Goal: Information Seeking & Learning: Learn about a topic

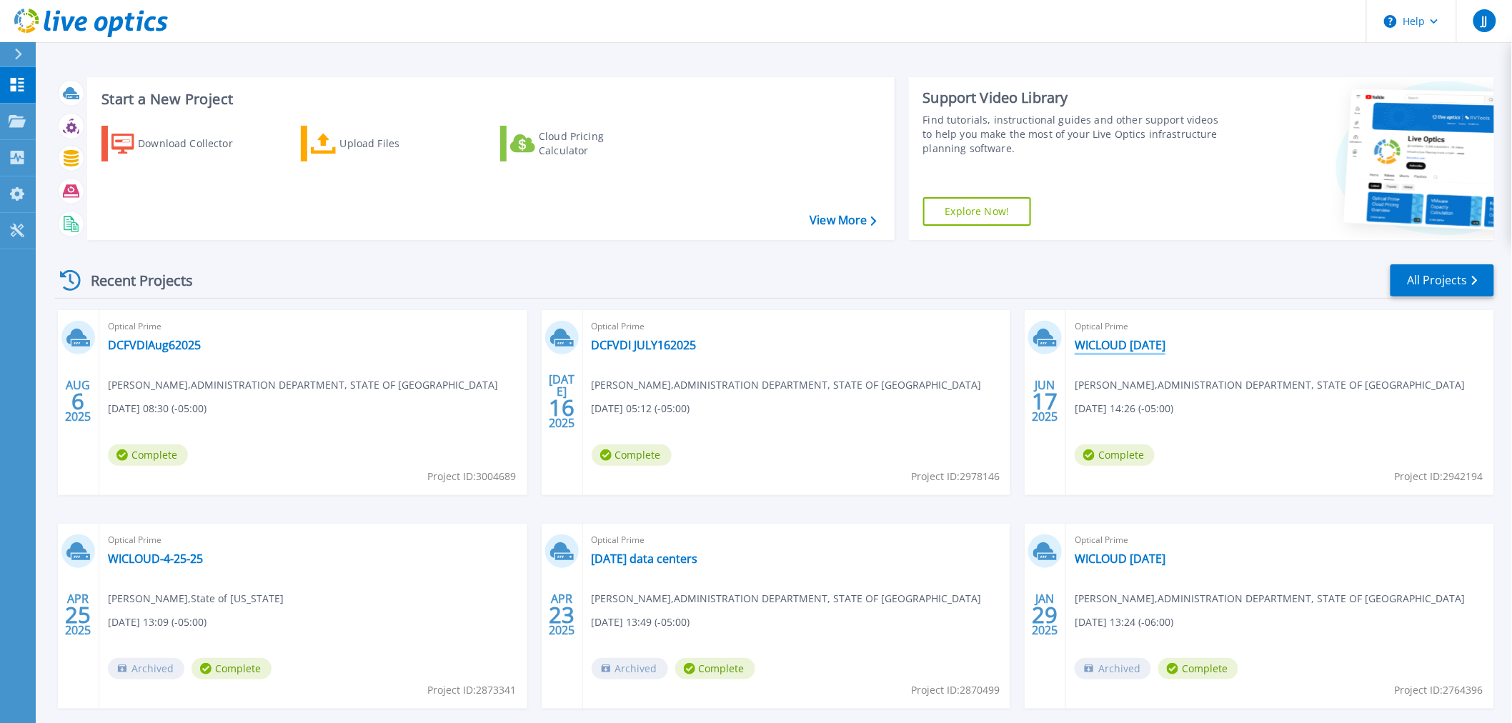
click at [1108, 344] on link "WICLOUD [DATE]" at bounding box center [1120, 345] width 91 height 14
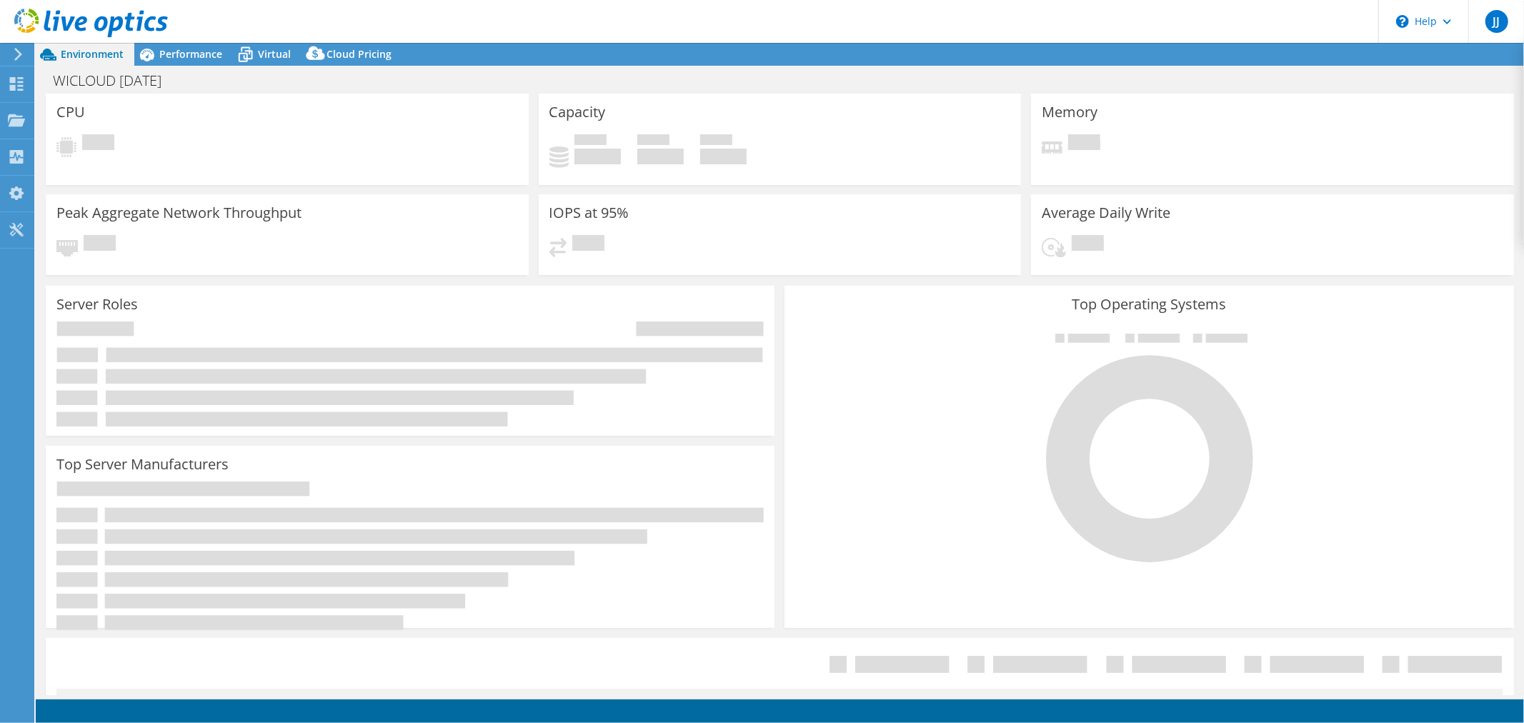
select select "USD"
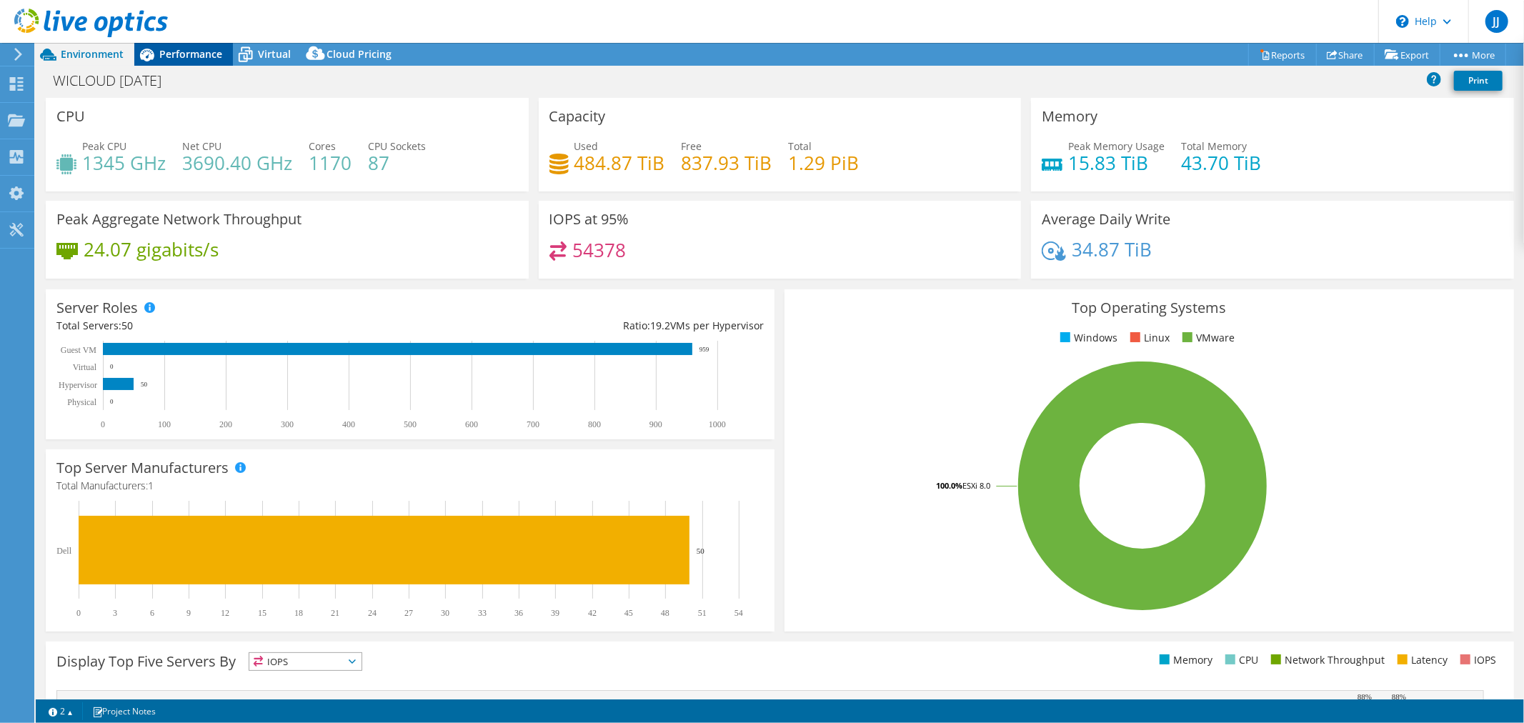
click at [187, 54] on span "Performance" at bounding box center [190, 54] width 63 height 14
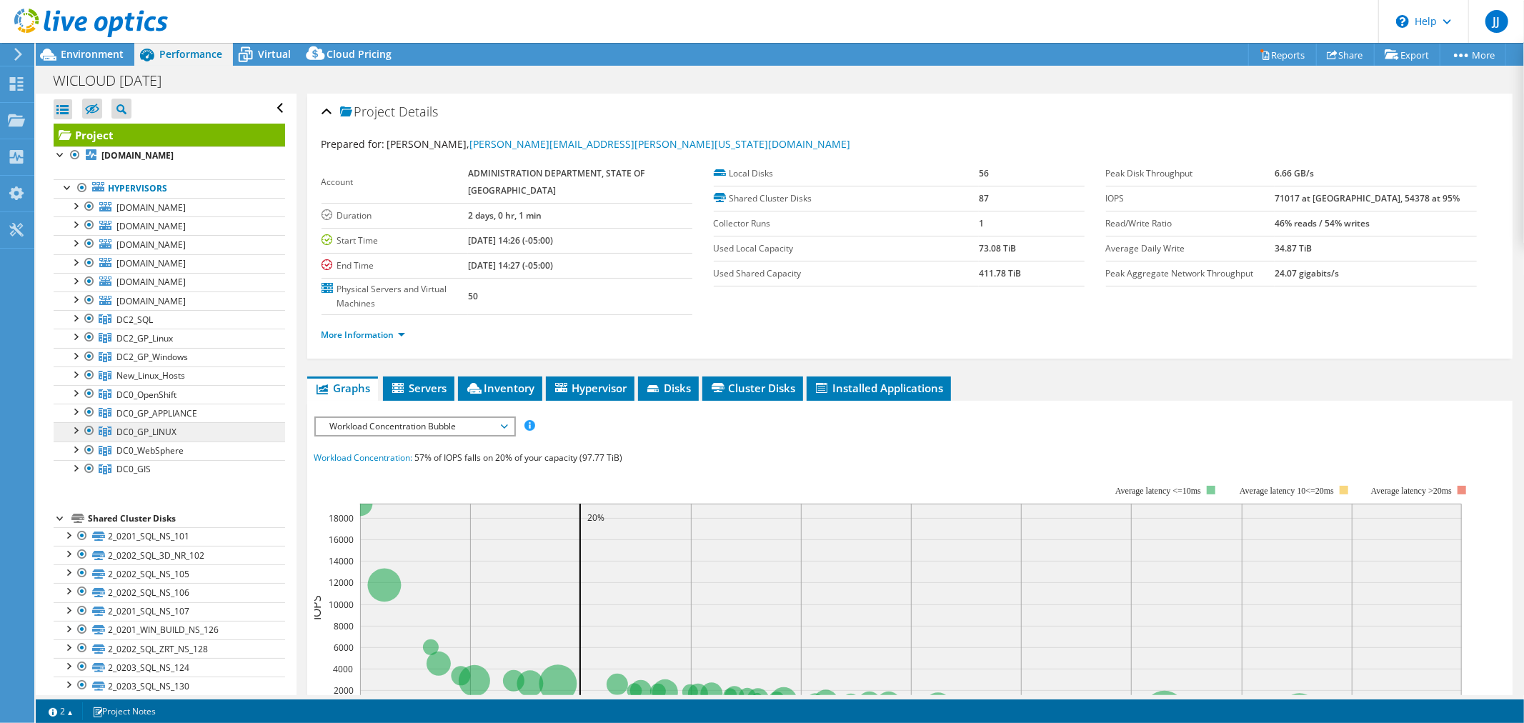
click at [119, 326] on span "DC0_GP_LINUX" at bounding box center [134, 320] width 36 height 12
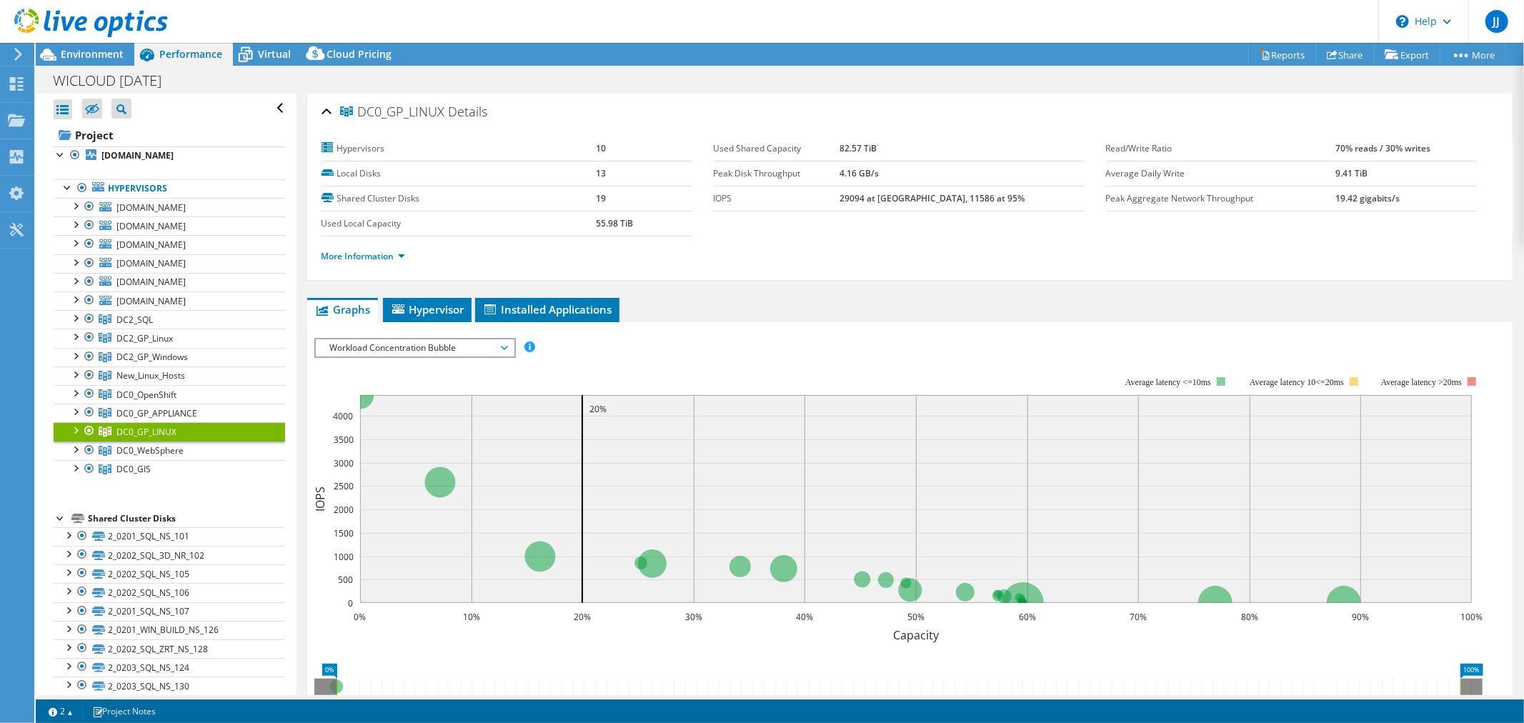
click at [79, 429] on div at bounding box center [75, 429] width 14 height 14
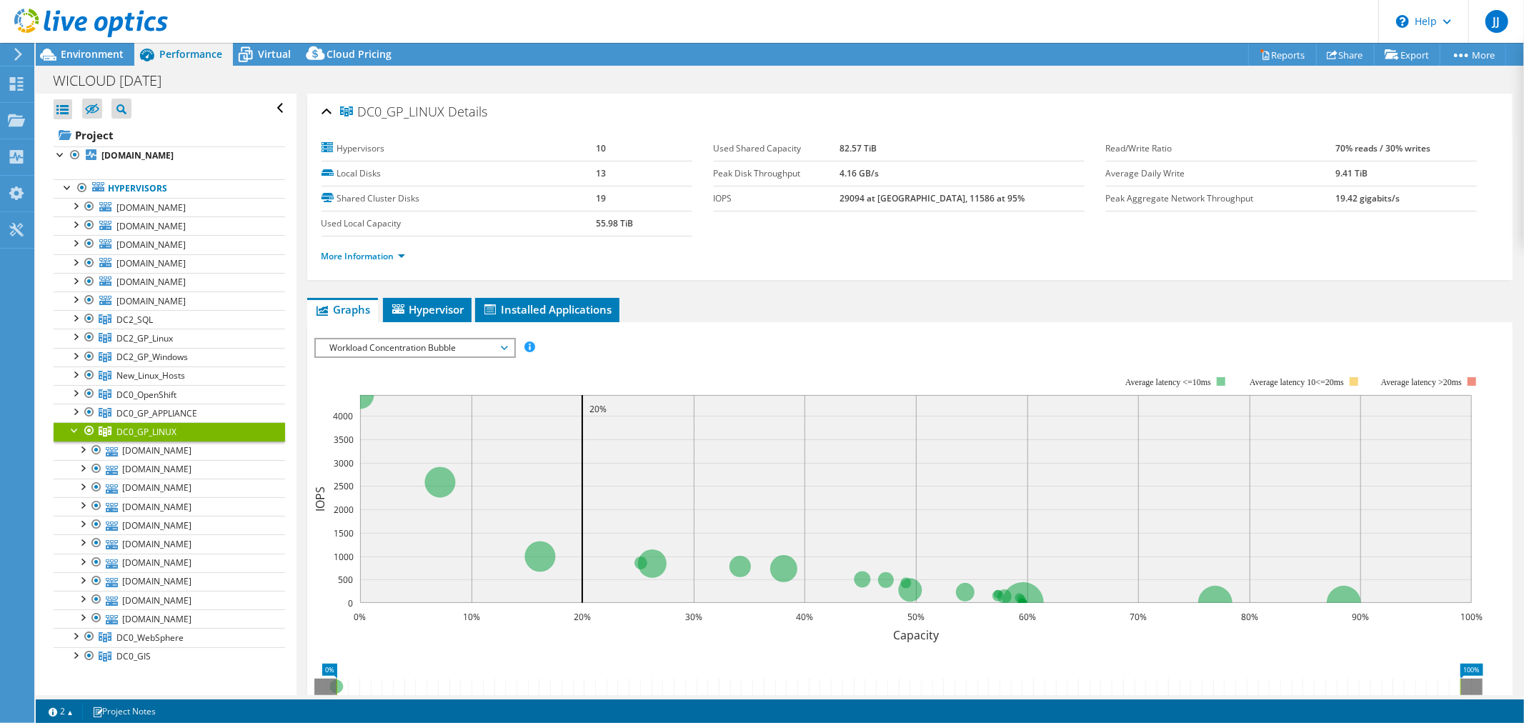
click at [498, 342] on span "Workload Concentration Bubble" at bounding box center [415, 347] width 184 height 17
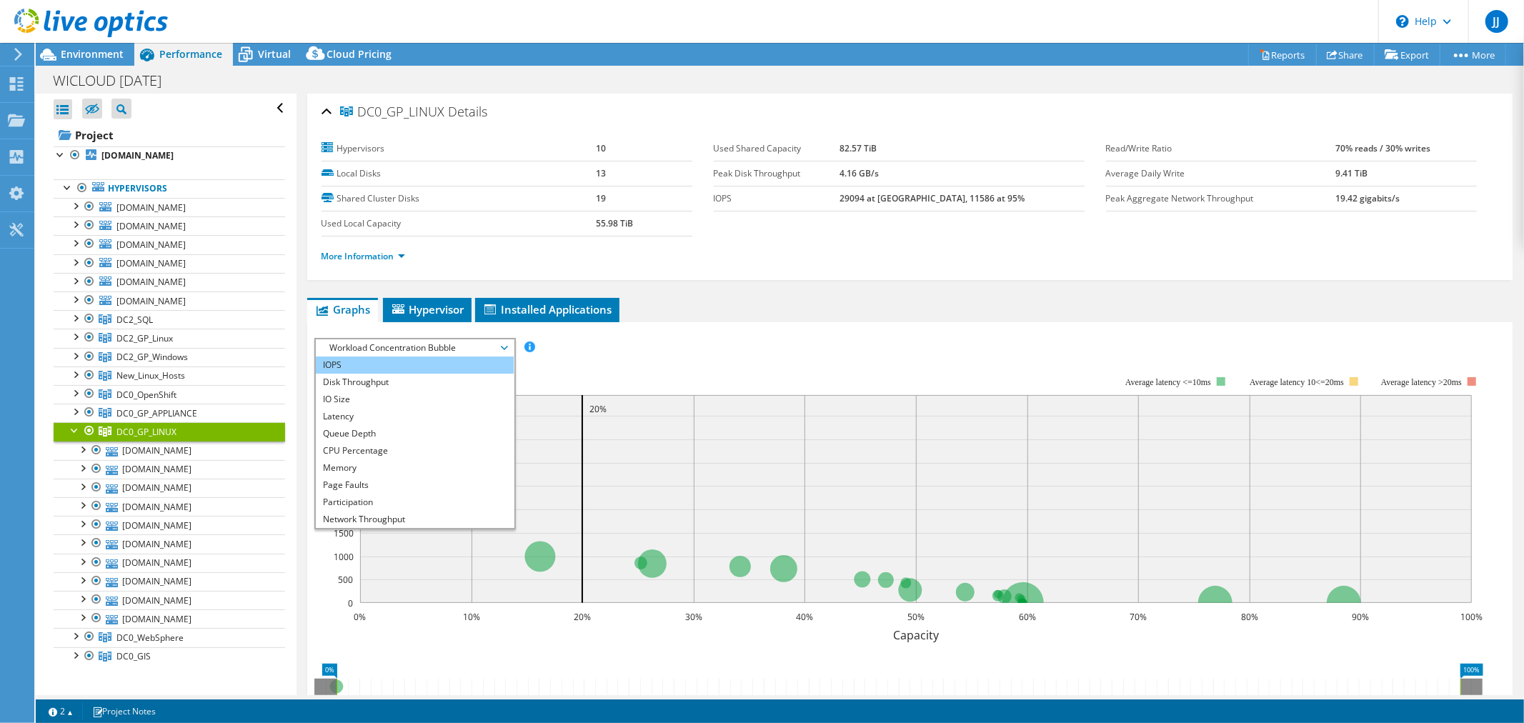
click at [367, 362] on li "IOPS" at bounding box center [415, 365] width 198 height 17
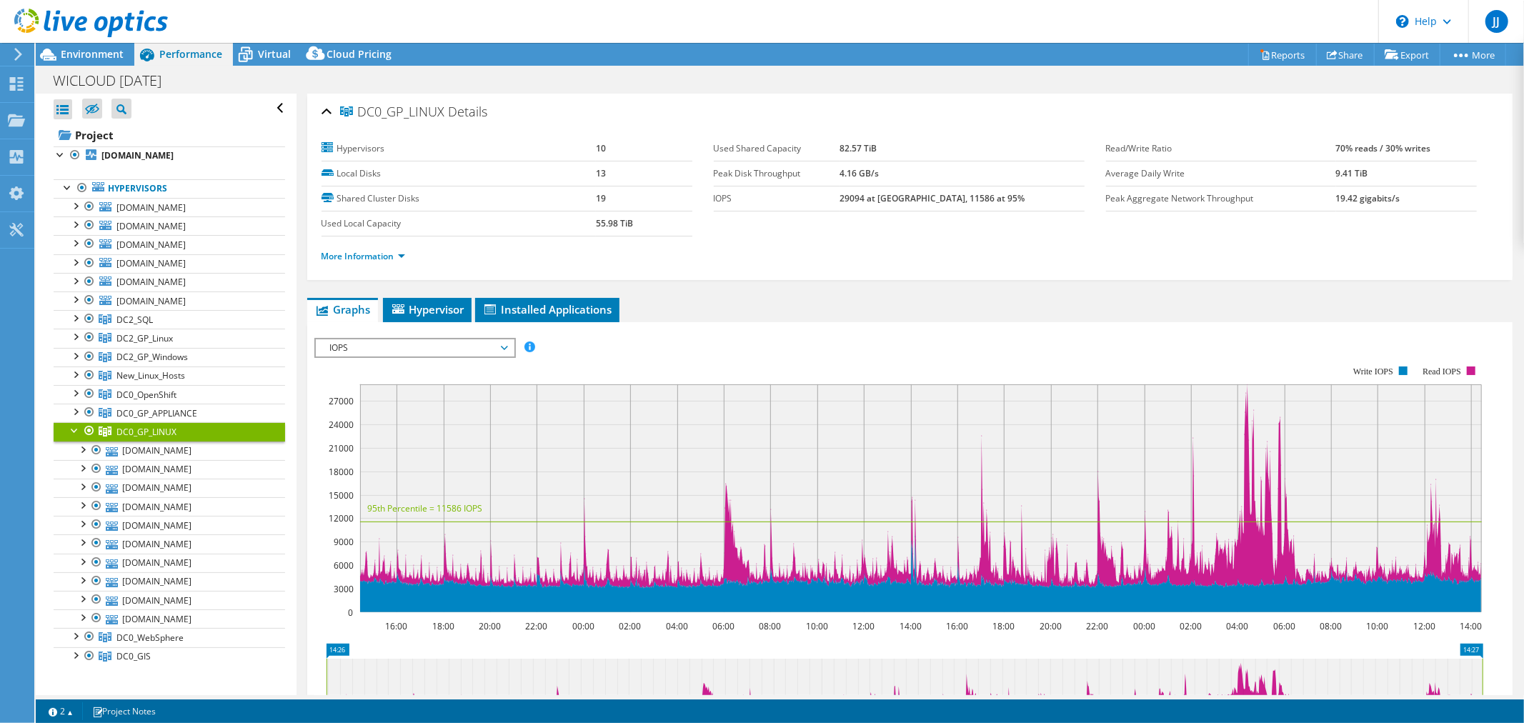
click at [504, 343] on span "IOPS" at bounding box center [415, 347] width 184 height 17
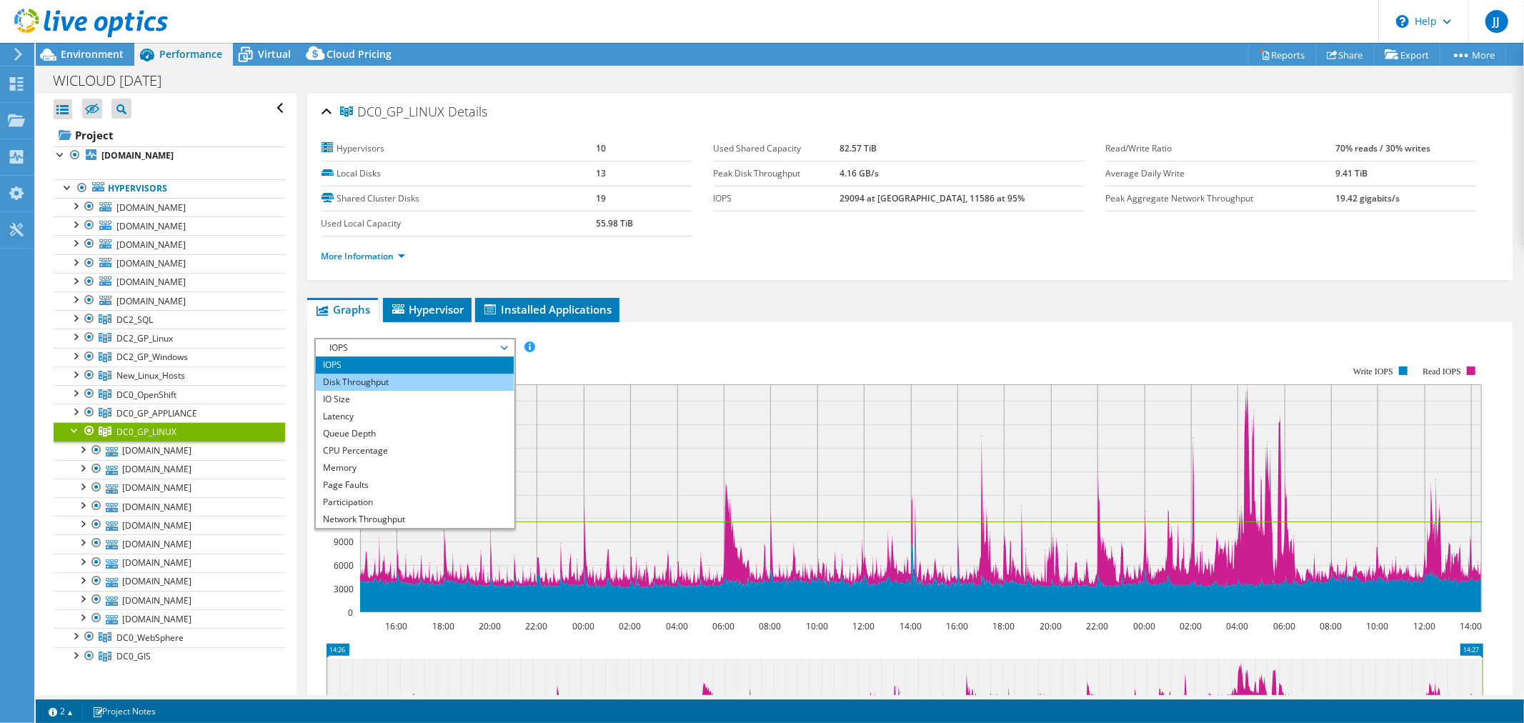
click at [396, 379] on li "Disk Throughput" at bounding box center [415, 382] width 198 height 17
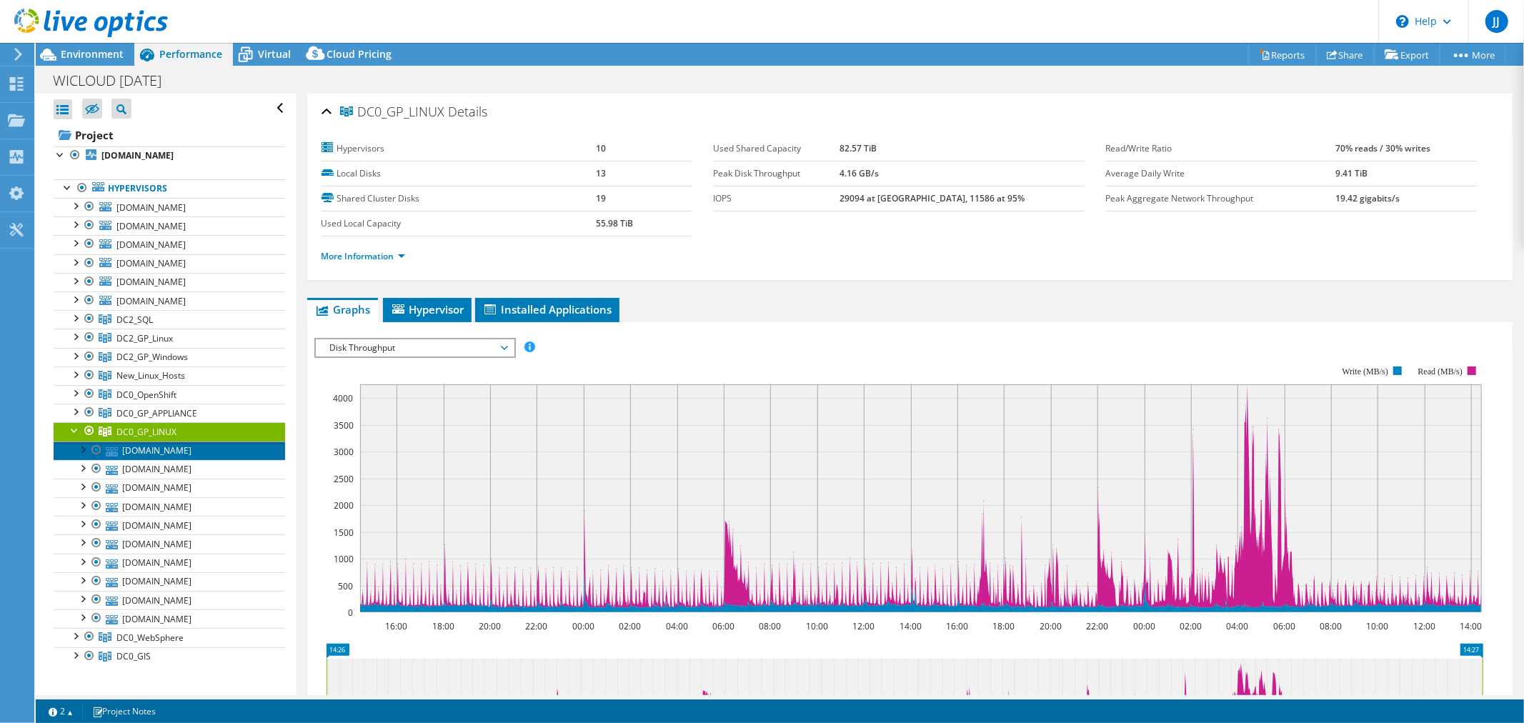
click at [144, 448] on link "utomad0p0870.enterprise.wistate.us" at bounding box center [170, 451] width 232 height 19
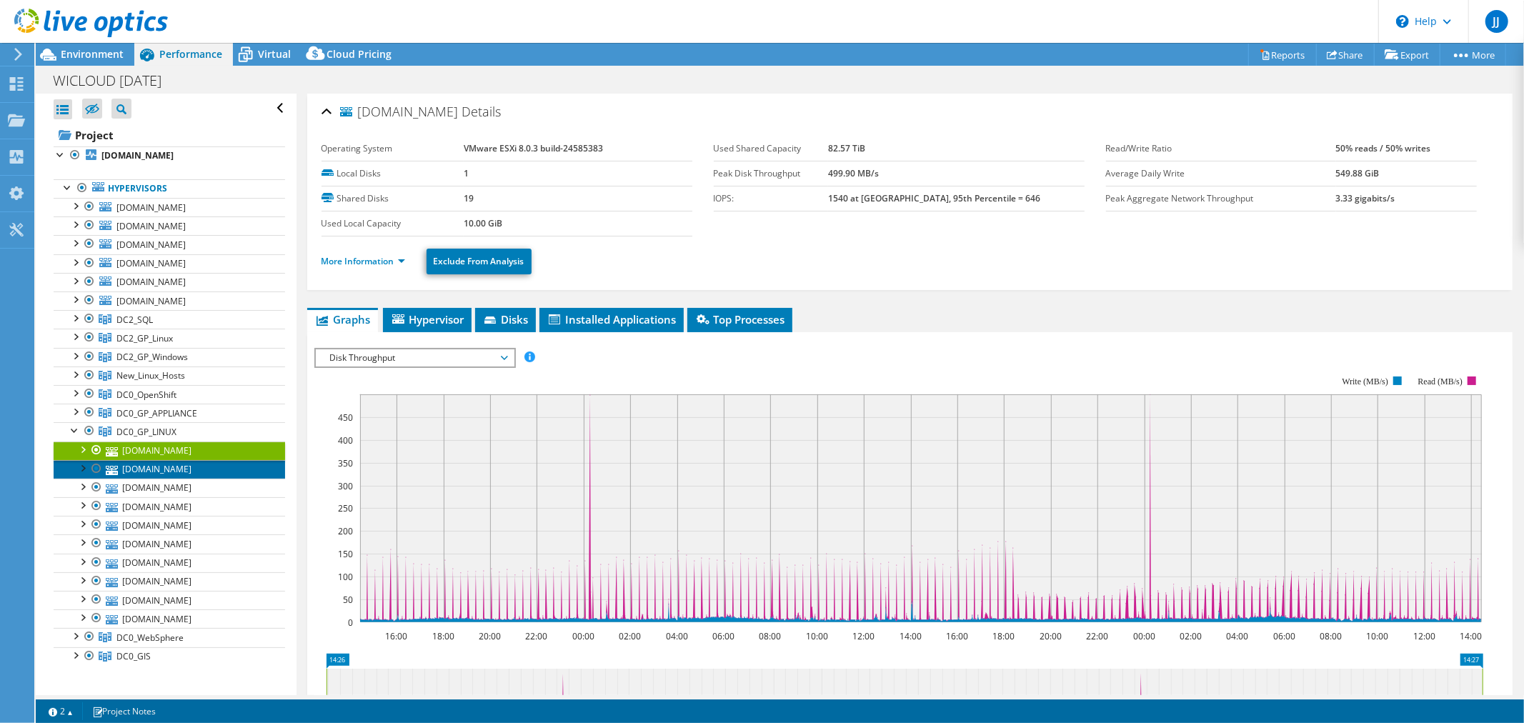
click at [169, 472] on link "utomad0p0869.enterprise.wistate.us" at bounding box center [170, 469] width 232 height 19
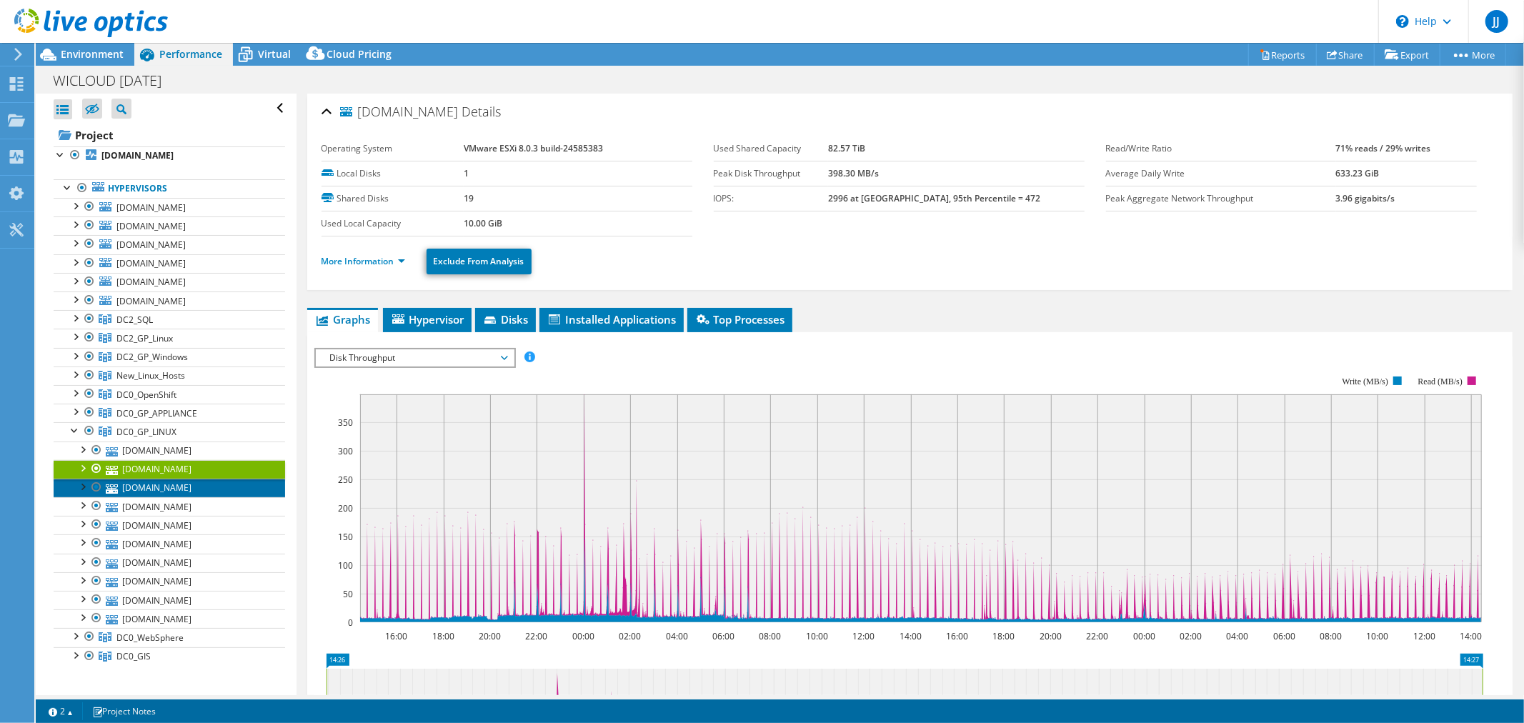
click at [174, 495] on link "utomad0p5911.enterprise.wistate.us" at bounding box center [170, 488] width 232 height 19
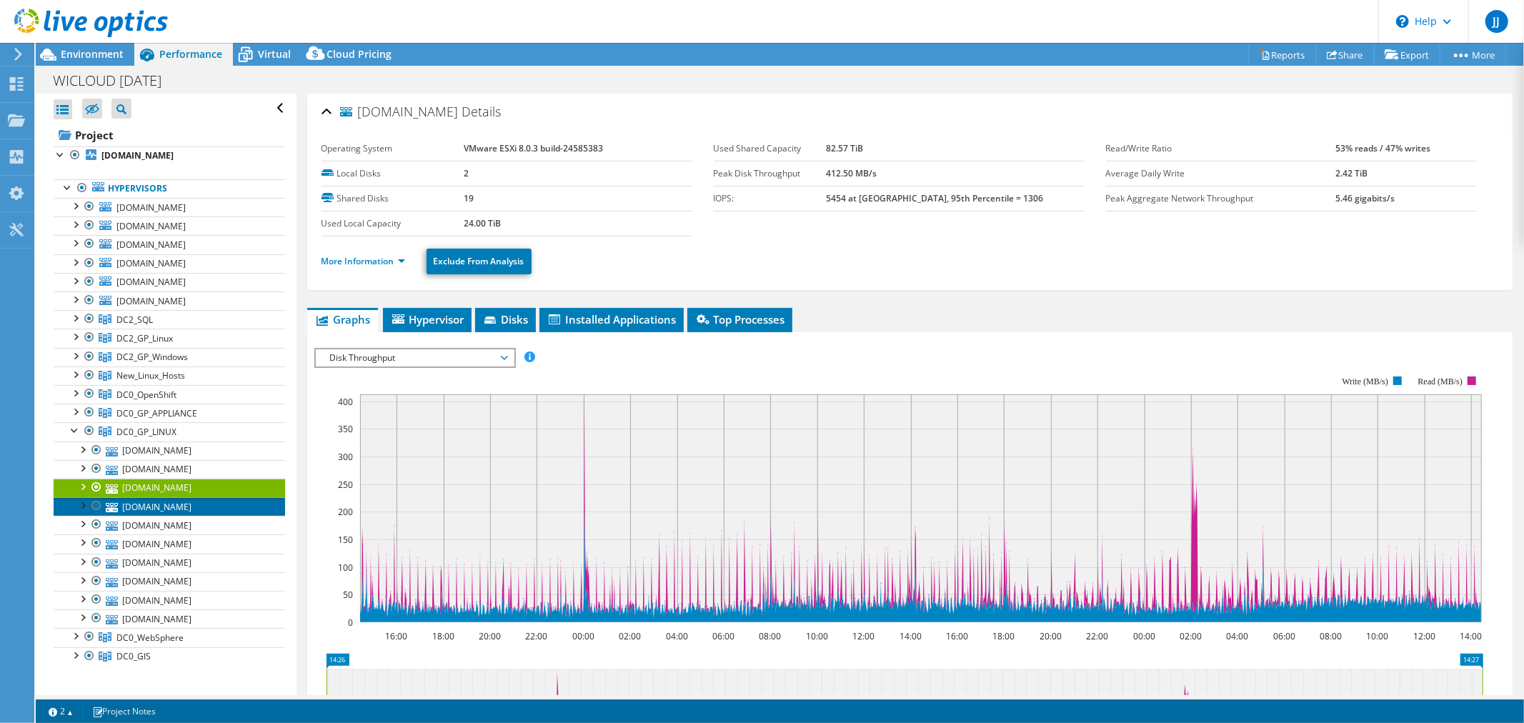
click at [163, 505] on link "utomad0p0849.enterprise.wistate.us" at bounding box center [170, 506] width 232 height 19
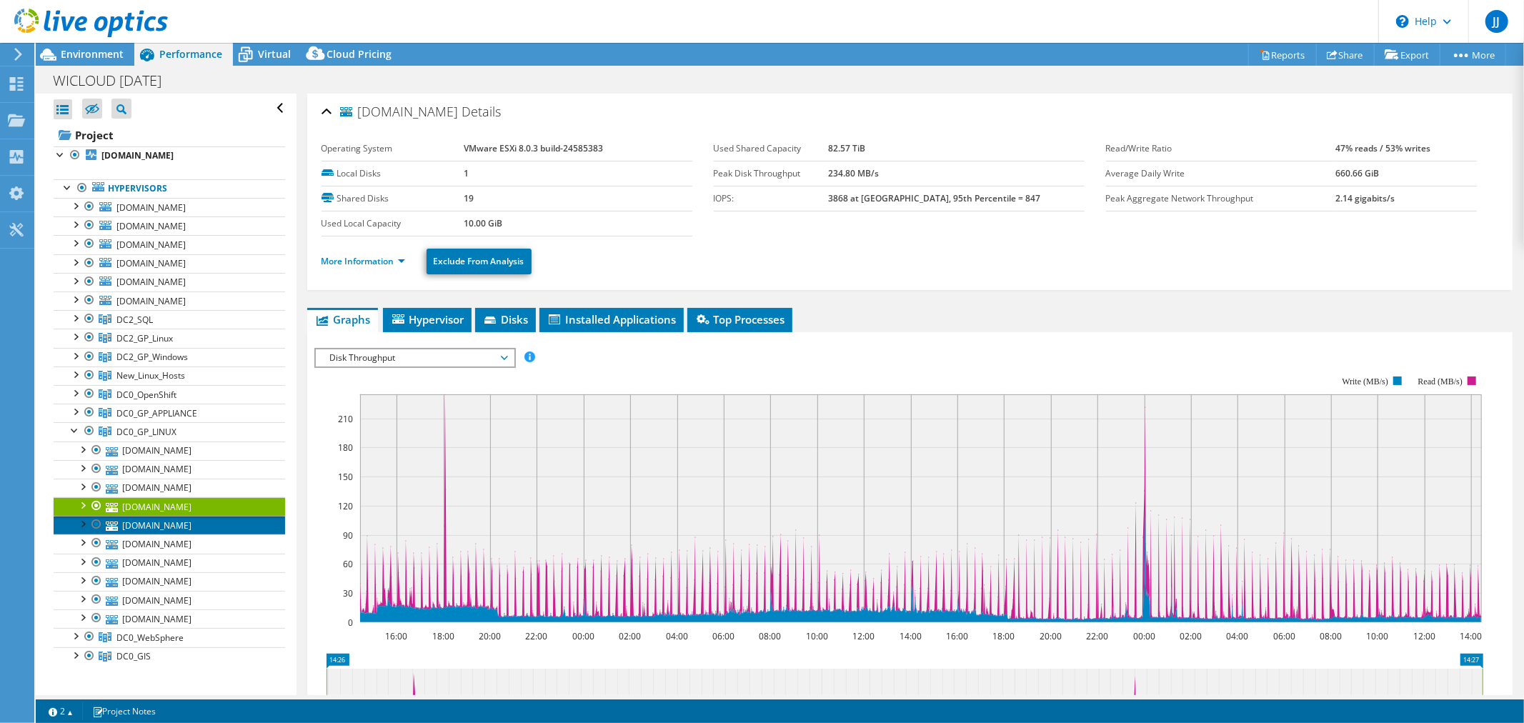
click at [159, 524] on link "utomad0p5912.enterprise.wistate.us" at bounding box center [170, 525] width 232 height 19
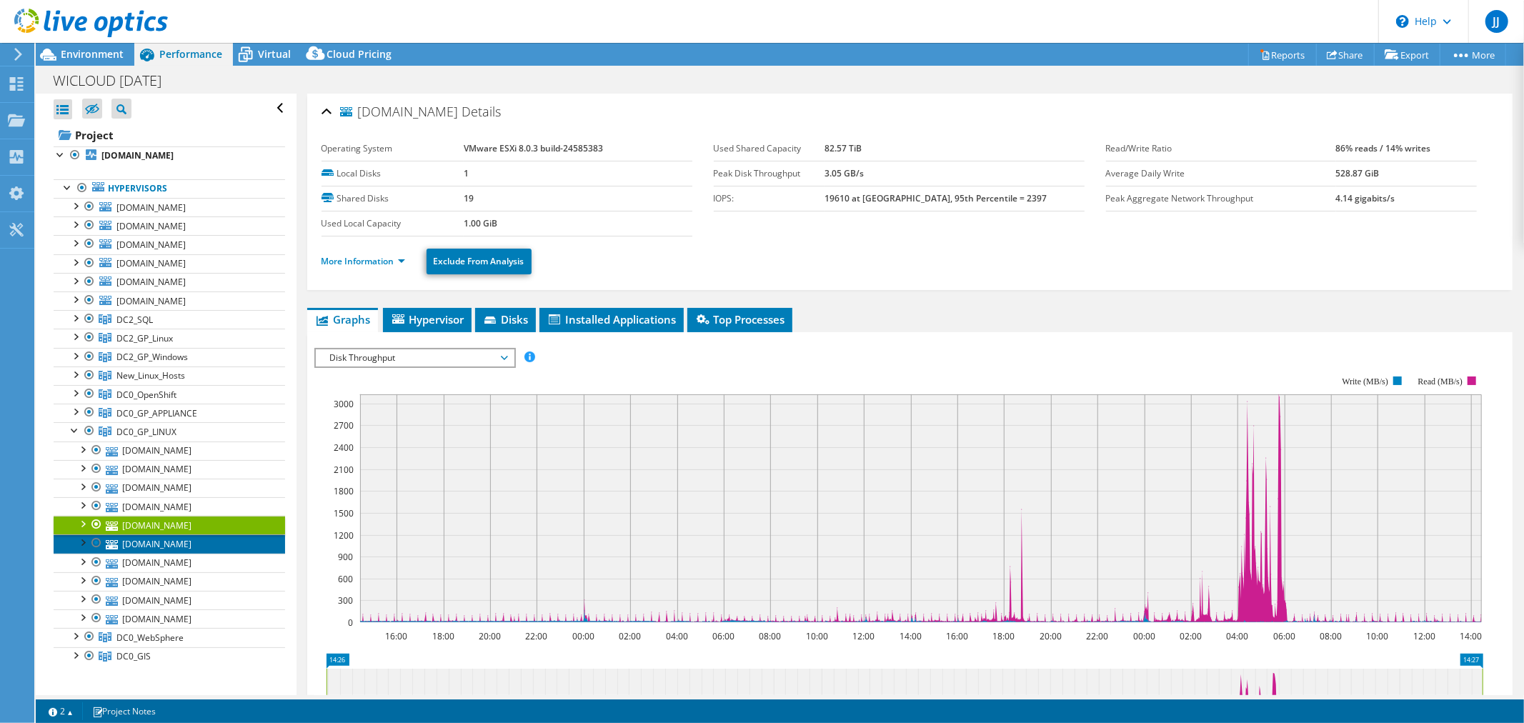
click at [158, 541] on link "utomad0p0847.enterprise.wistate.us" at bounding box center [170, 544] width 232 height 19
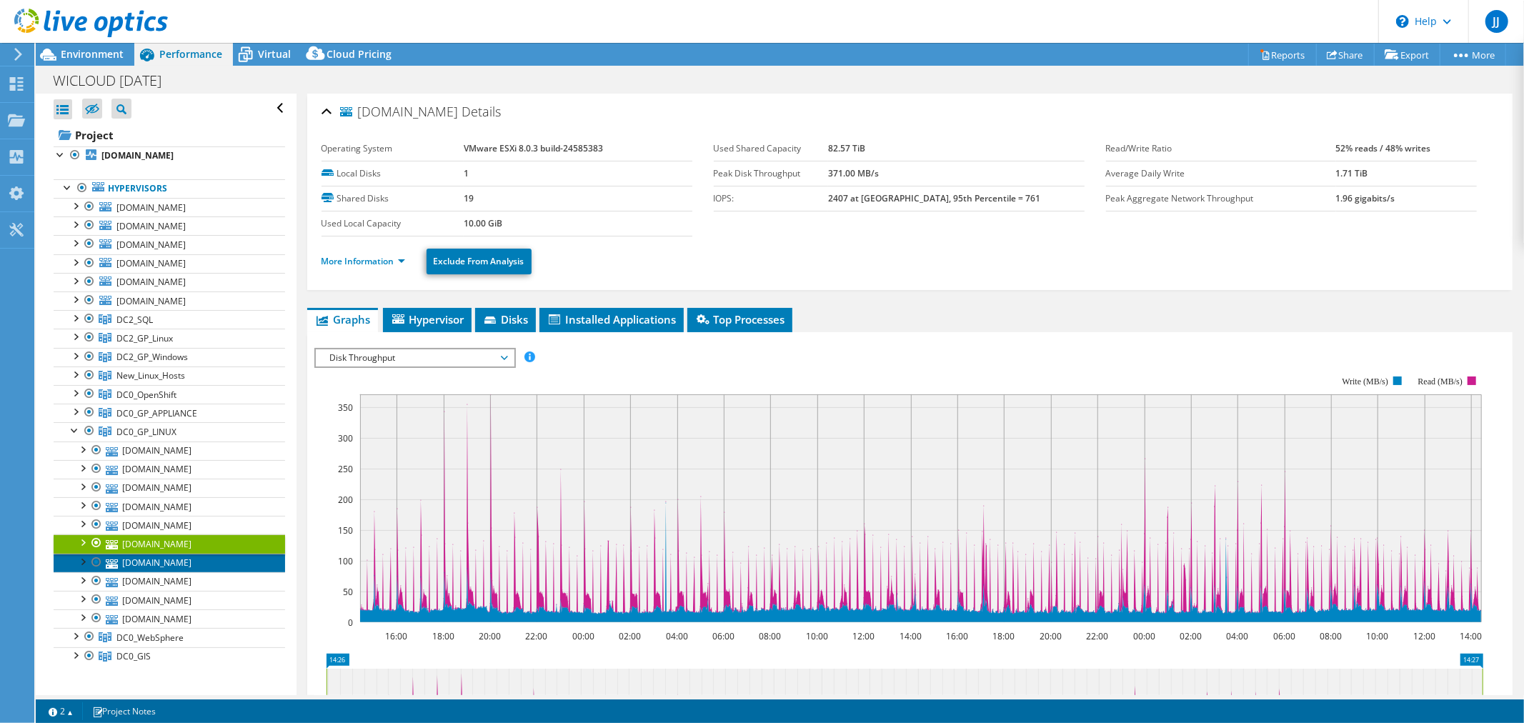
click at [151, 563] on link "utomad0p6328.enterprise.wistate.us" at bounding box center [170, 563] width 232 height 19
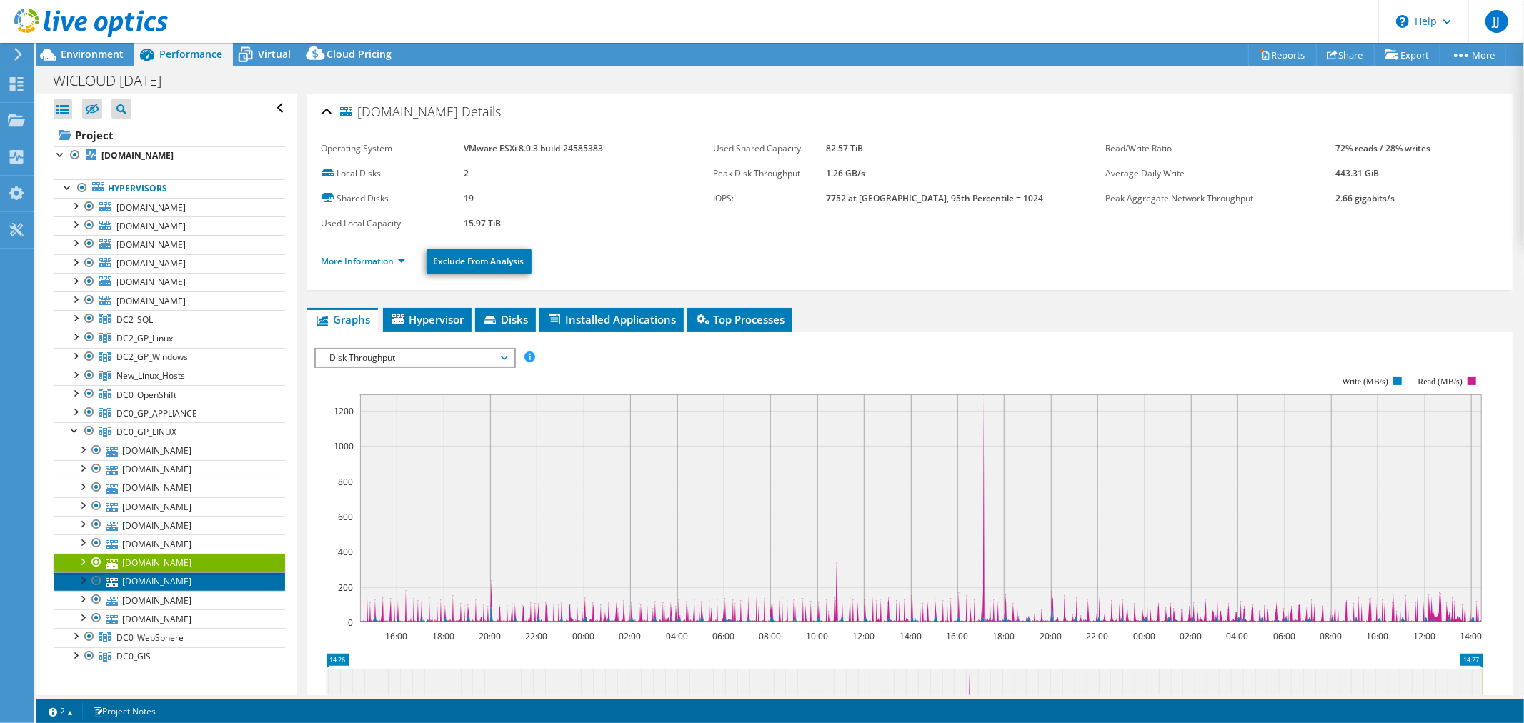
click at [148, 582] on link "utomad0p6327.enterprise.wistate.us" at bounding box center [170, 581] width 232 height 19
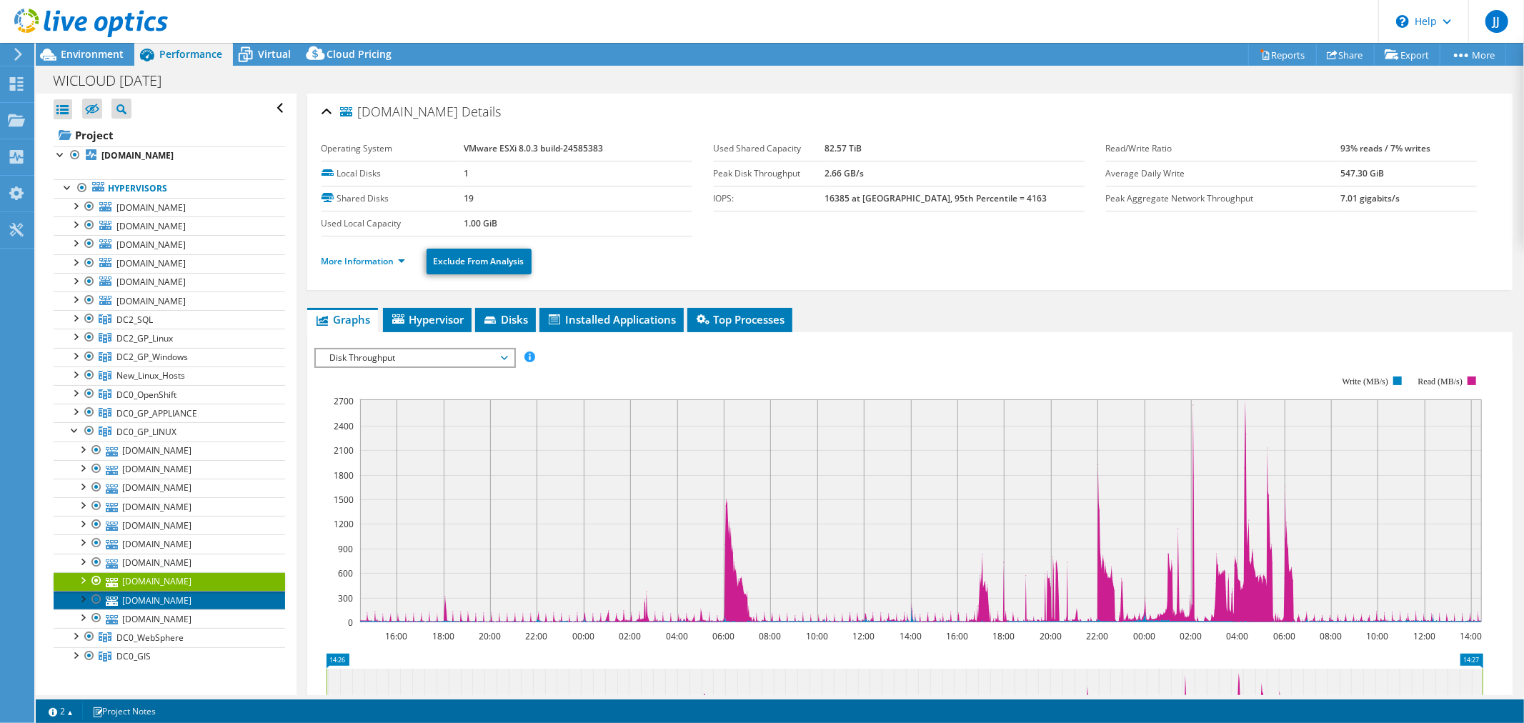
click at [144, 603] on link "utomad0p0848.enterprise.wistate.us" at bounding box center [170, 600] width 232 height 19
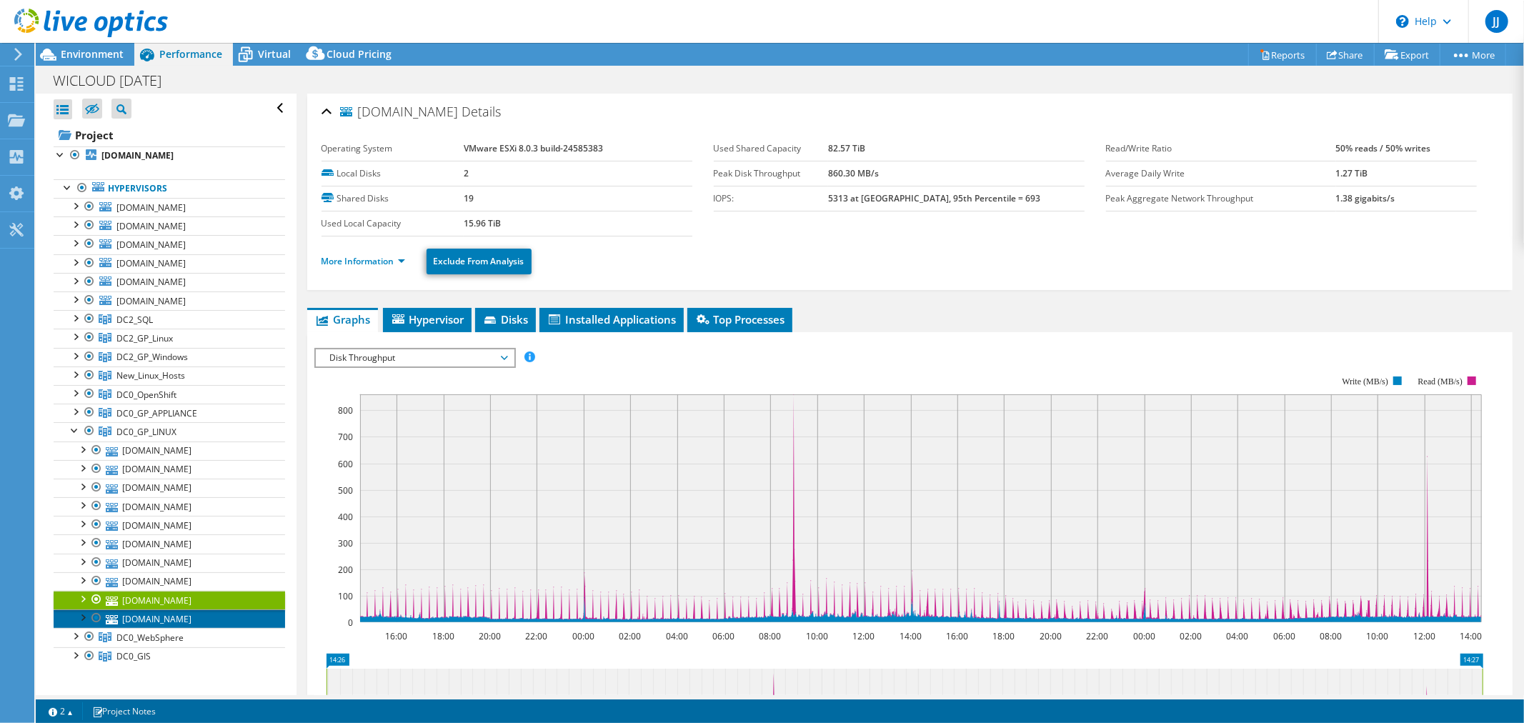
click at [151, 620] on link "utomad0p0863.enterprise.wistate.us" at bounding box center [170, 619] width 232 height 19
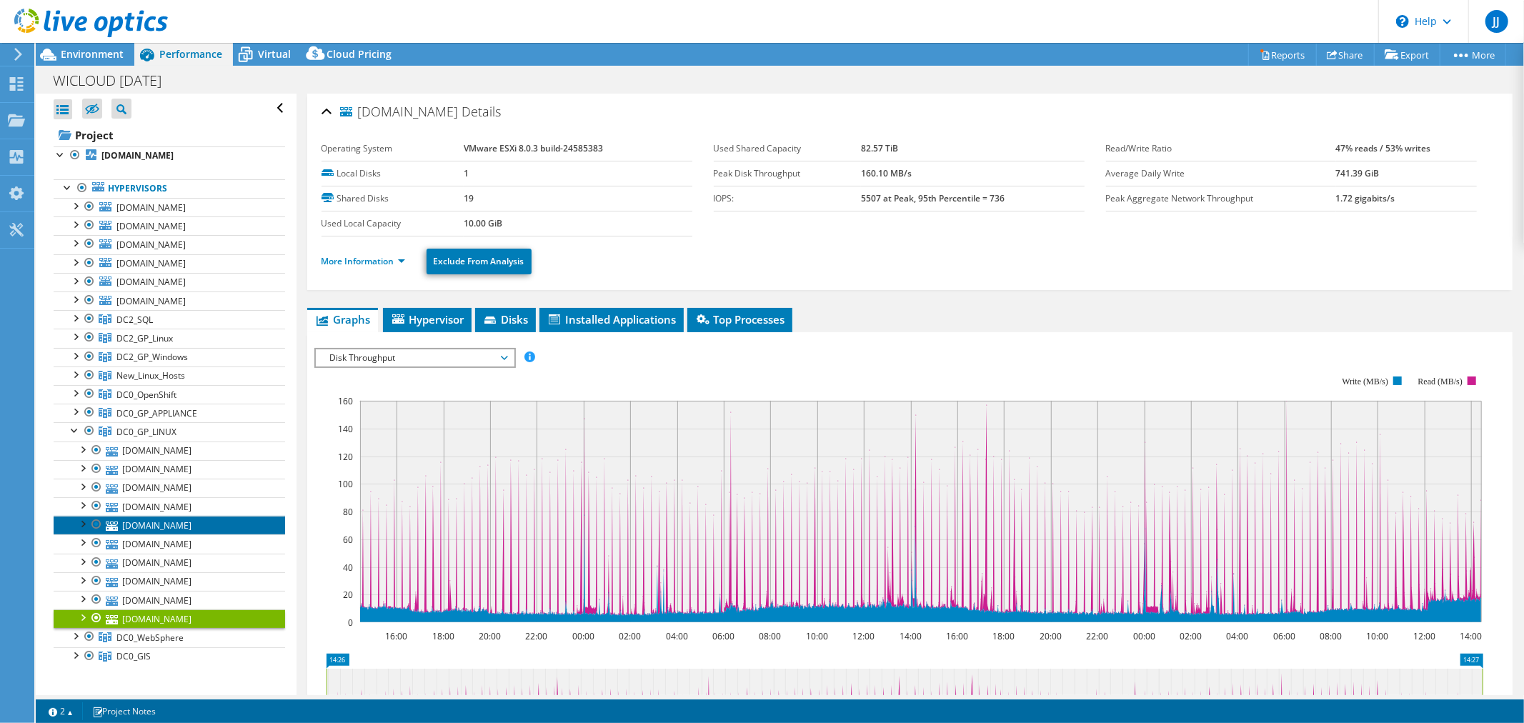
click at [197, 522] on link "utomad0p5912.enterprise.wistate.us" at bounding box center [170, 525] width 232 height 19
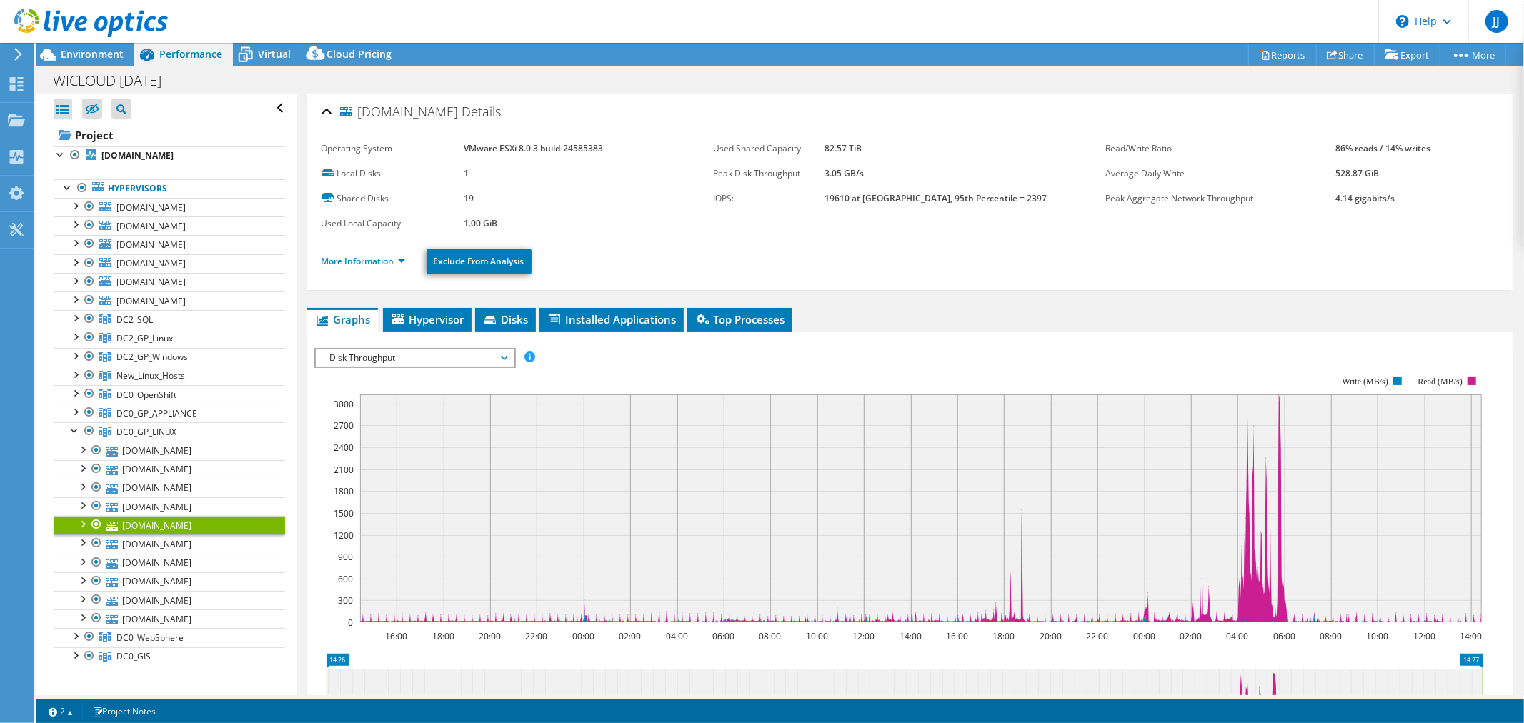
click at [82, 524] on div at bounding box center [82, 523] width 14 height 14
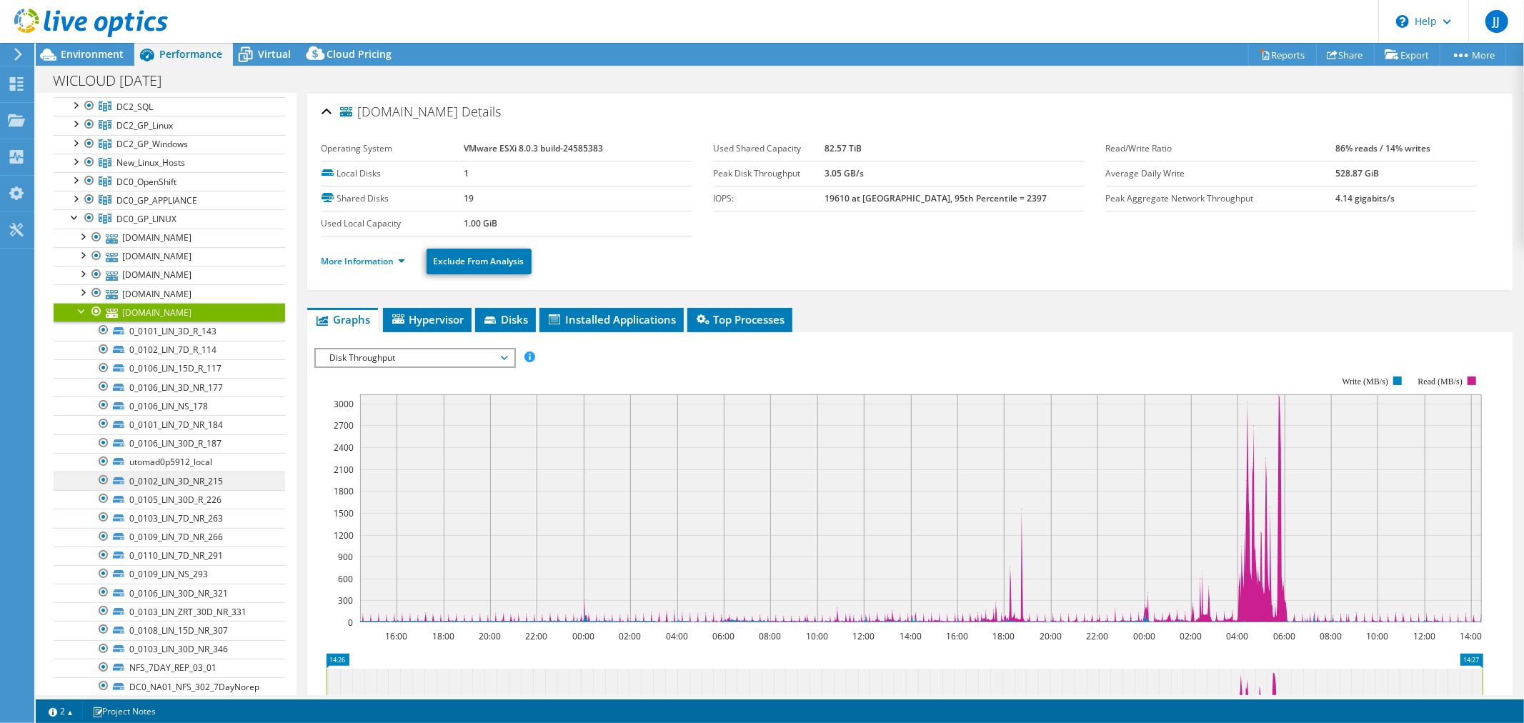
scroll to position [238, 0]
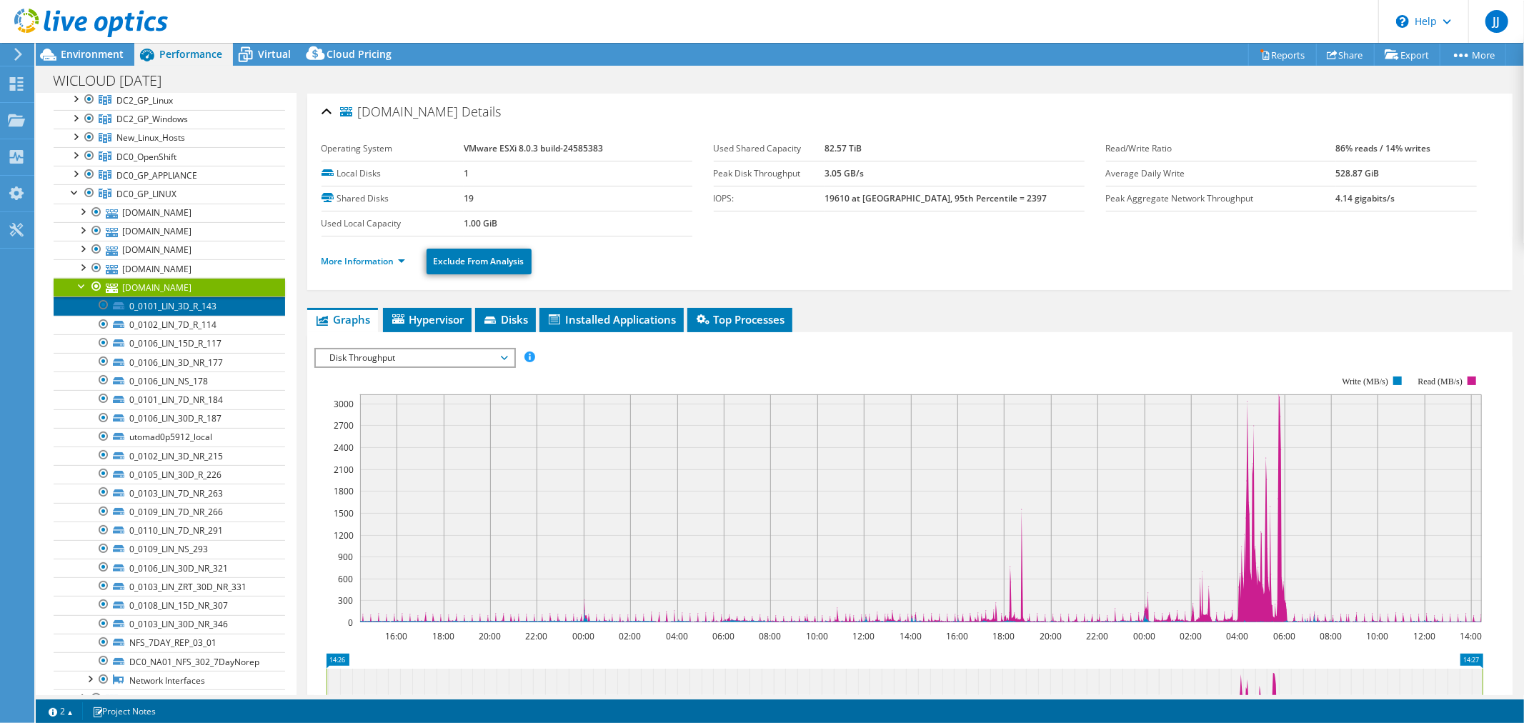
click at [214, 310] on link "0_0101_LIN_3D_R_143" at bounding box center [170, 306] width 232 height 19
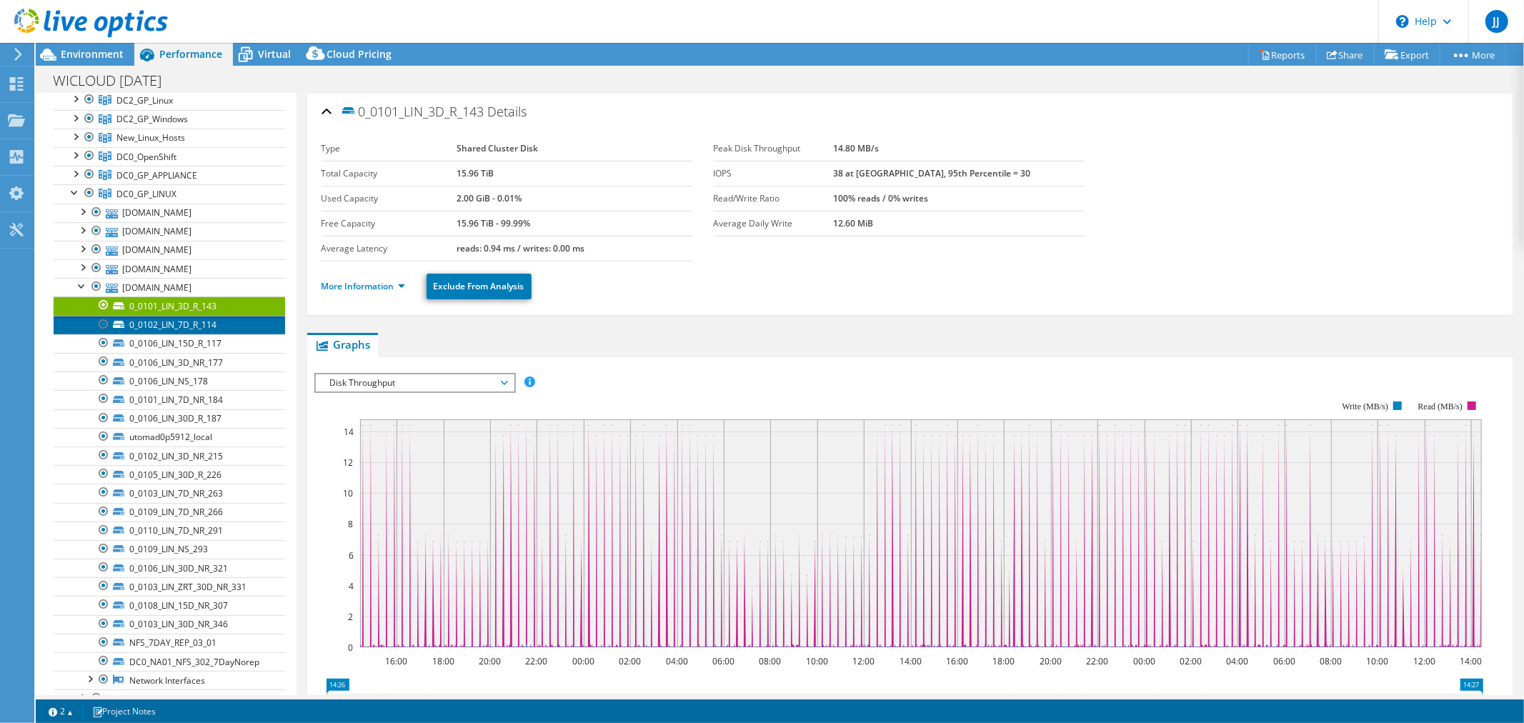
click at [210, 325] on link "0_0102_LIN_7D_R_114" at bounding box center [170, 325] width 232 height 19
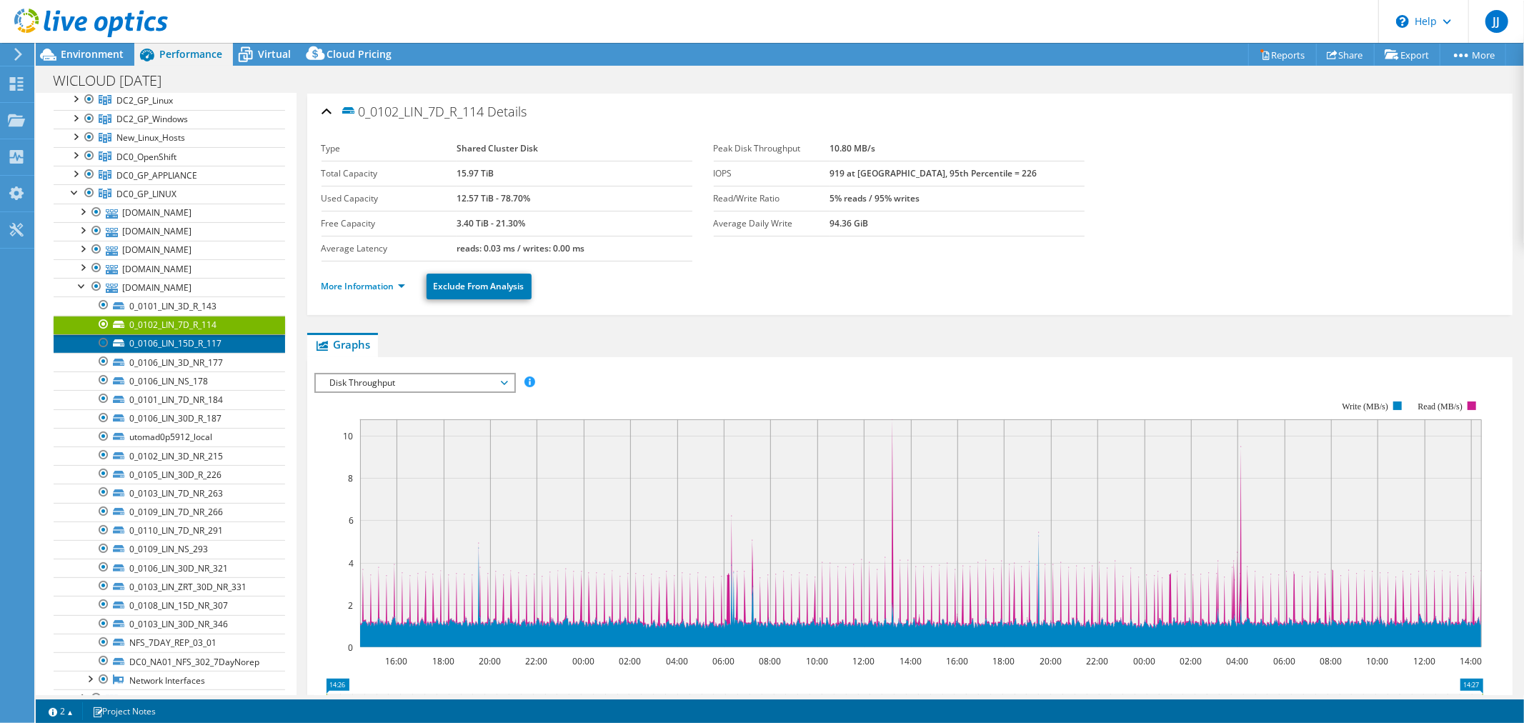
click at [204, 341] on link "0_0106_LIN_15D_R_117" at bounding box center [170, 343] width 232 height 19
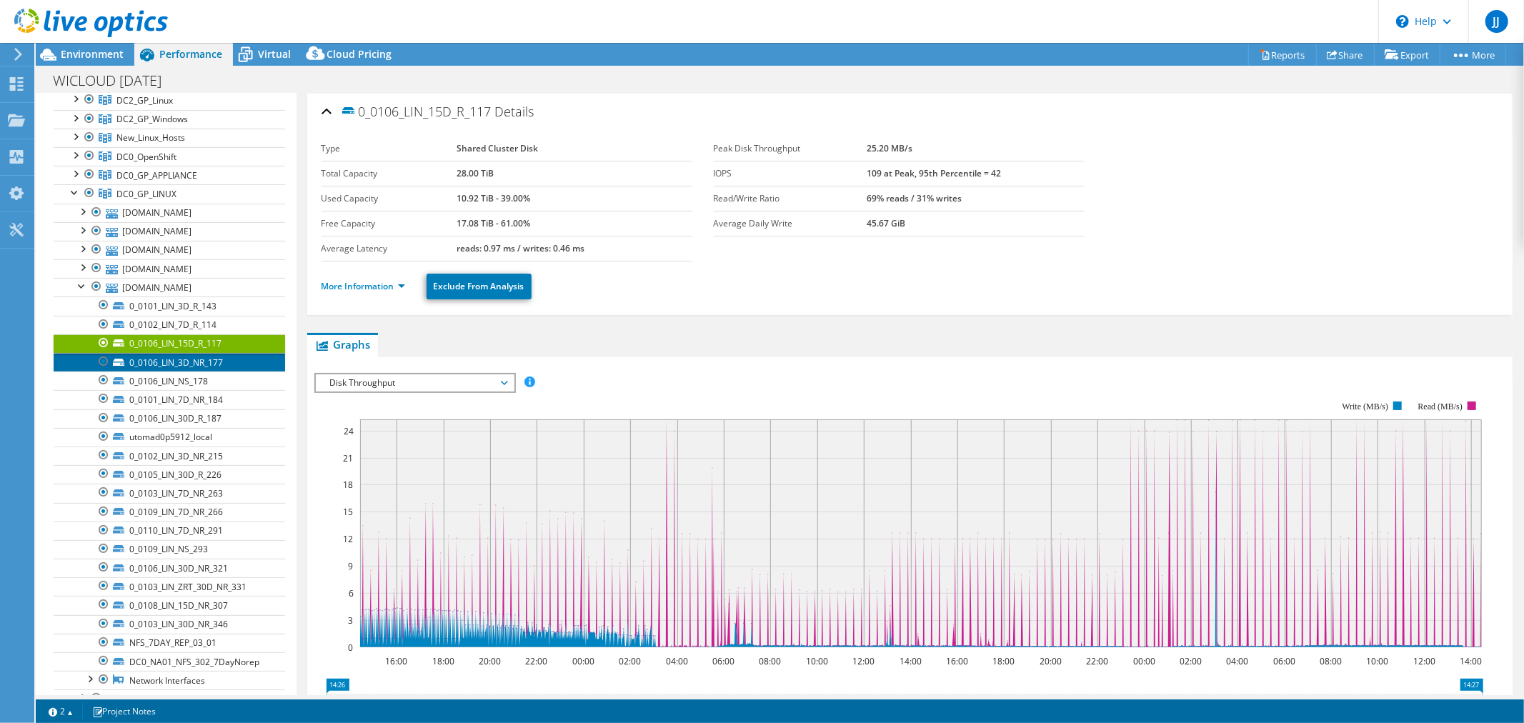
click at [198, 368] on link "0_0106_LIN_3D_NR_177" at bounding box center [170, 362] width 232 height 19
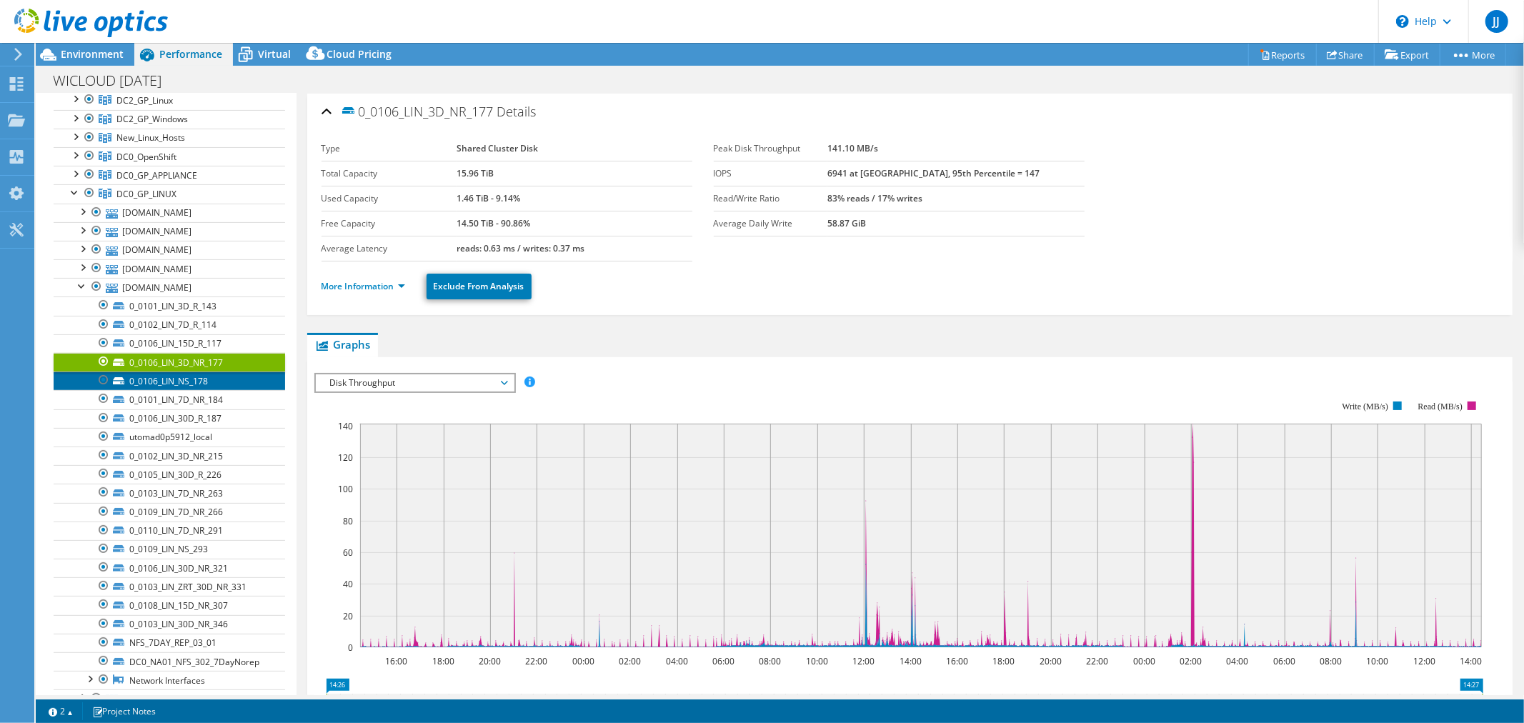
click at [194, 389] on link "0_0106_LIN_NS_178" at bounding box center [170, 381] width 232 height 19
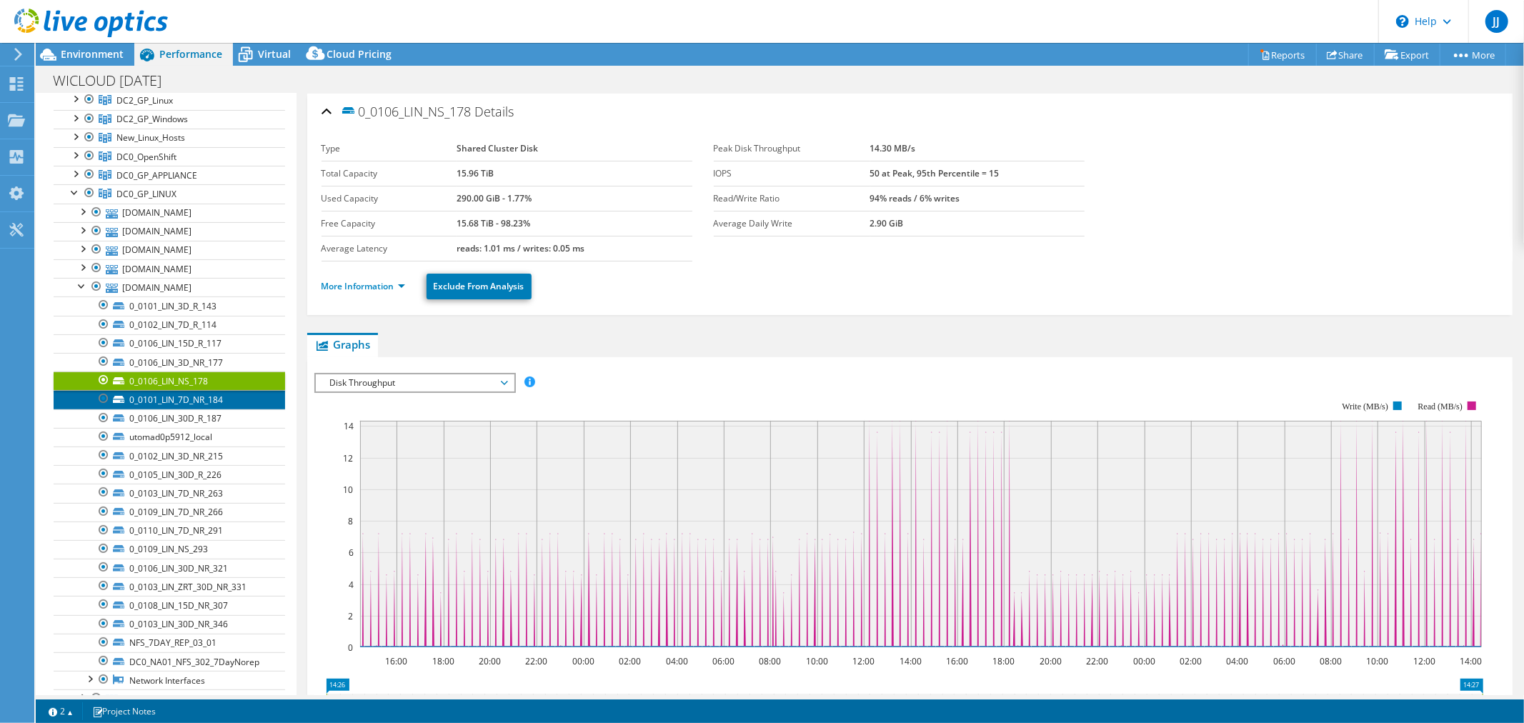
click at [202, 401] on link "0_0101_LIN_7D_NR_184" at bounding box center [170, 399] width 232 height 19
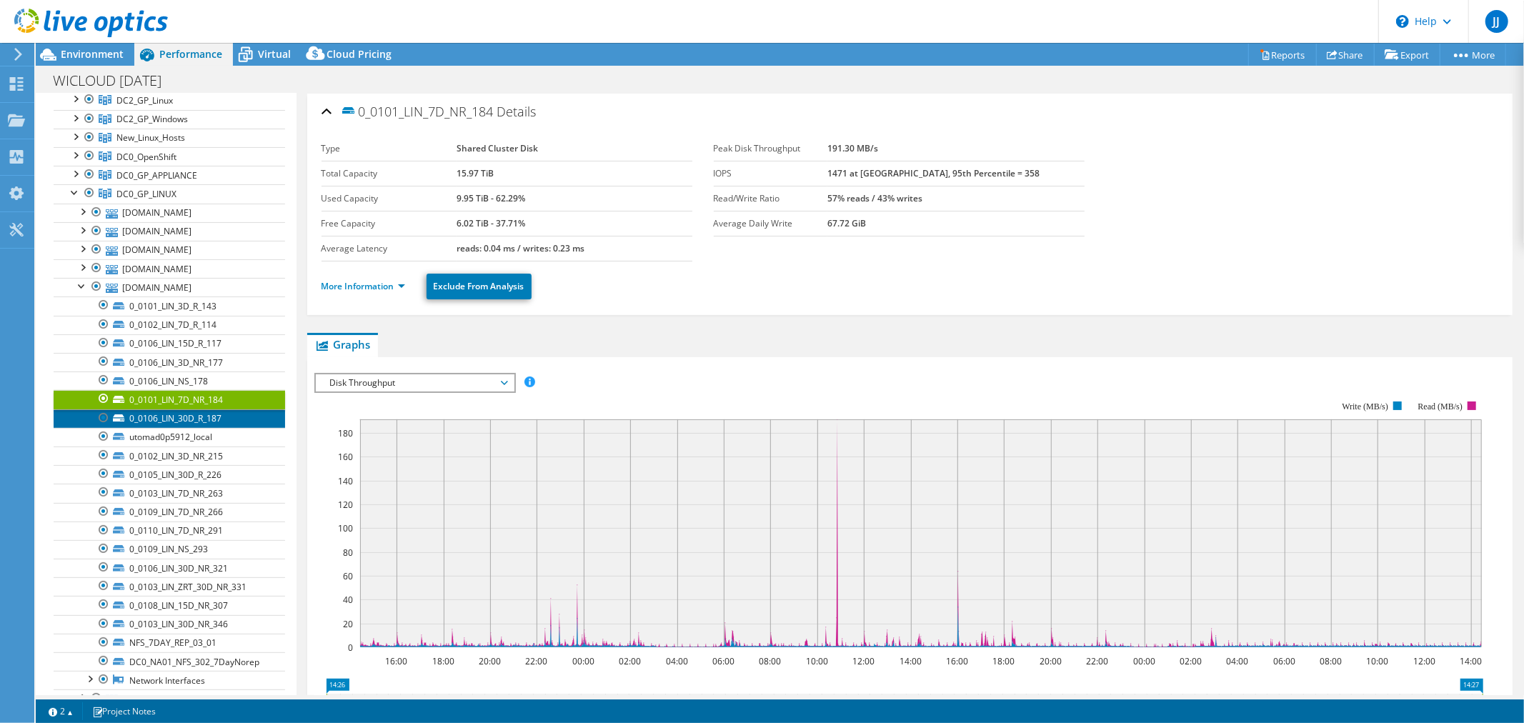
click at [197, 419] on link "0_0106_LIN_30D_R_187" at bounding box center [170, 418] width 232 height 19
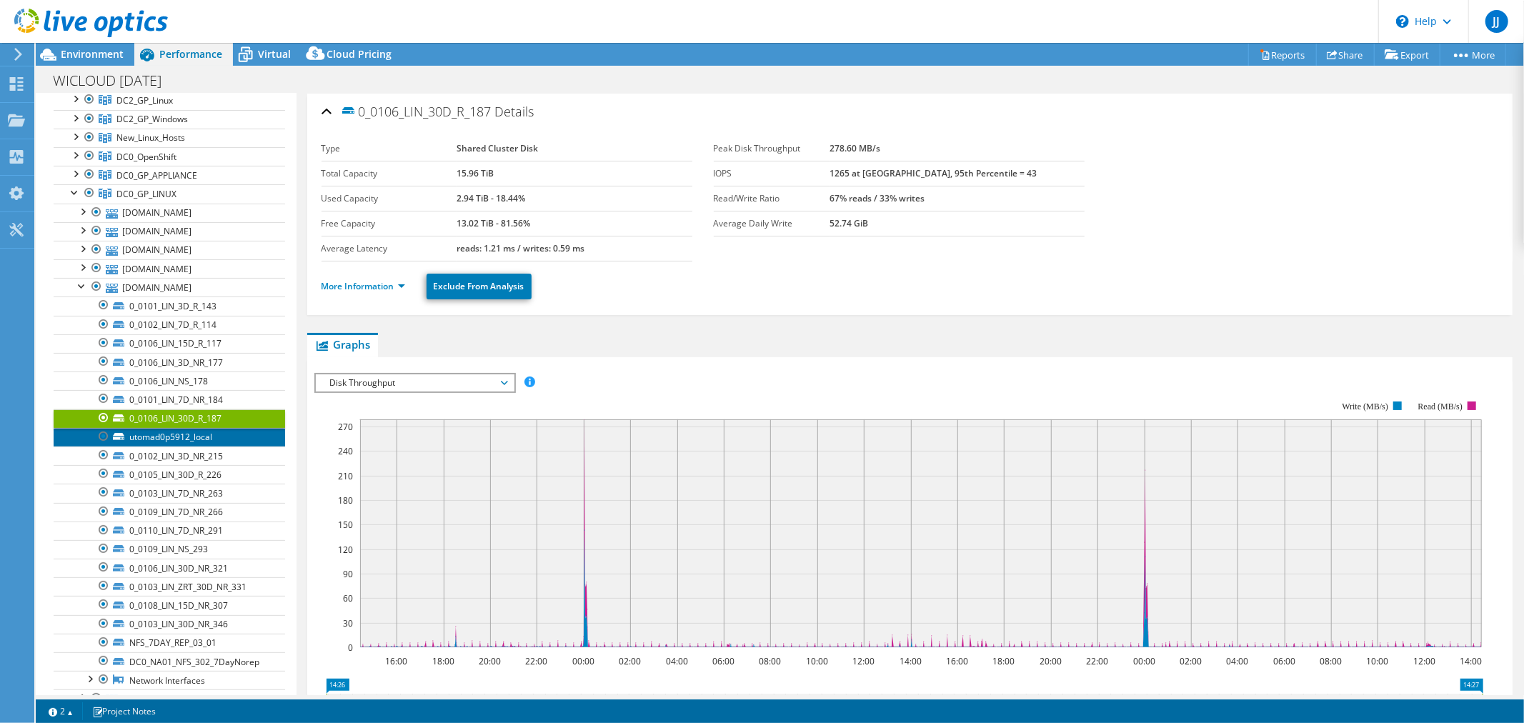
click at [187, 441] on link "utomad0p5912_local" at bounding box center [170, 437] width 232 height 19
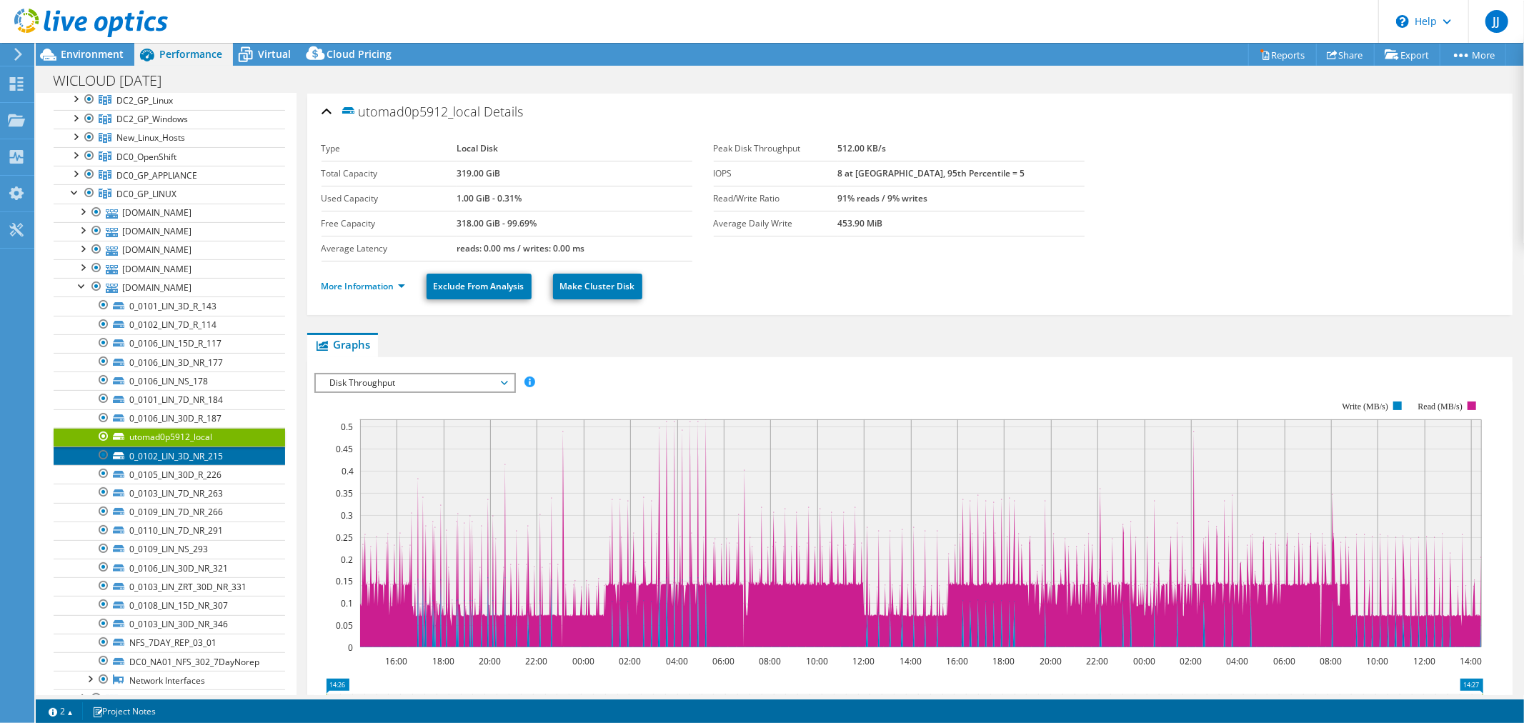
click at [184, 459] on link "0_0102_LIN_3D_NR_215" at bounding box center [170, 456] width 232 height 19
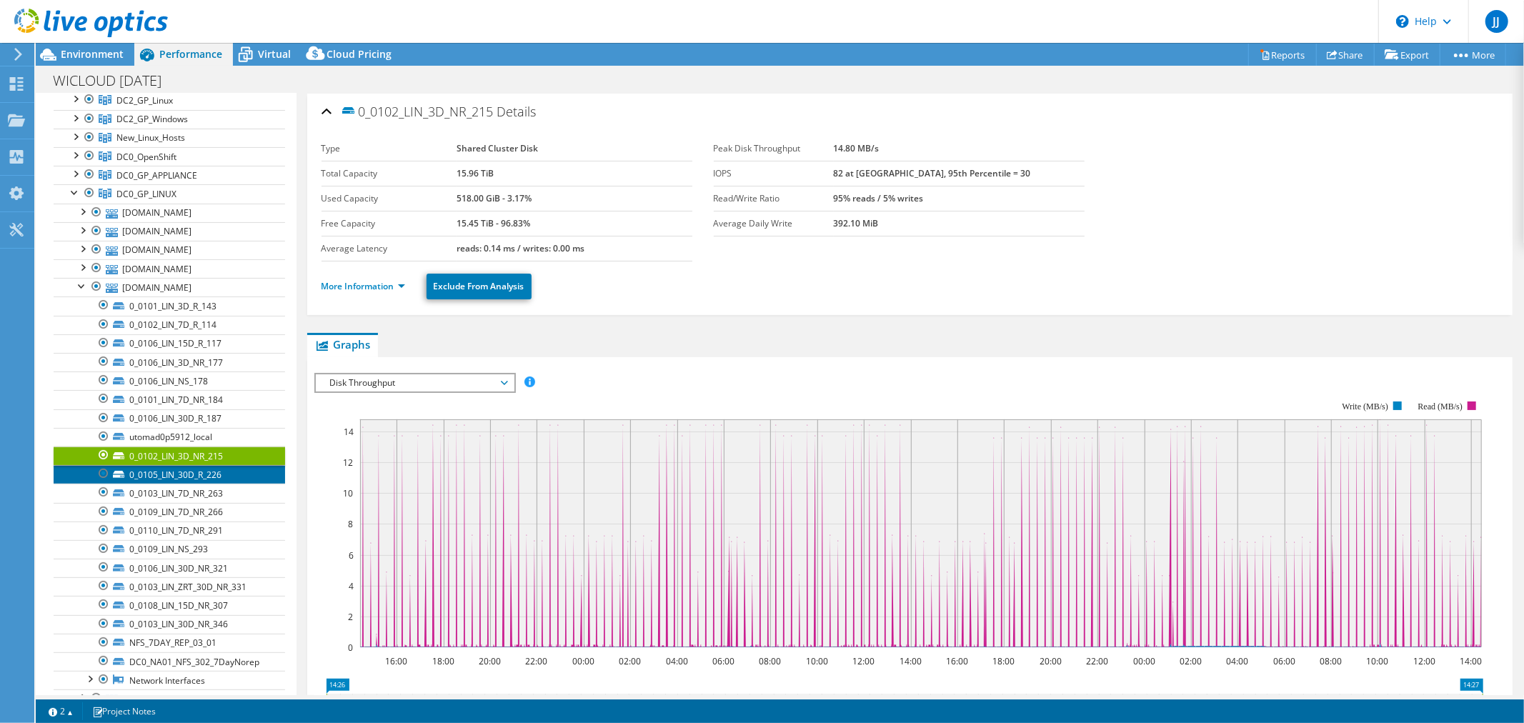
click at [173, 480] on link "0_0105_LIN_30D_R_226" at bounding box center [170, 474] width 232 height 19
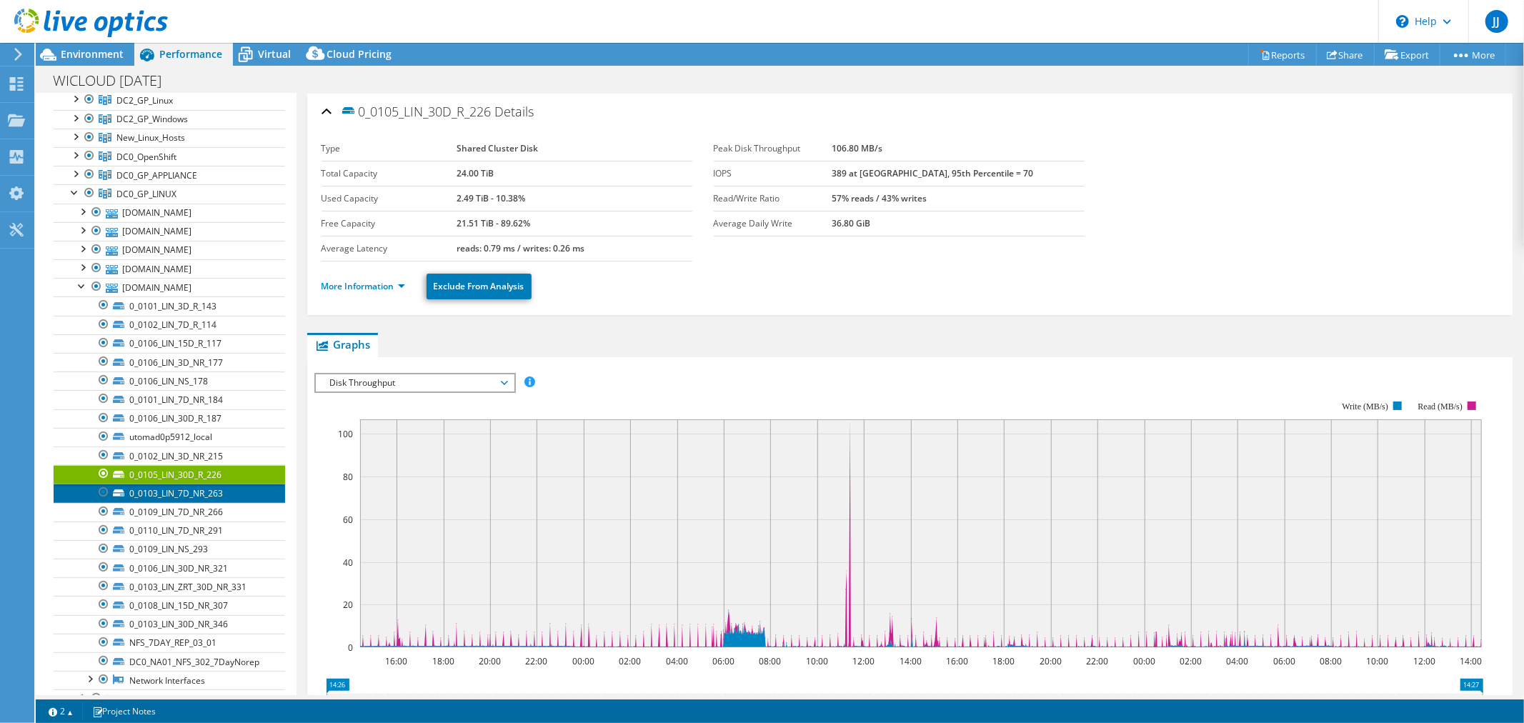
click at [167, 497] on link "0_0103_LIN_7D_NR_263" at bounding box center [170, 493] width 232 height 19
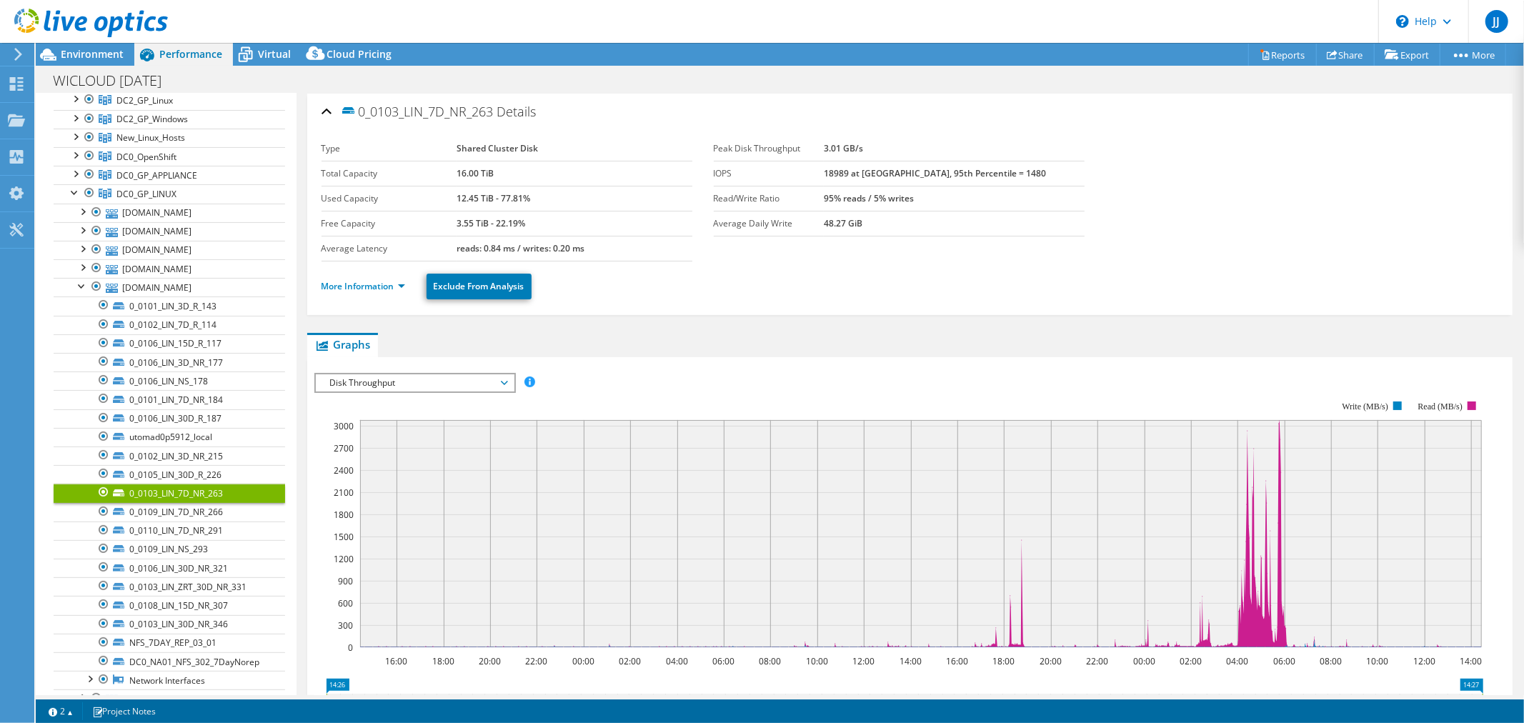
click at [101, 493] on div at bounding box center [103, 492] width 14 height 17
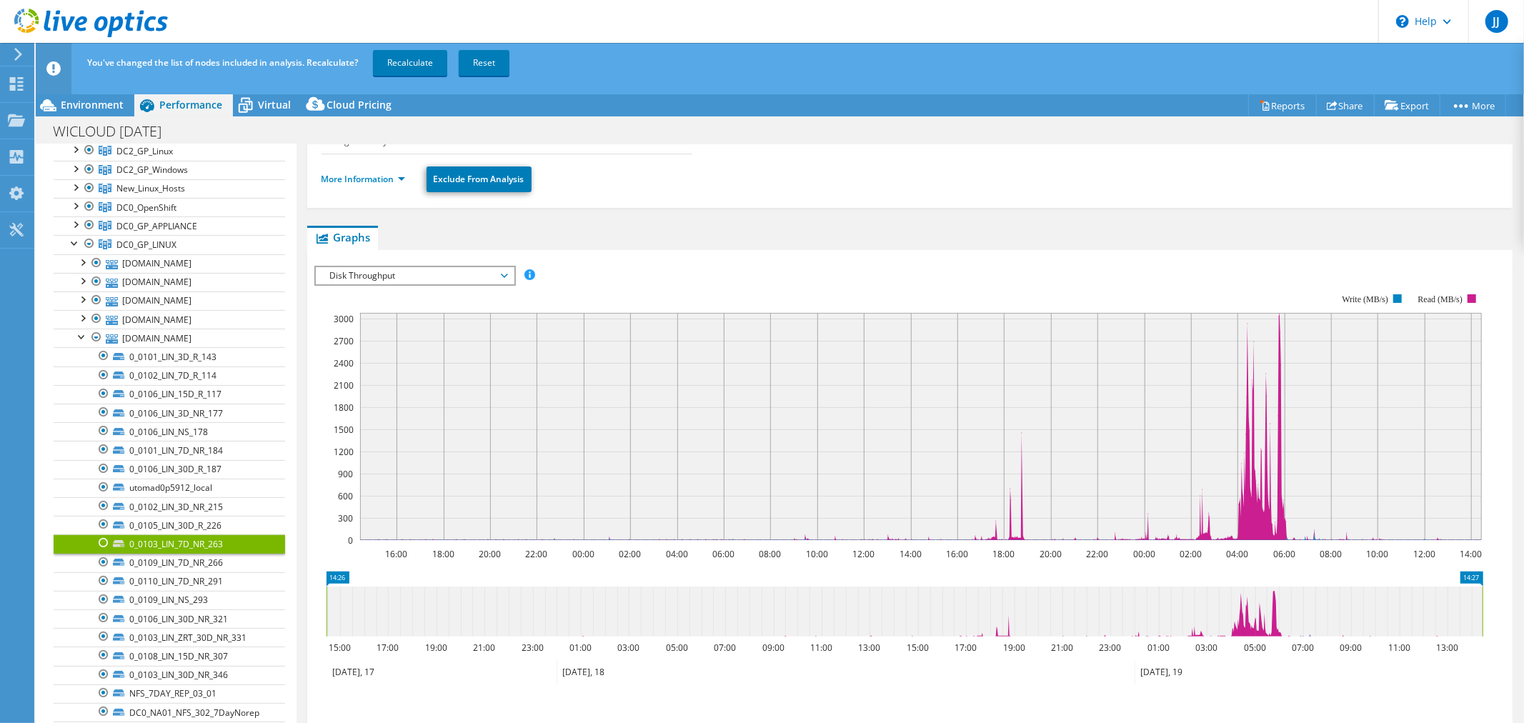
scroll to position [159, 0]
click at [359, 182] on link "More Information" at bounding box center [364, 178] width 84 height 12
click at [79, 339] on div at bounding box center [82, 336] width 14 height 14
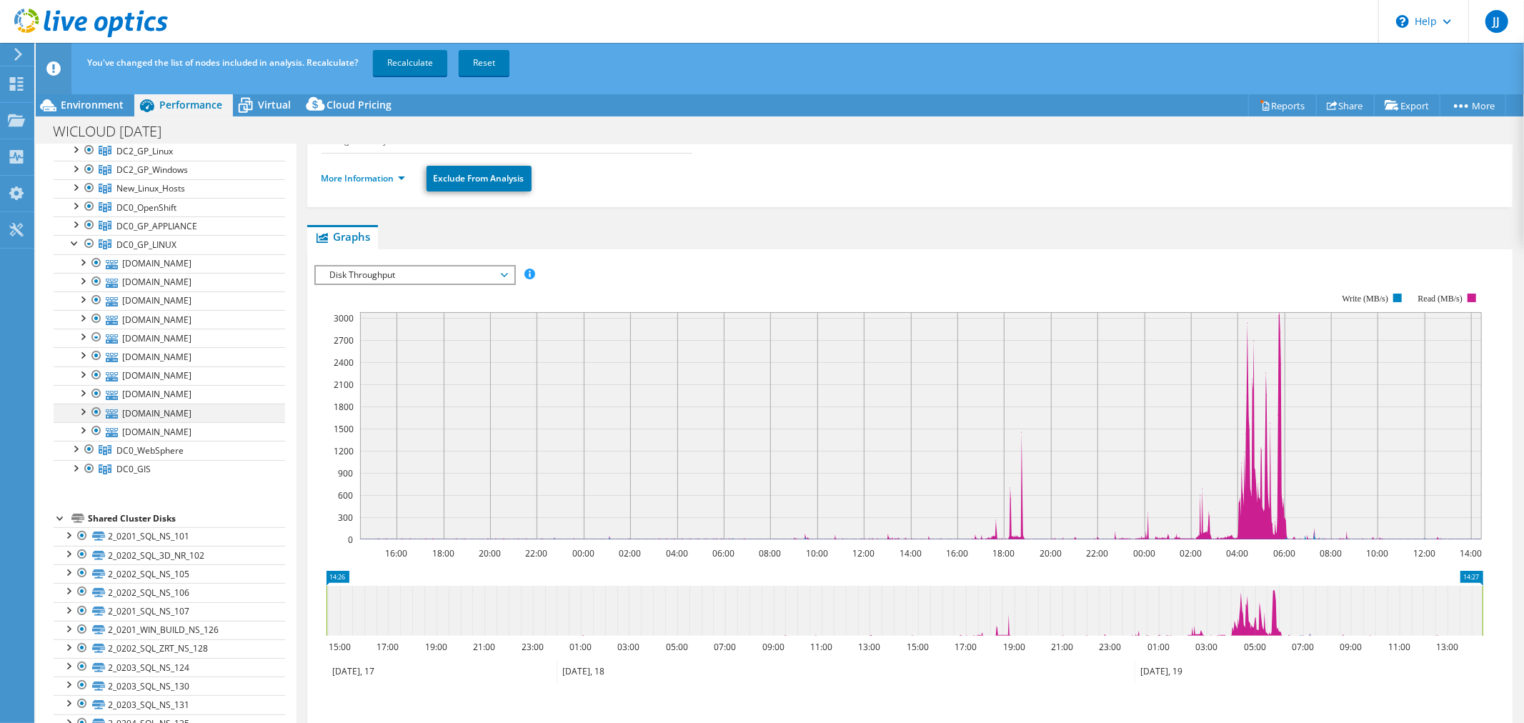
click at [86, 411] on div at bounding box center [82, 411] width 14 height 14
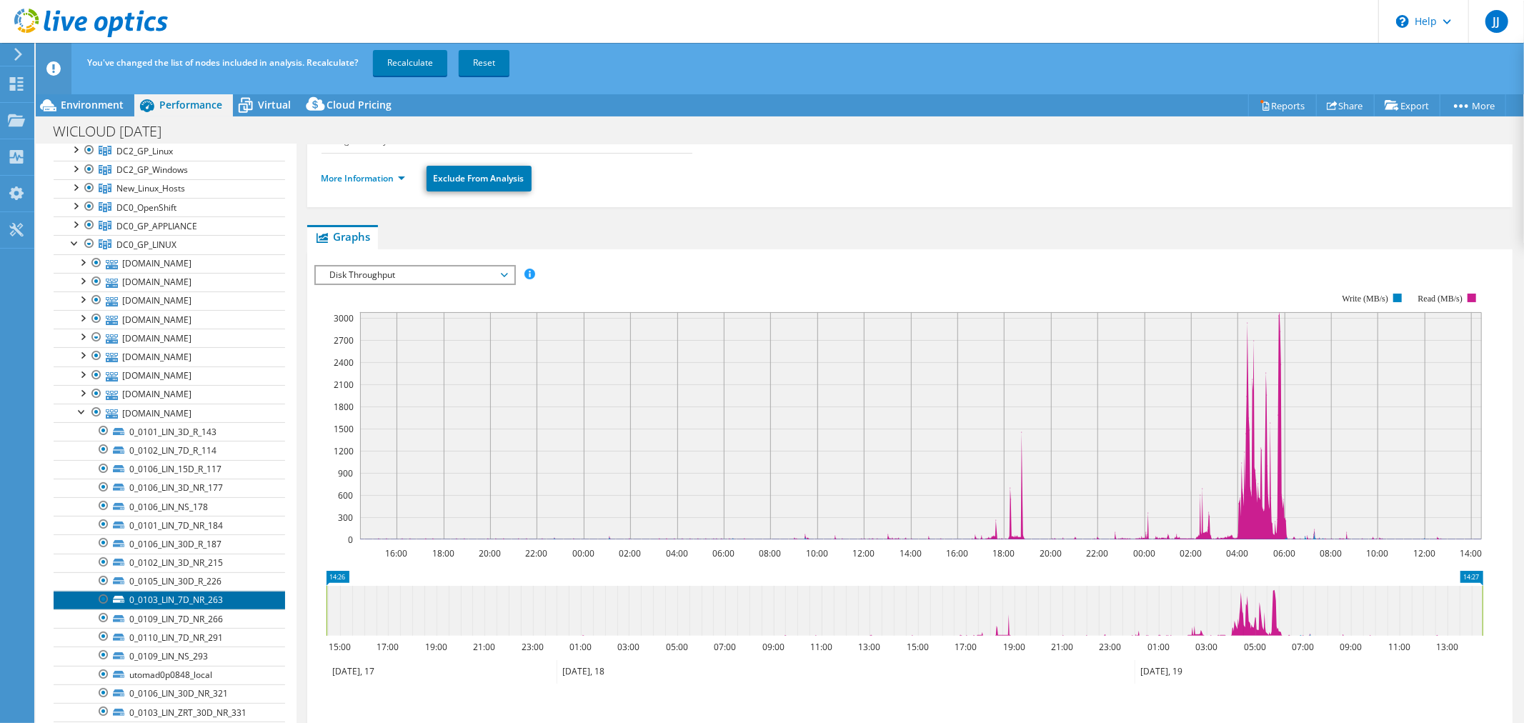
click at [192, 602] on link "0_0103_LIN_7D_NR_263" at bounding box center [170, 600] width 232 height 19
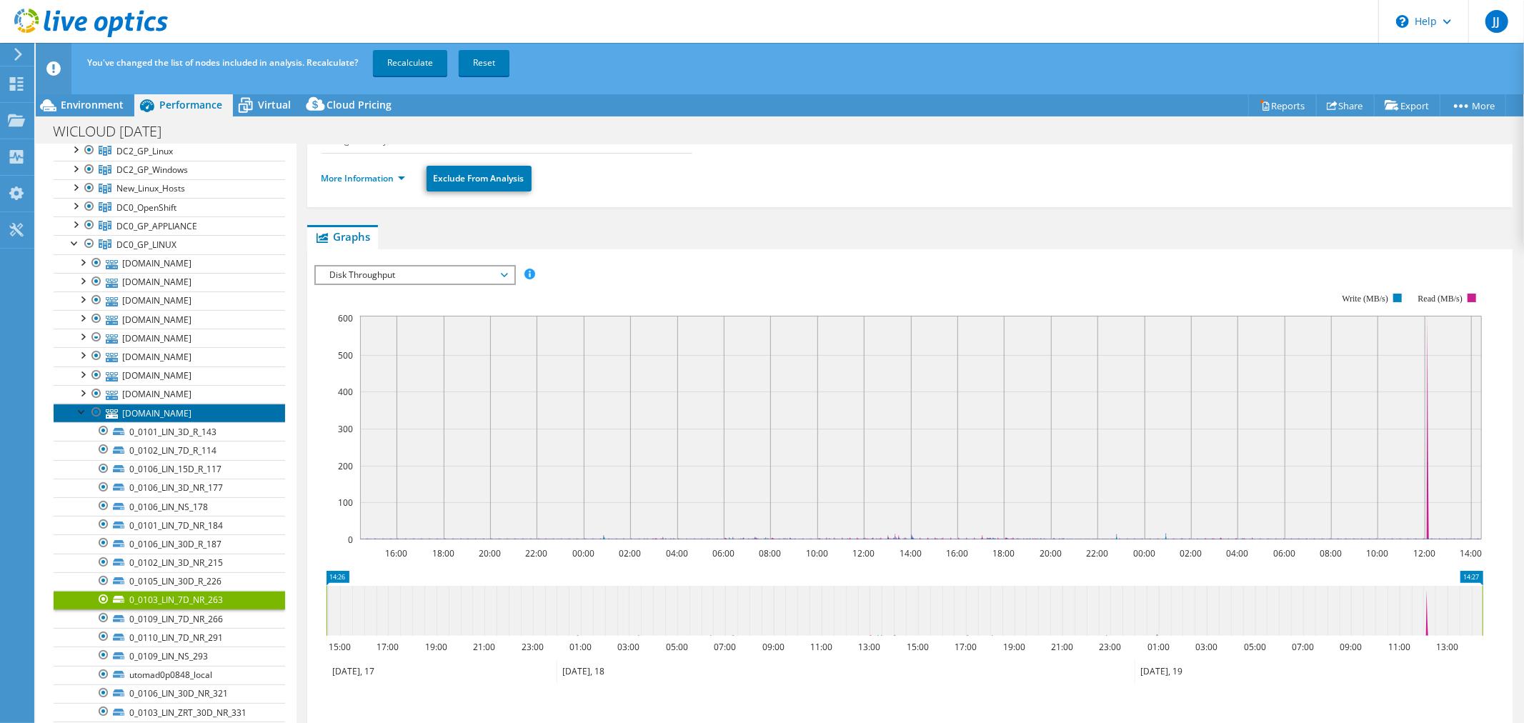
click at [173, 411] on link "utomad0p0848.enterprise.wistate.us" at bounding box center [170, 413] width 232 height 19
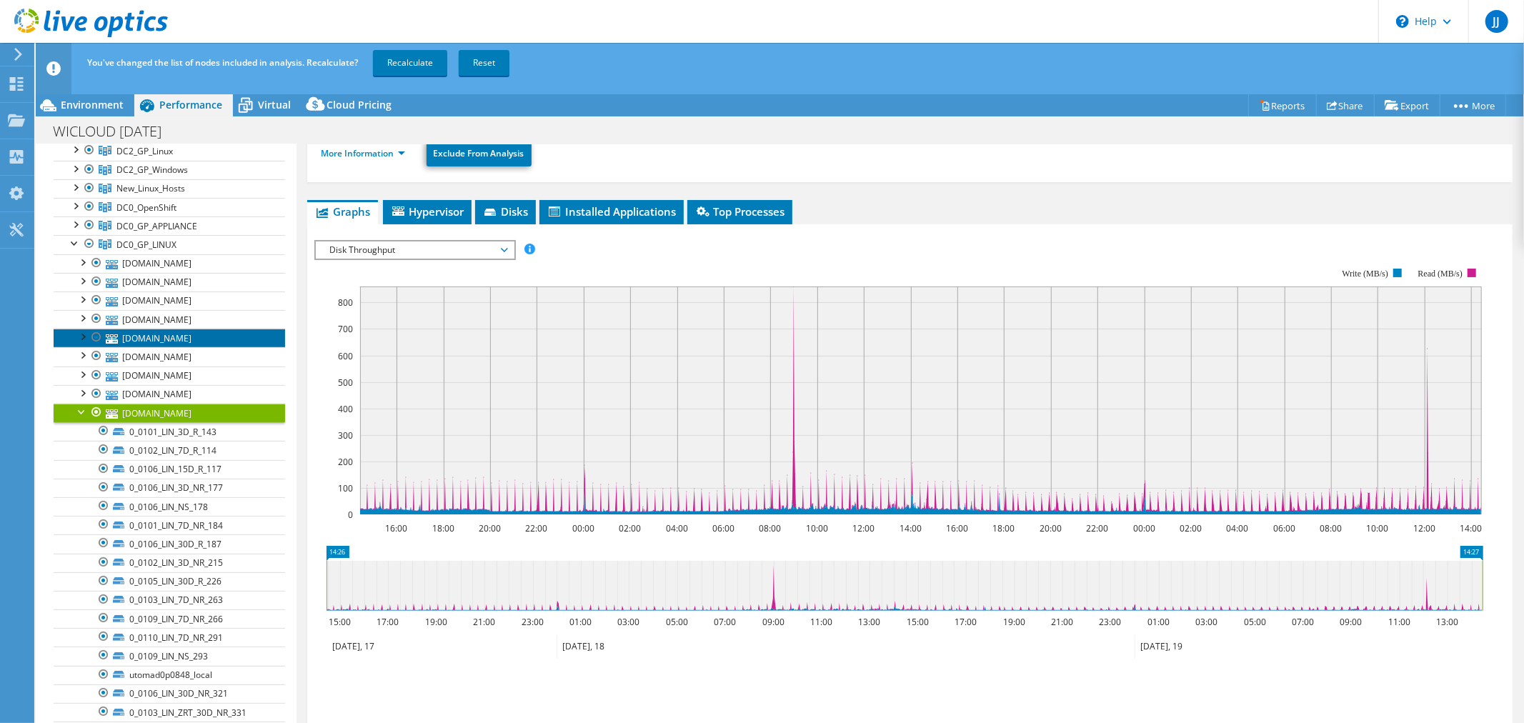
click at [172, 338] on link "utomad0p5912.enterprise.wistate.us" at bounding box center [170, 338] width 232 height 19
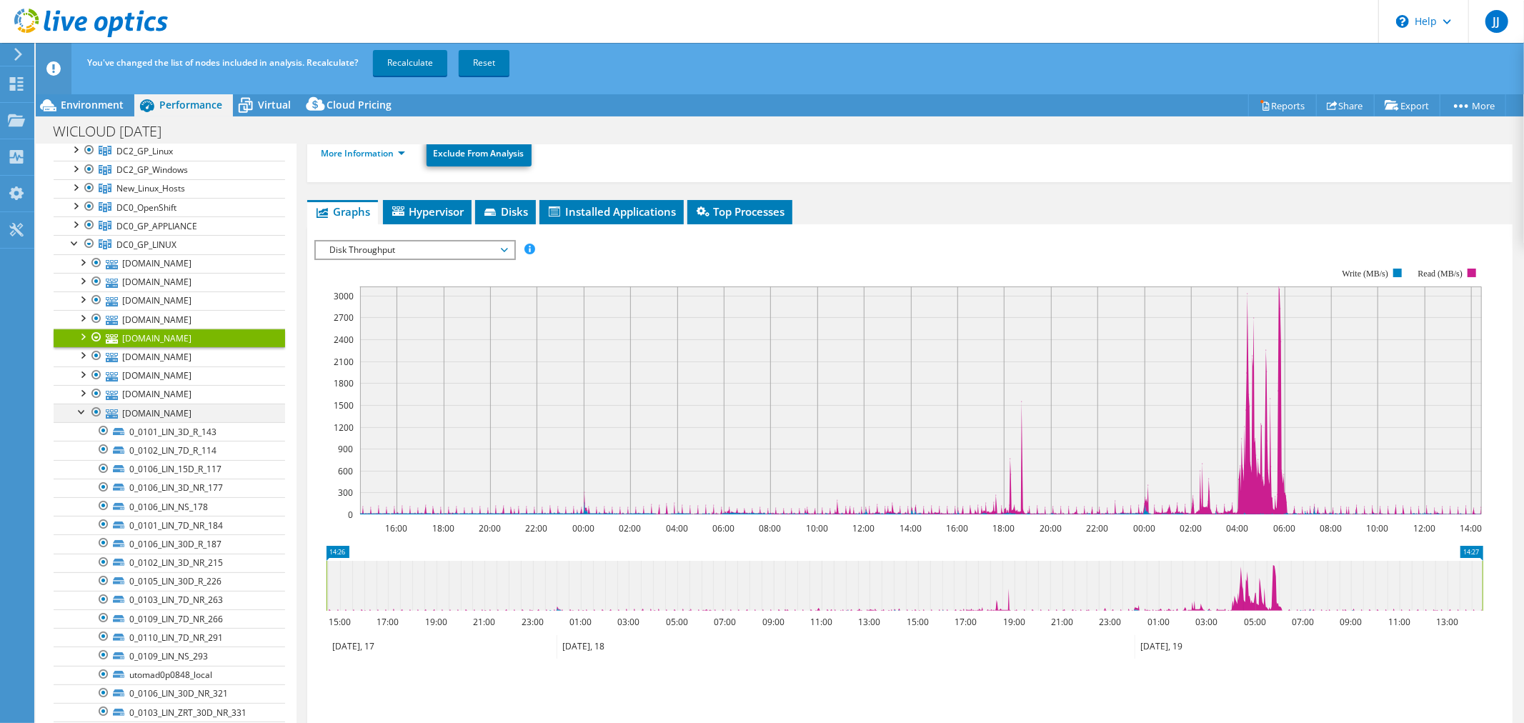
click at [80, 412] on div at bounding box center [82, 411] width 14 height 14
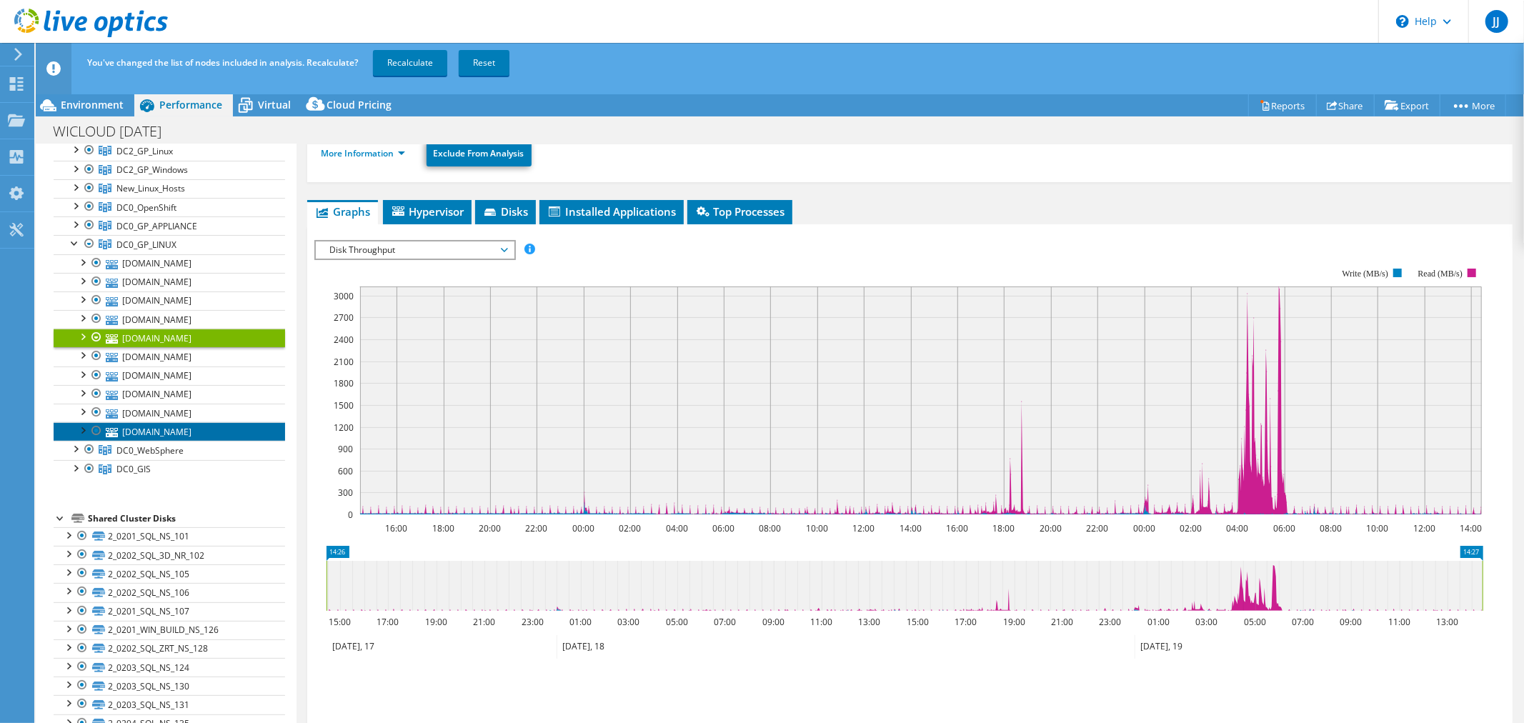
click at [145, 430] on link "utomad0p0863.enterprise.wistate.us" at bounding box center [170, 431] width 232 height 19
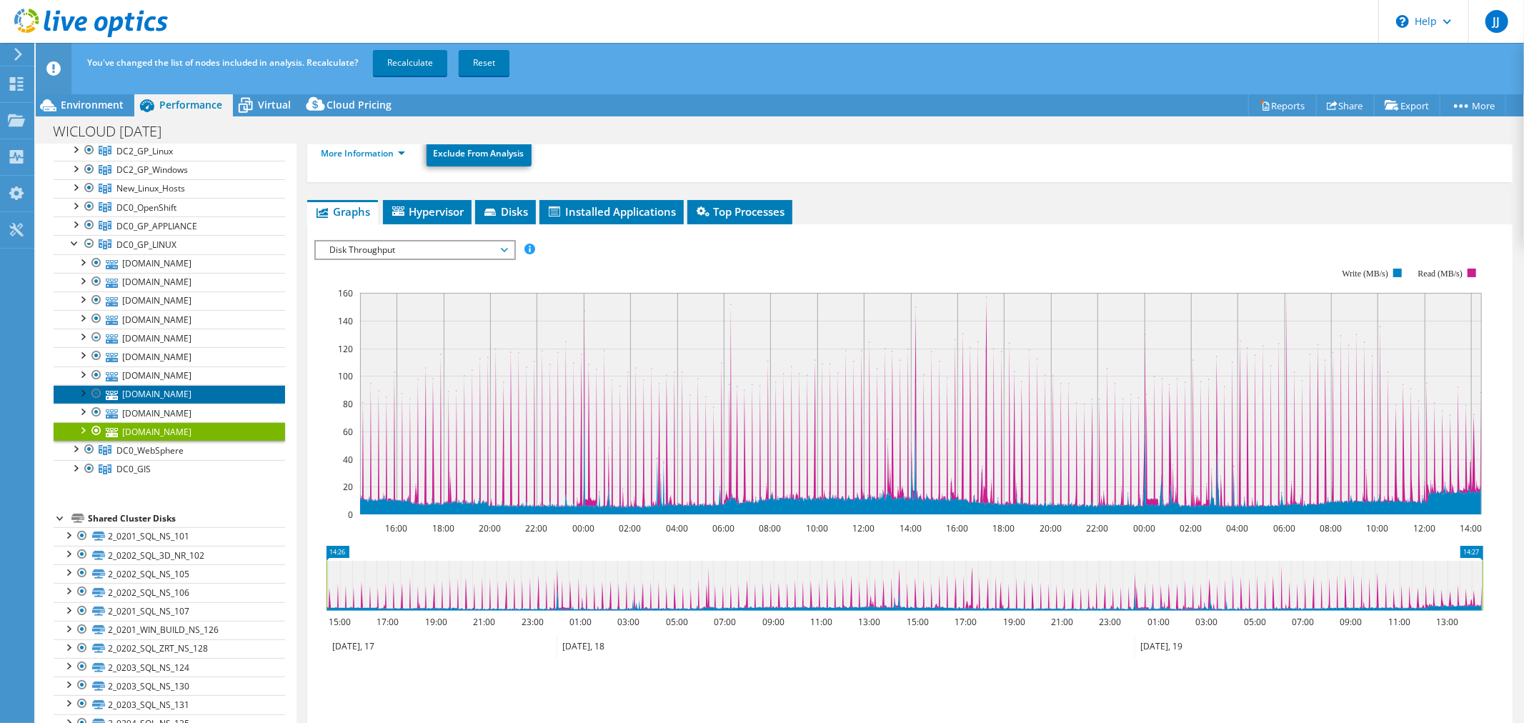
click at [187, 389] on link "utomad0p6327.enterprise.wistate.us" at bounding box center [170, 394] width 232 height 19
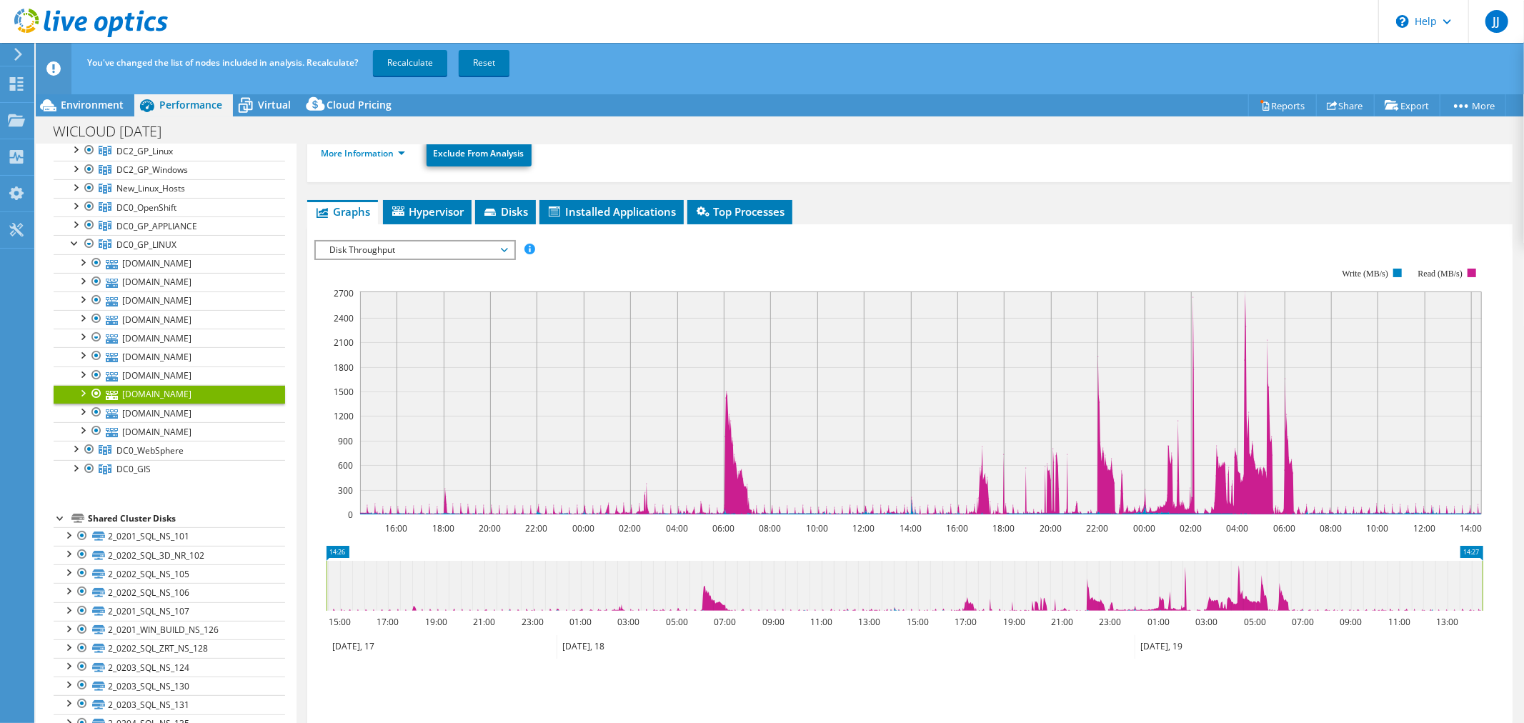
click at [82, 389] on div at bounding box center [82, 392] width 14 height 14
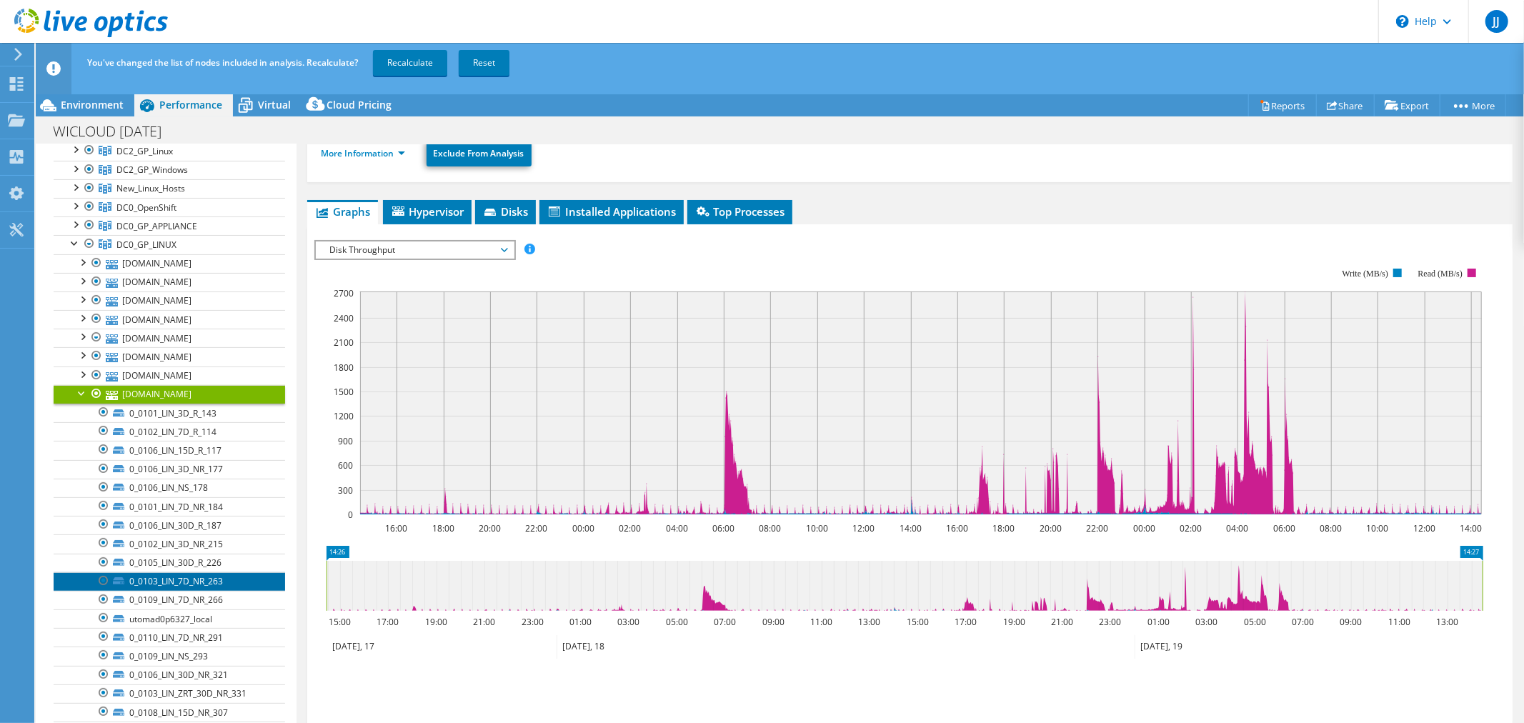
click at [177, 582] on link "0_0103_LIN_7D_NR_263" at bounding box center [170, 581] width 232 height 19
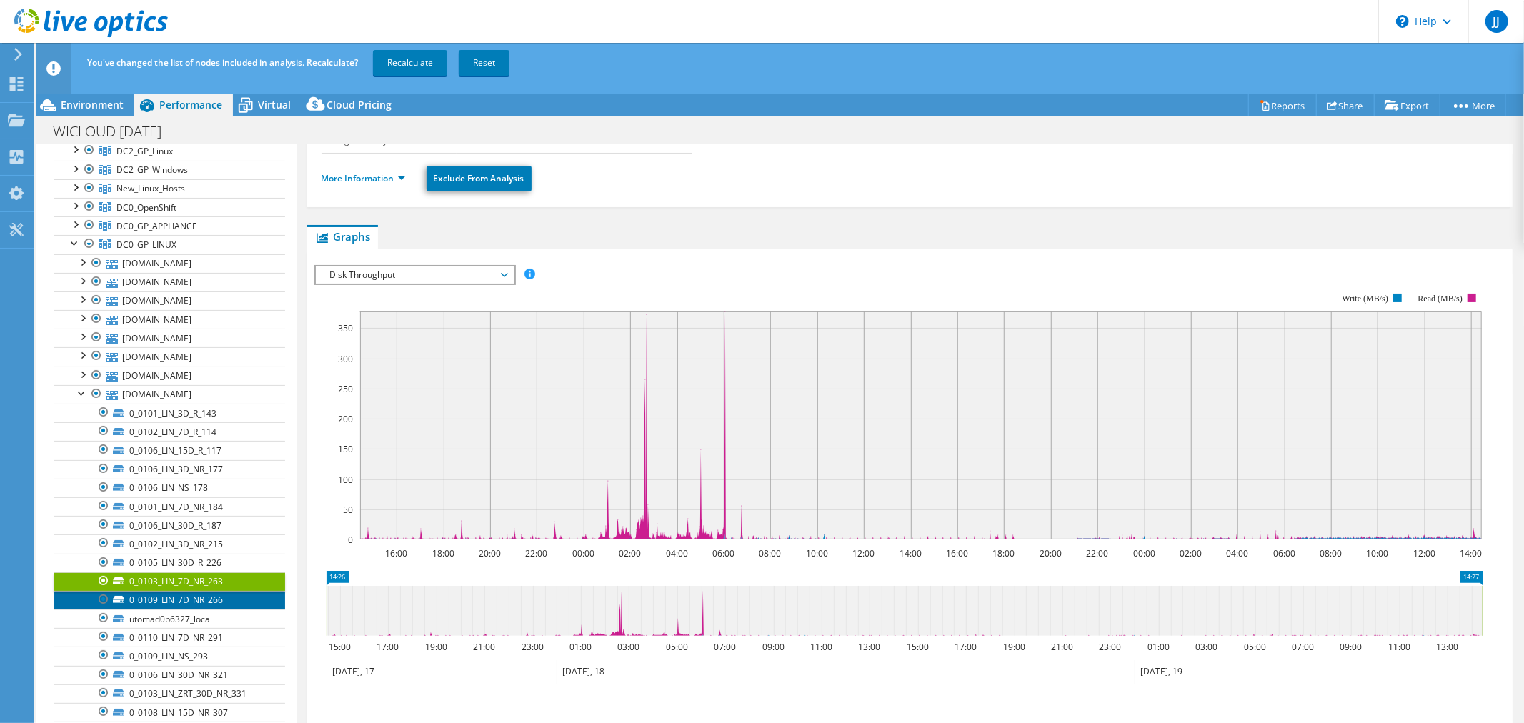
click at [168, 602] on link "0_0109_LIN_7D_NR_266" at bounding box center [170, 600] width 232 height 19
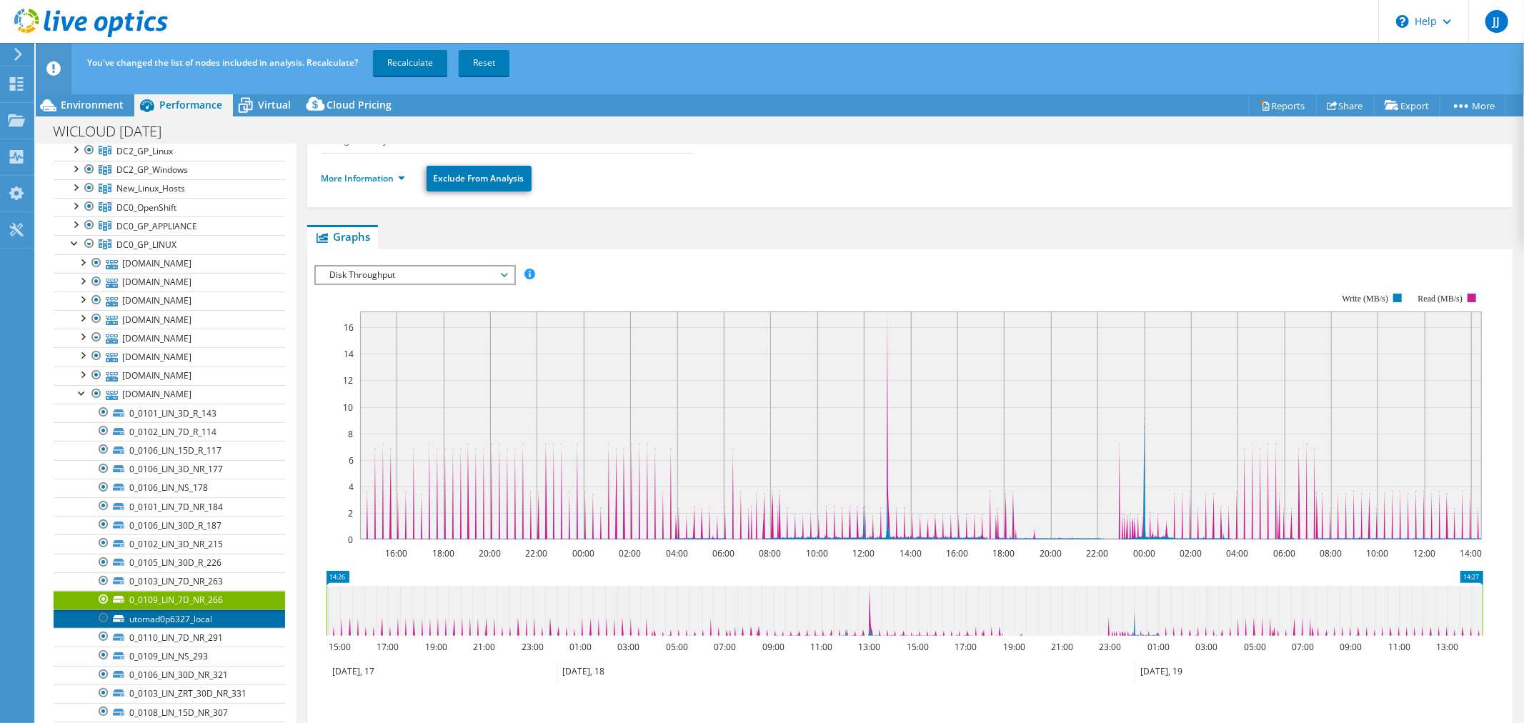
click at [165, 619] on link "utomad0p6327_local" at bounding box center [170, 619] width 232 height 19
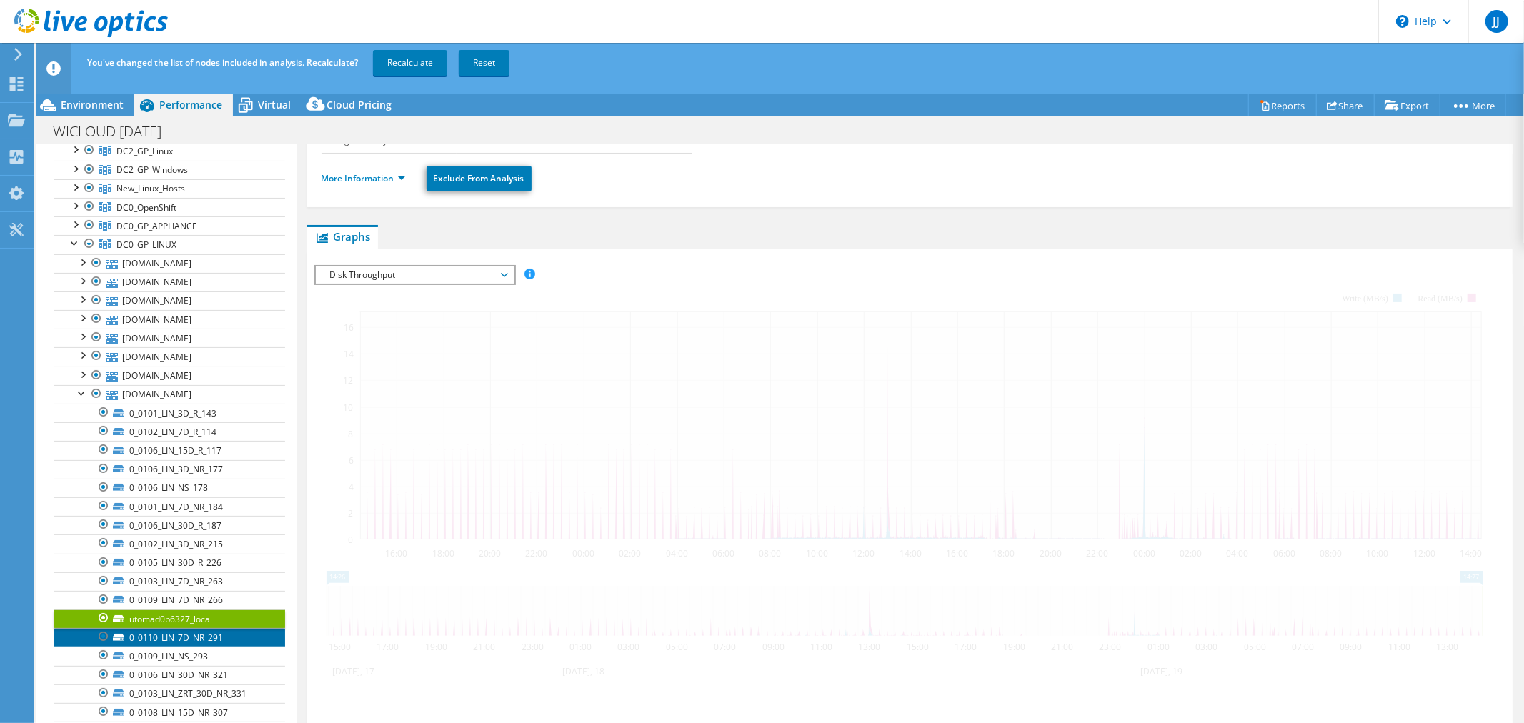
click at [161, 638] on link "0_0110_LIN_7D_NR_291" at bounding box center [170, 637] width 232 height 19
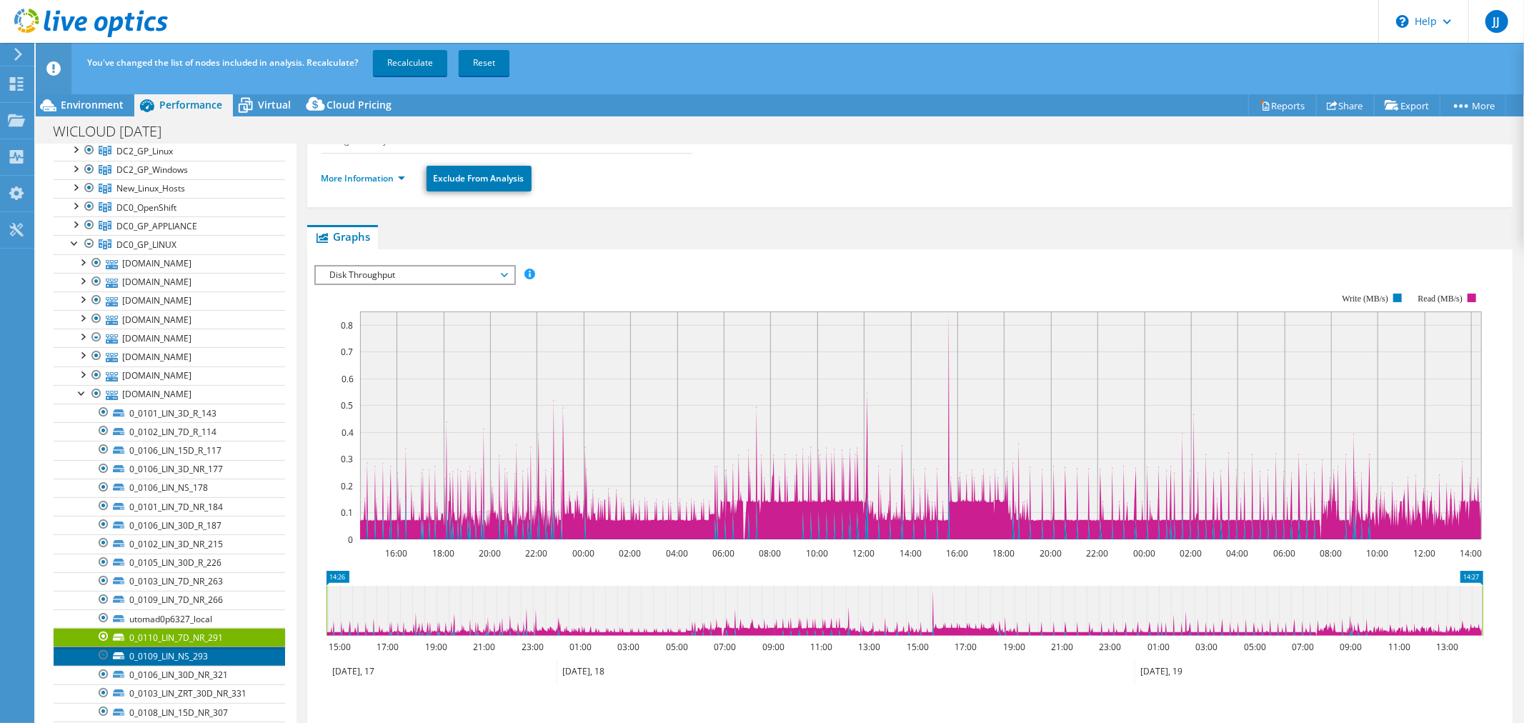
click at [169, 660] on link "0_0109_LIN_NS_293" at bounding box center [170, 656] width 232 height 19
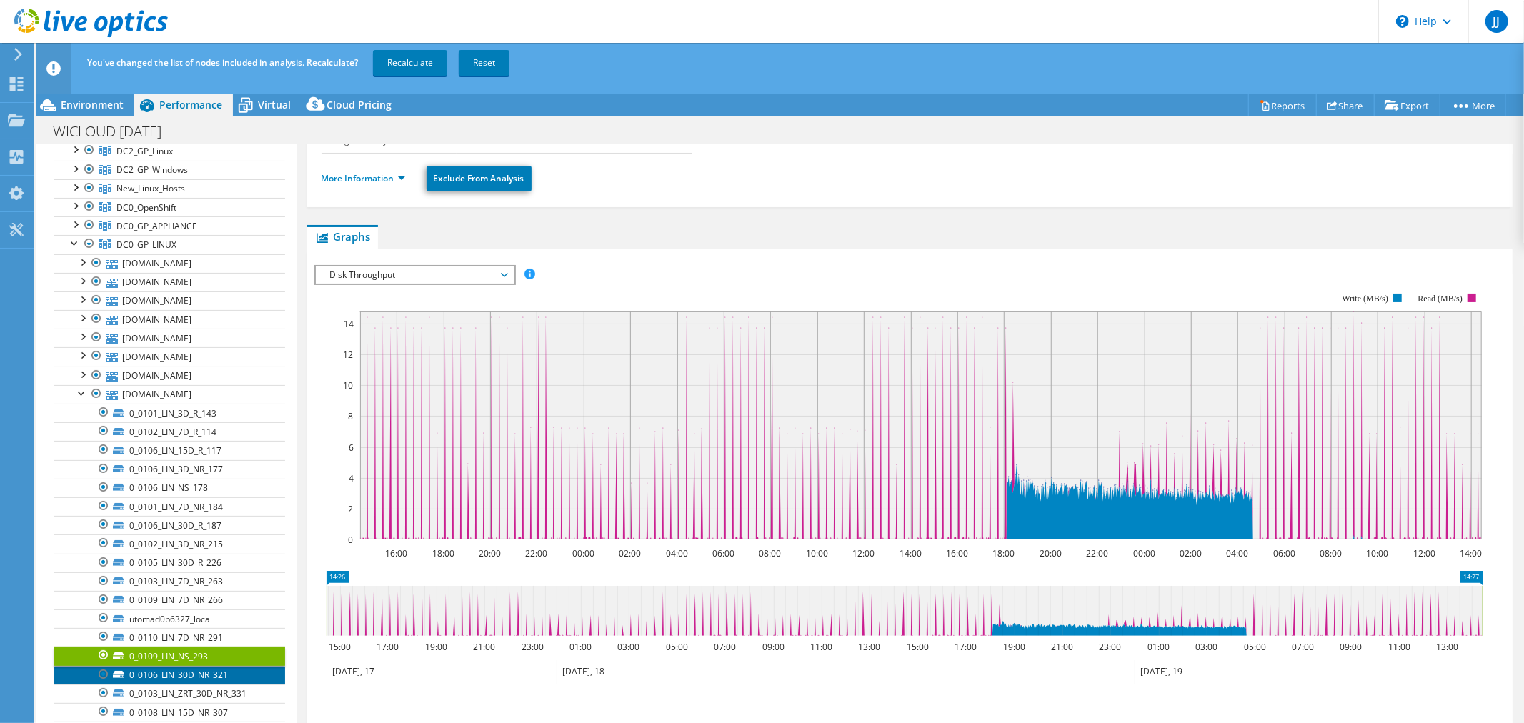
click at [172, 673] on link "0_0106_LIN_30D_NR_321" at bounding box center [170, 675] width 232 height 19
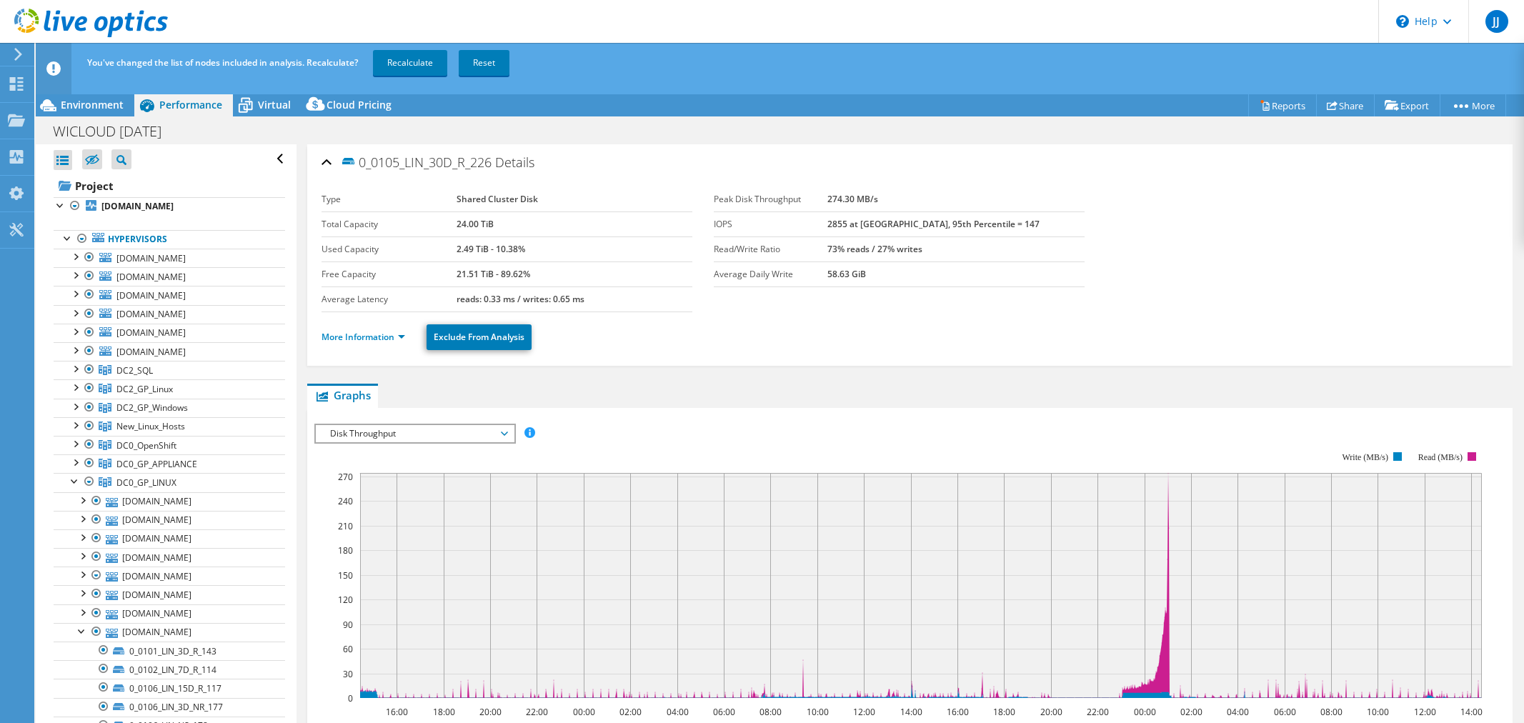
select select "USD"
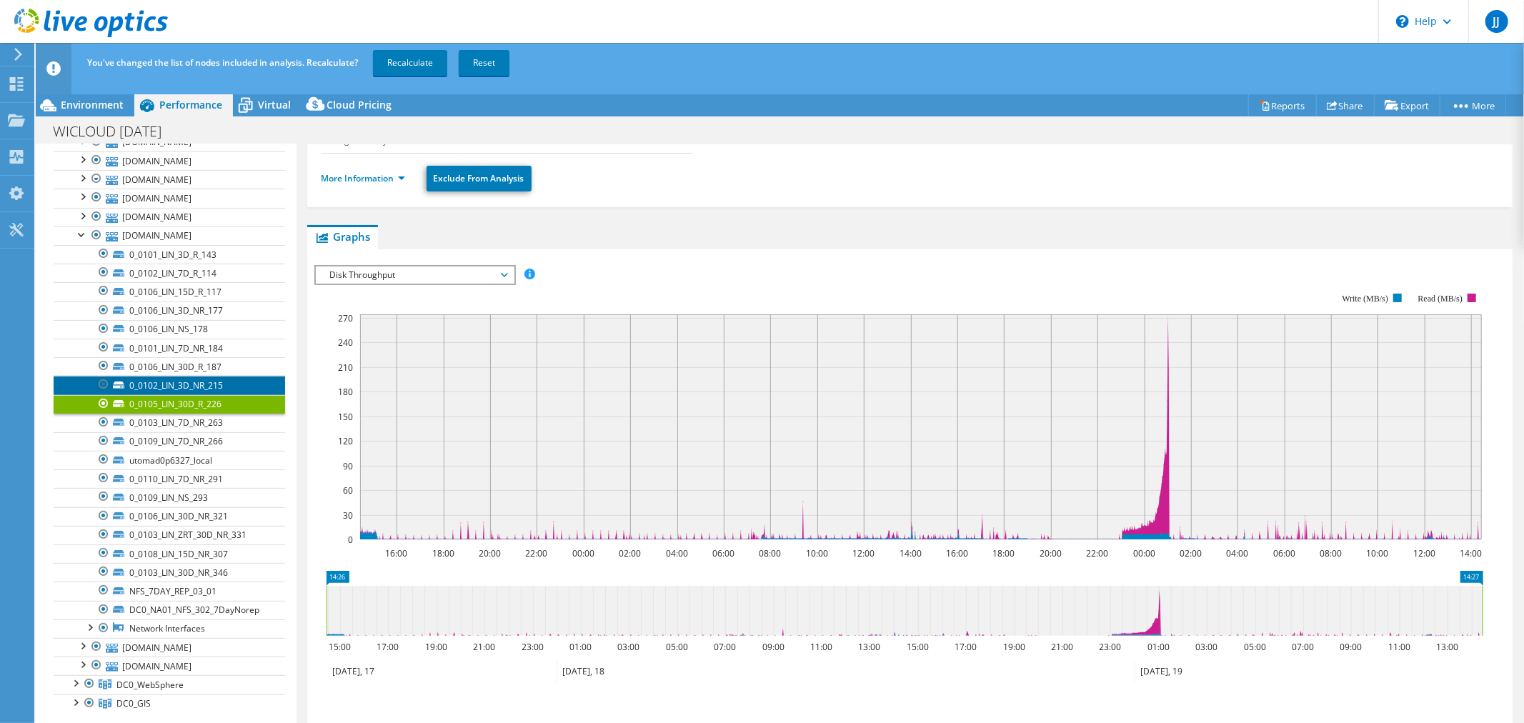
click at [201, 387] on link "0_0102_LIN_3D_NR_215" at bounding box center [170, 385] width 232 height 19
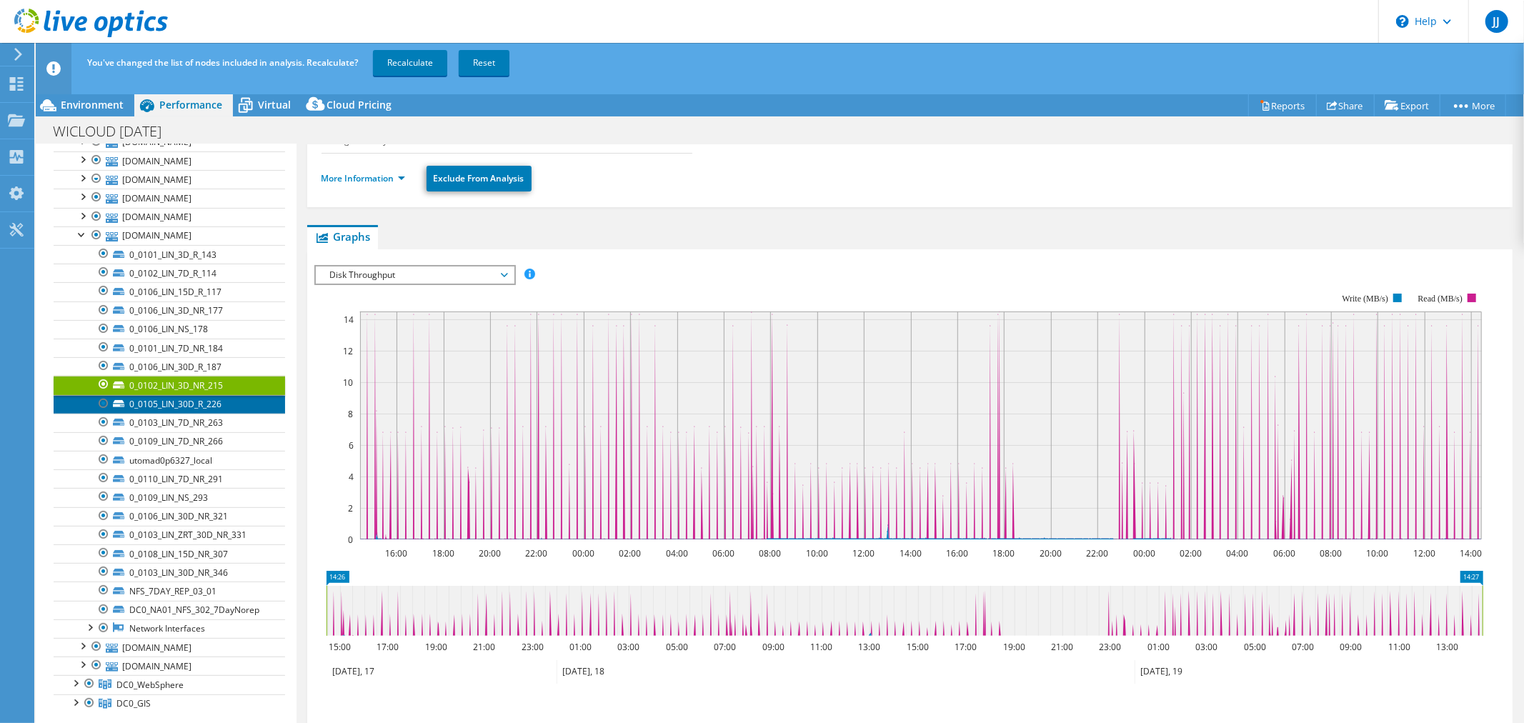
click at [177, 409] on link "0_0105_LIN_30D_R_226" at bounding box center [170, 404] width 232 height 19
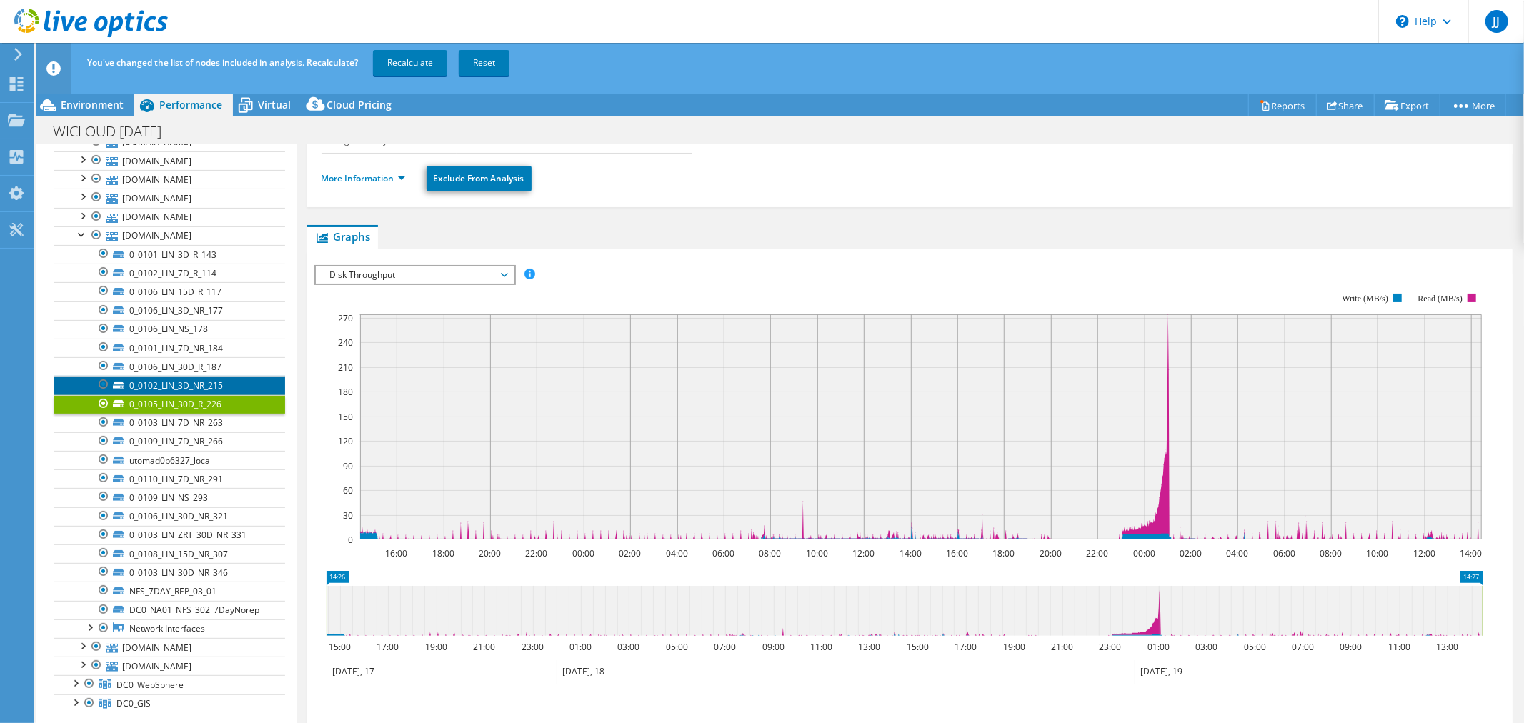
click at [156, 386] on link "0_0102_LIN_3D_NR_215" at bounding box center [170, 385] width 232 height 19
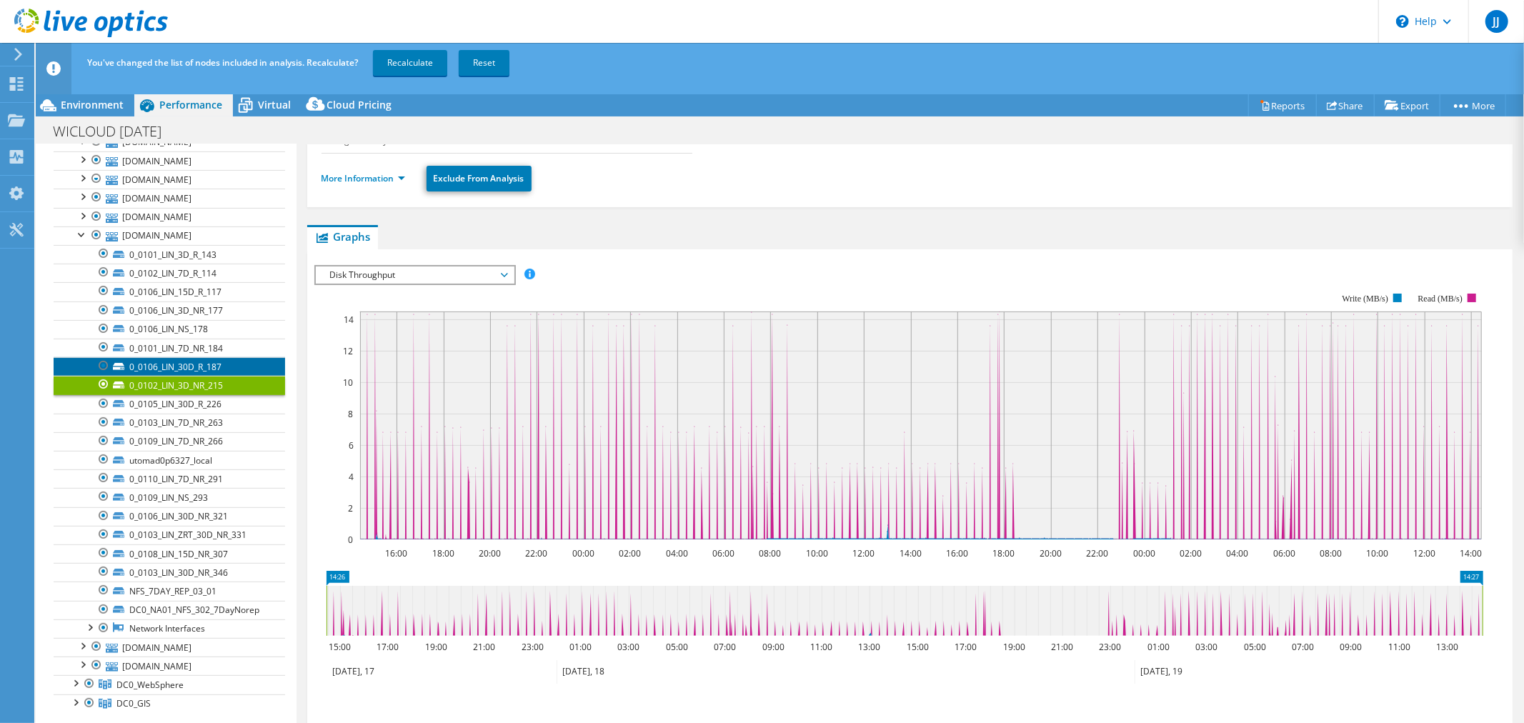
click at [167, 367] on link "0_0106_LIN_30D_R_187" at bounding box center [170, 366] width 232 height 19
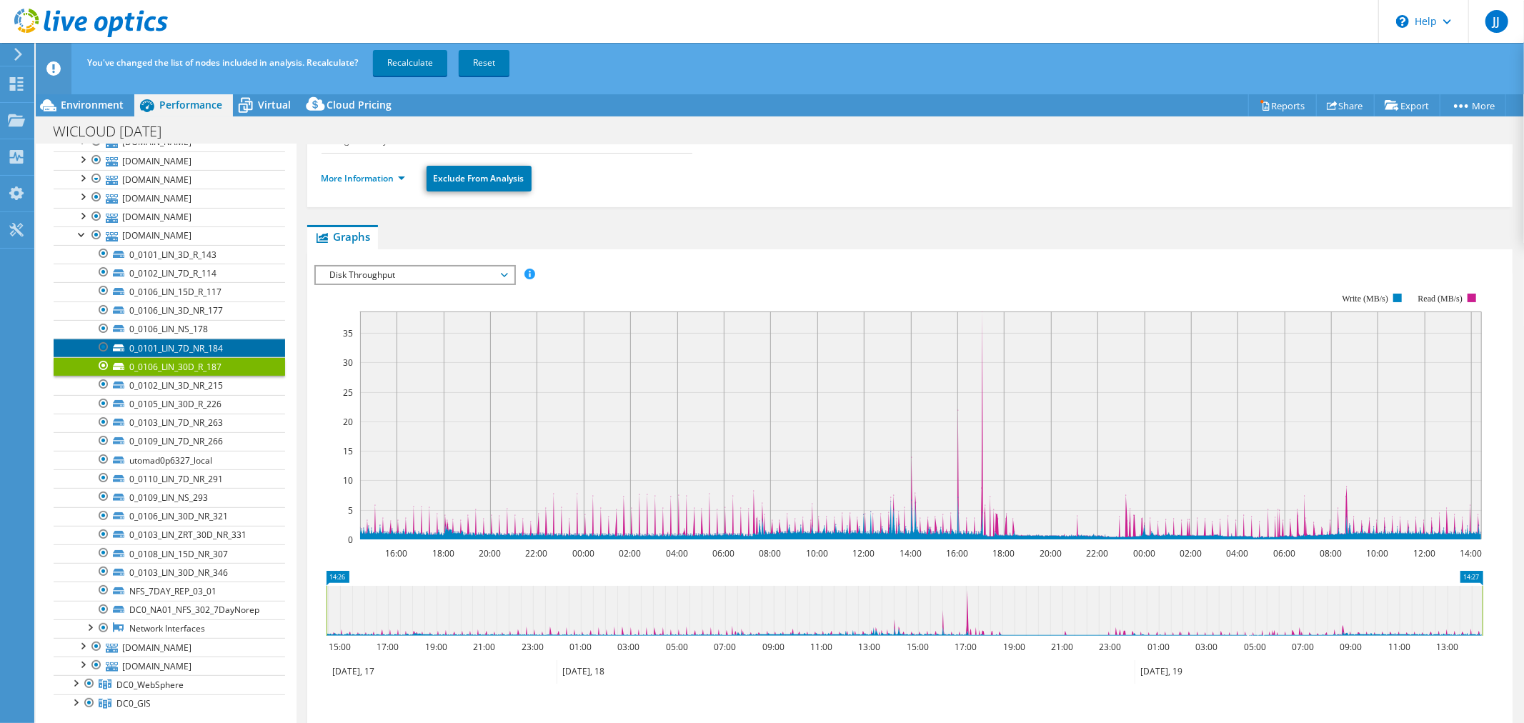
click at [173, 352] on link "0_0101_LIN_7D_NR_184" at bounding box center [170, 348] width 232 height 19
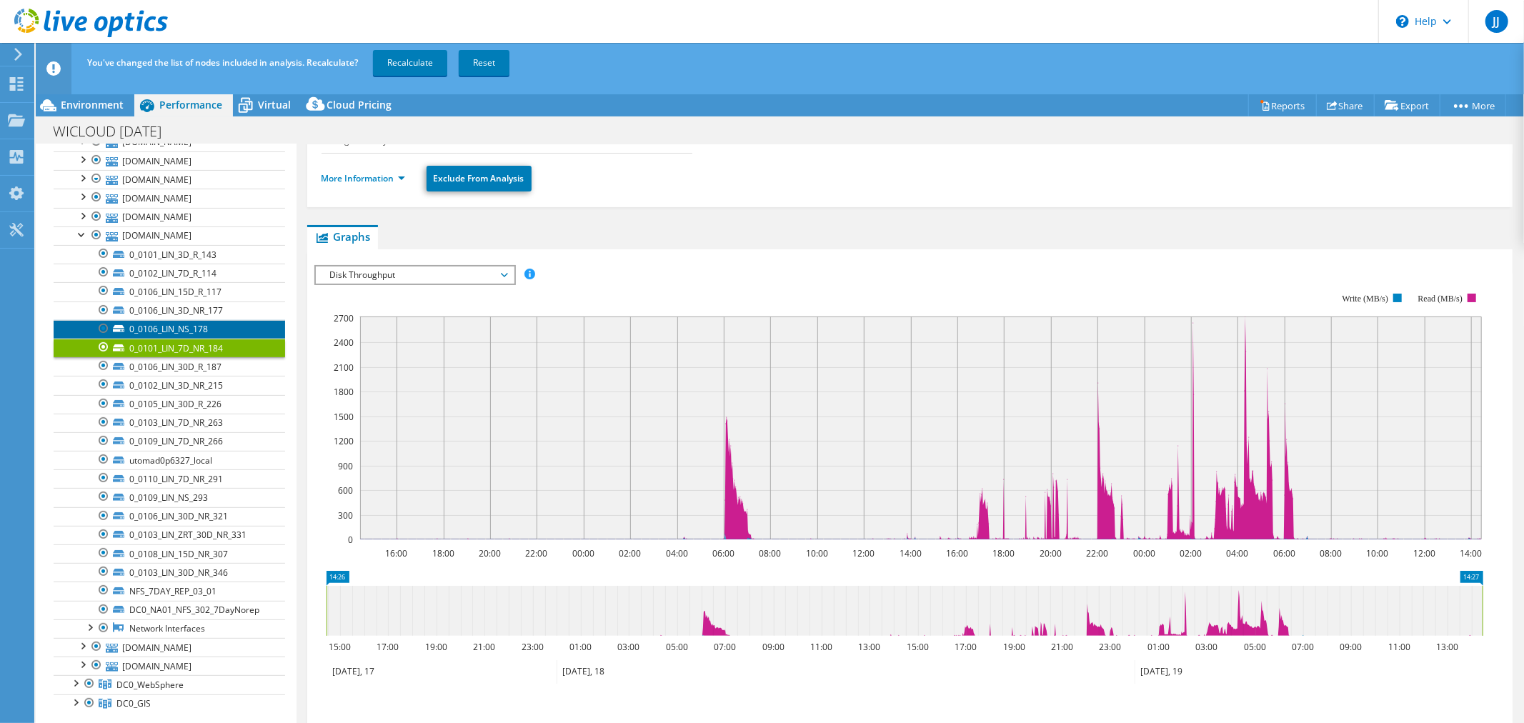
click at [186, 331] on link "0_0106_LIN_NS_178" at bounding box center [170, 329] width 232 height 19
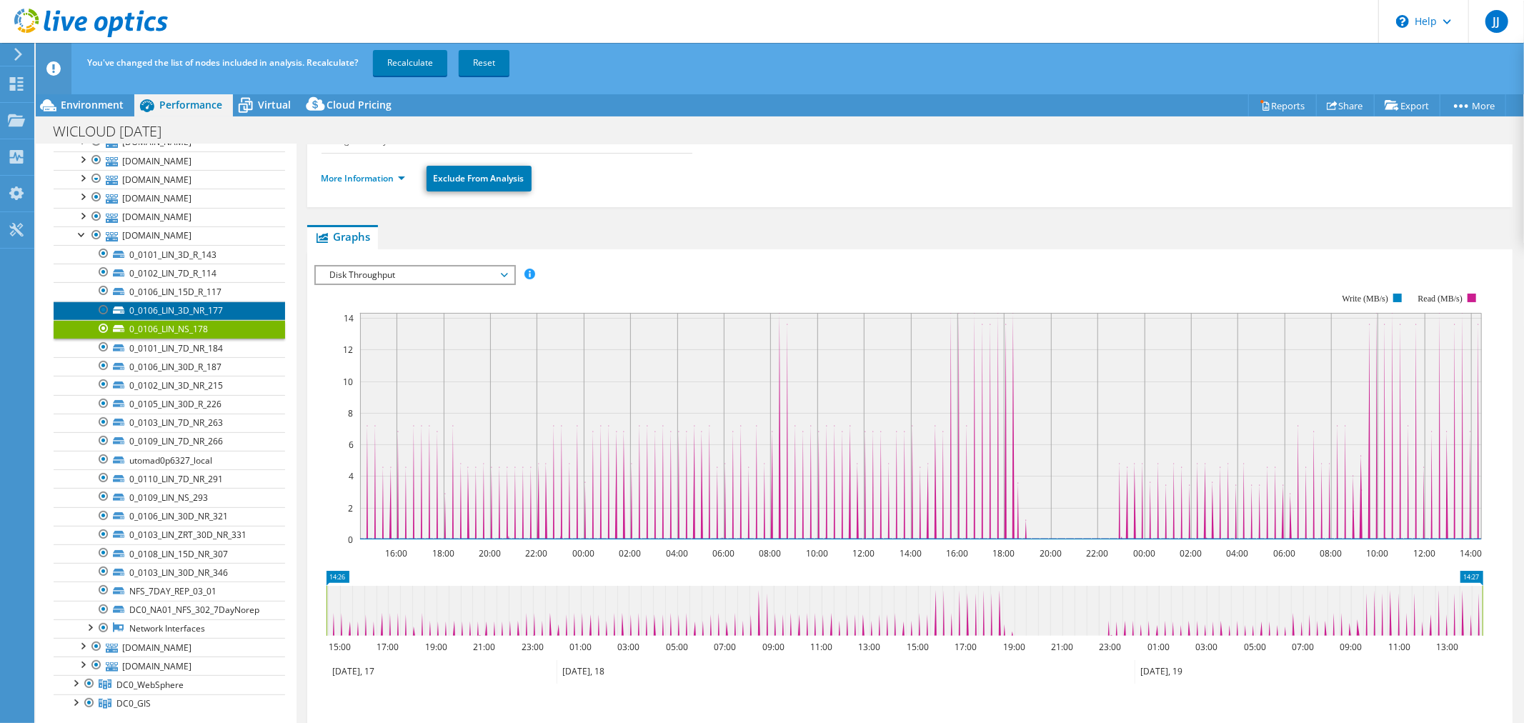
click at [203, 314] on link "0_0106_LIN_3D_NR_177" at bounding box center [170, 311] width 232 height 19
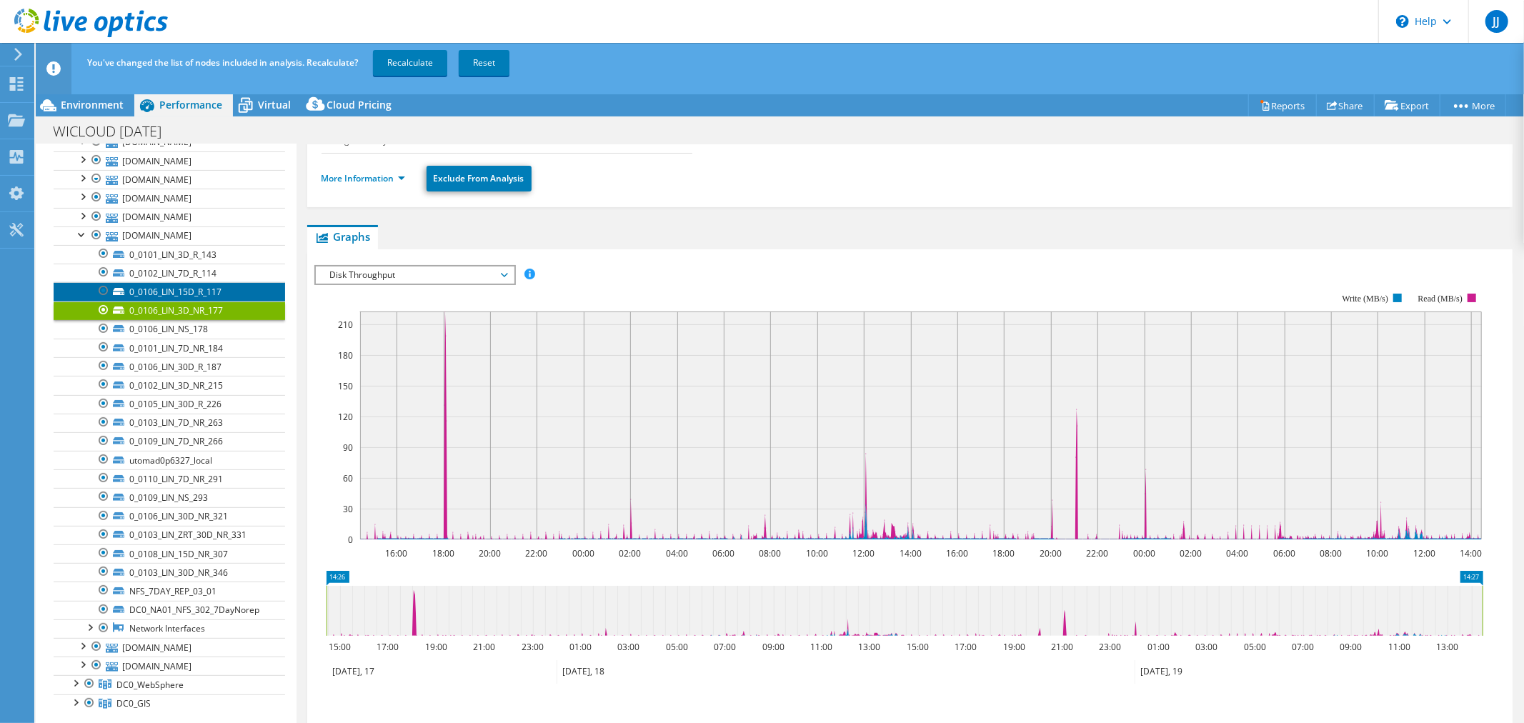
click at [217, 294] on link "0_0106_LIN_15D_R_117" at bounding box center [170, 291] width 232 height 19
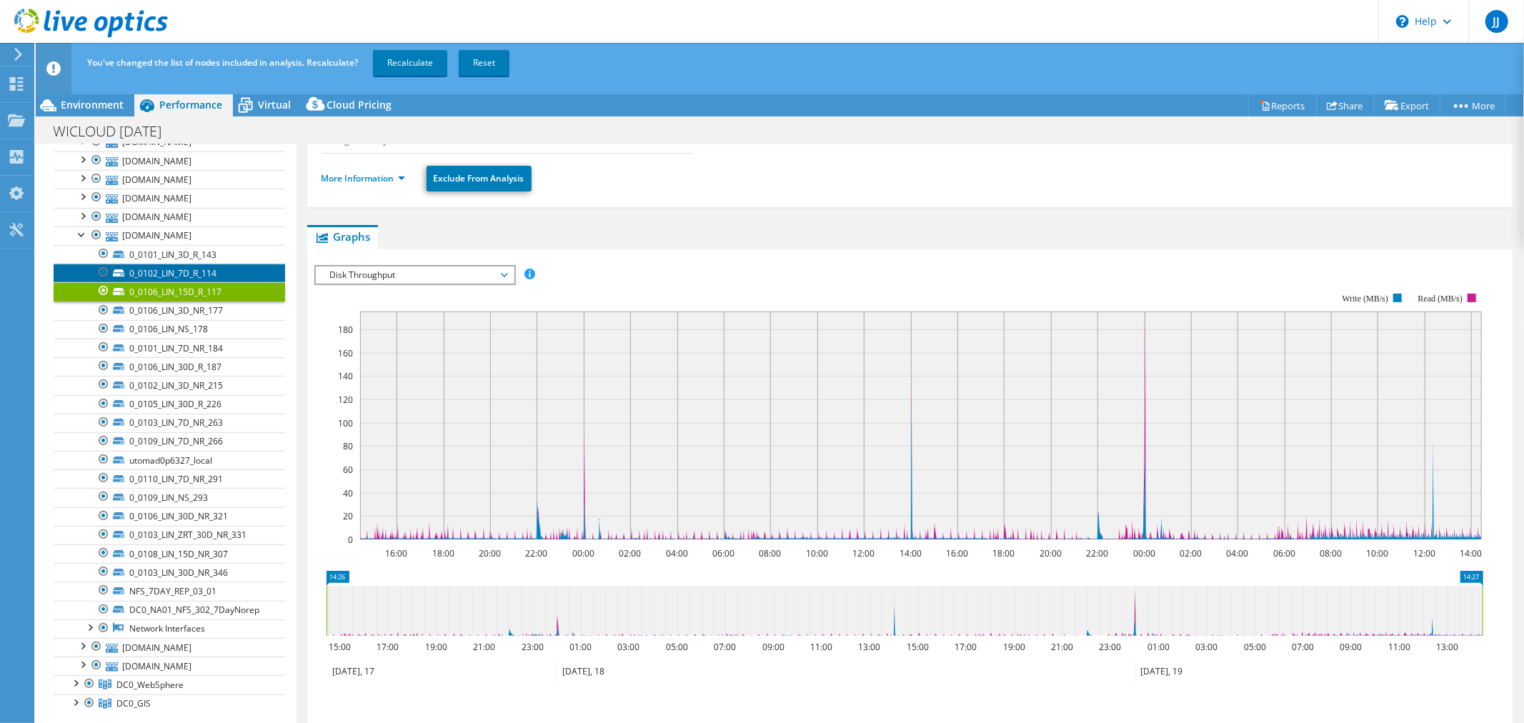
click at [207, 276] on link "0_0102_LIN_7D_R_114" at bounding box center [170, 273] width 232 height 19
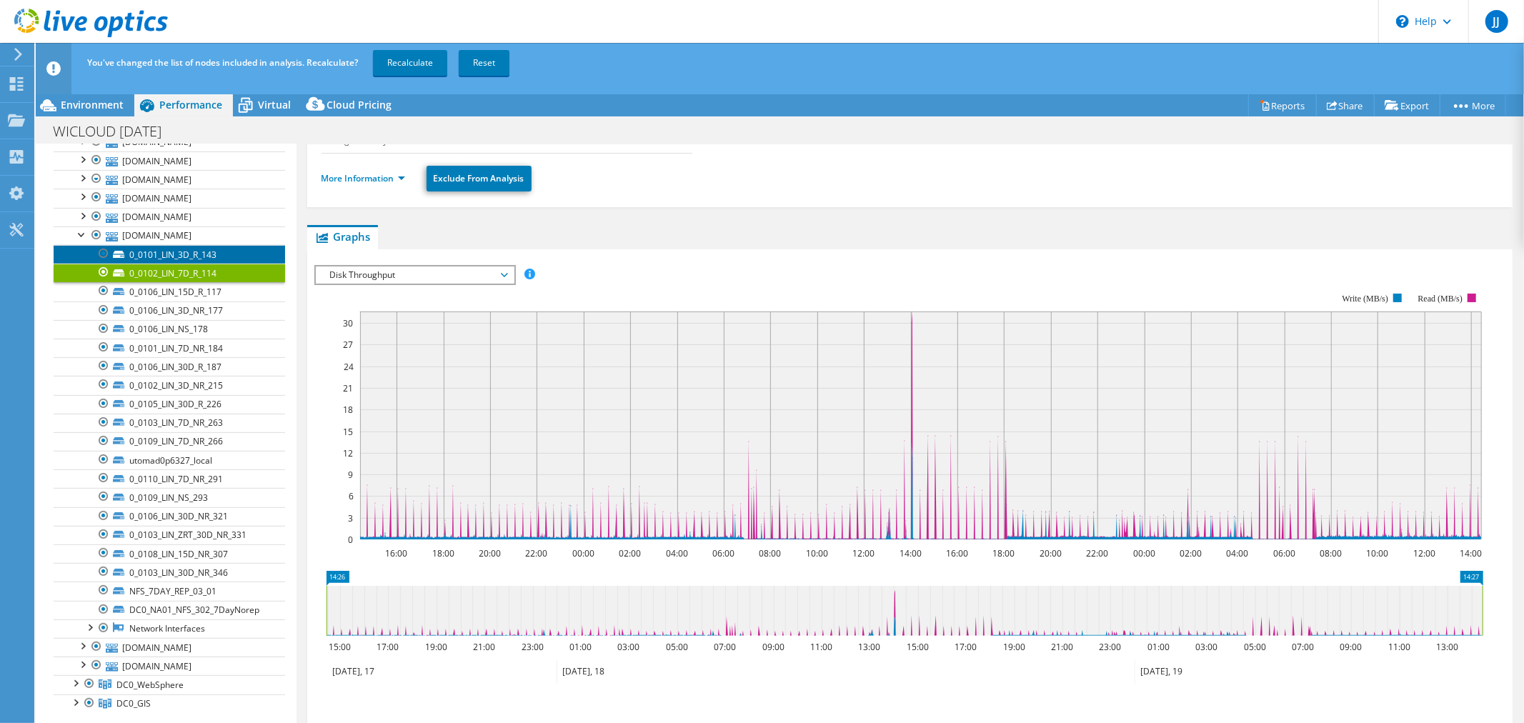
click at [217, 257] on link "0_0101_LIN_3D_R_143" at bounding box center [170, 254] width 232 height 19
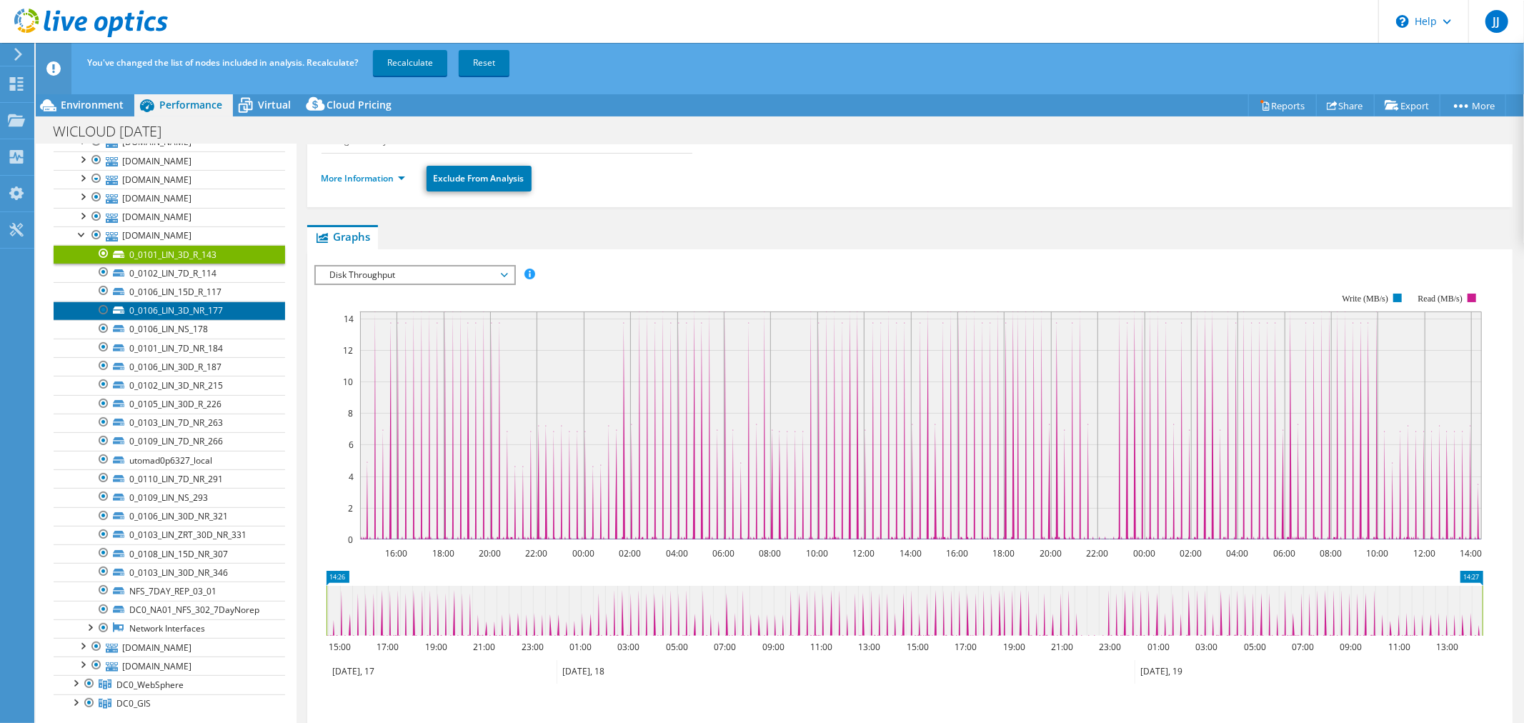
click at [217, 313] on link "0_0106_LIN_3D_NR_177" at bounding box center [170, 311] width 232 height 19
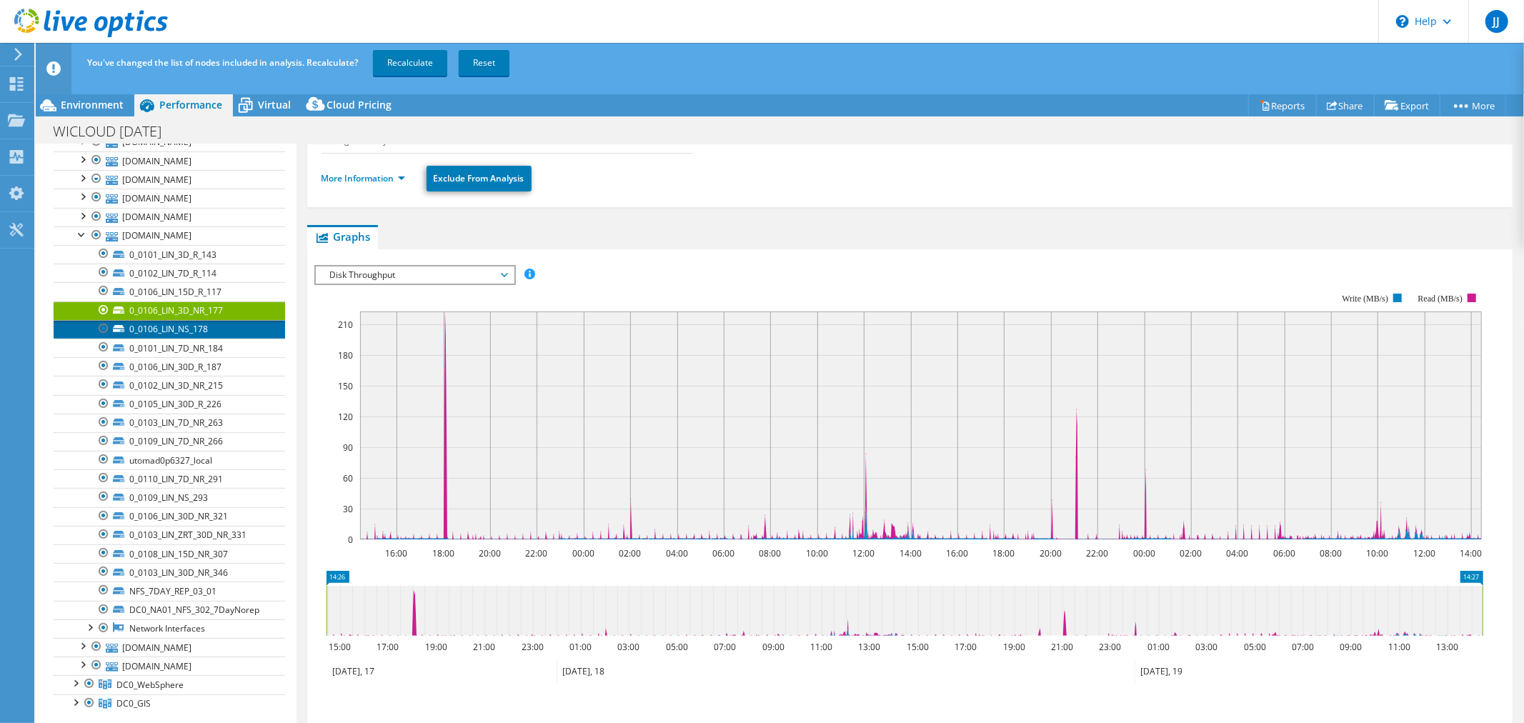
click at [209, 327] on link "0_0106_LIN_NS_178" at bounding box center [170, 329] width 232 height 19
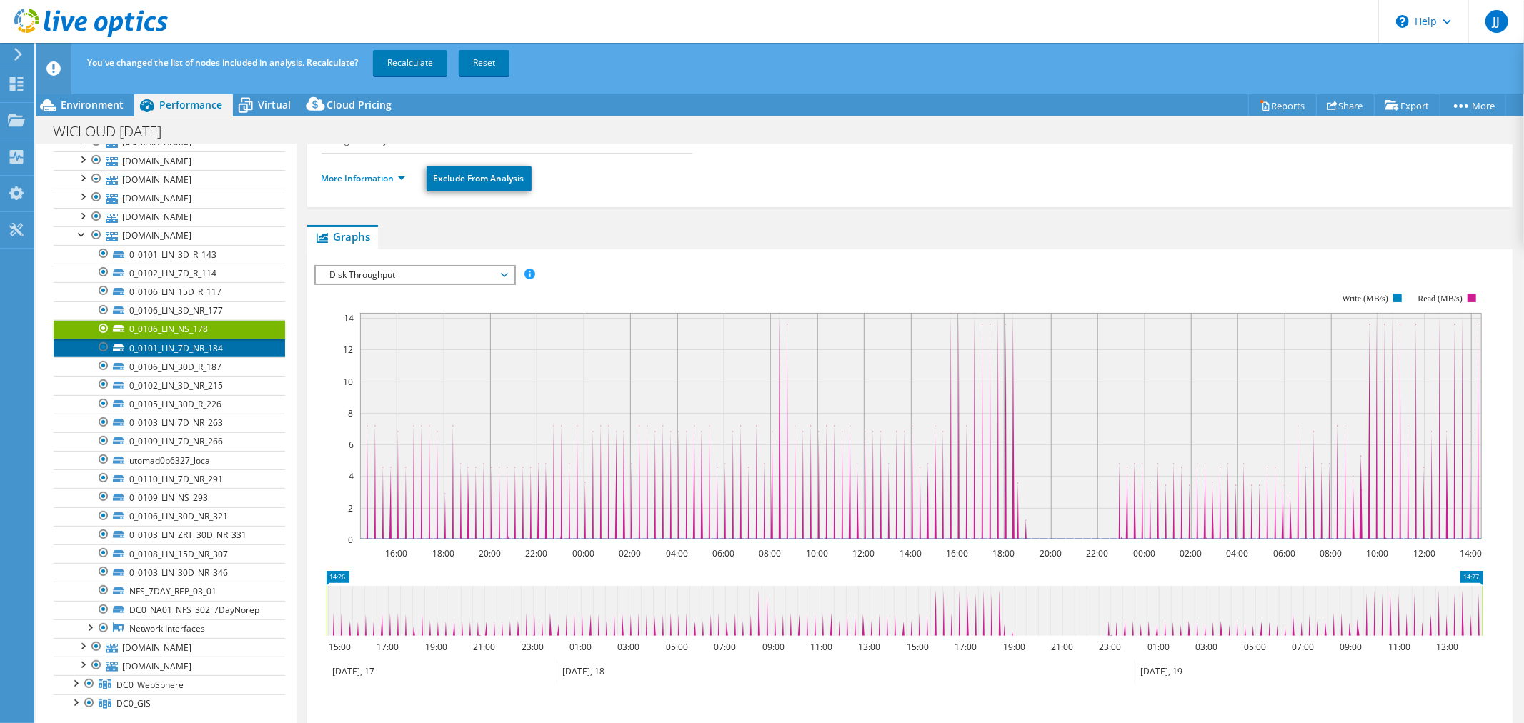
click at [200, 347] on link "0_0101_LIN_7D_NR_184" at bounding box center [170, 348] width 232 height 19
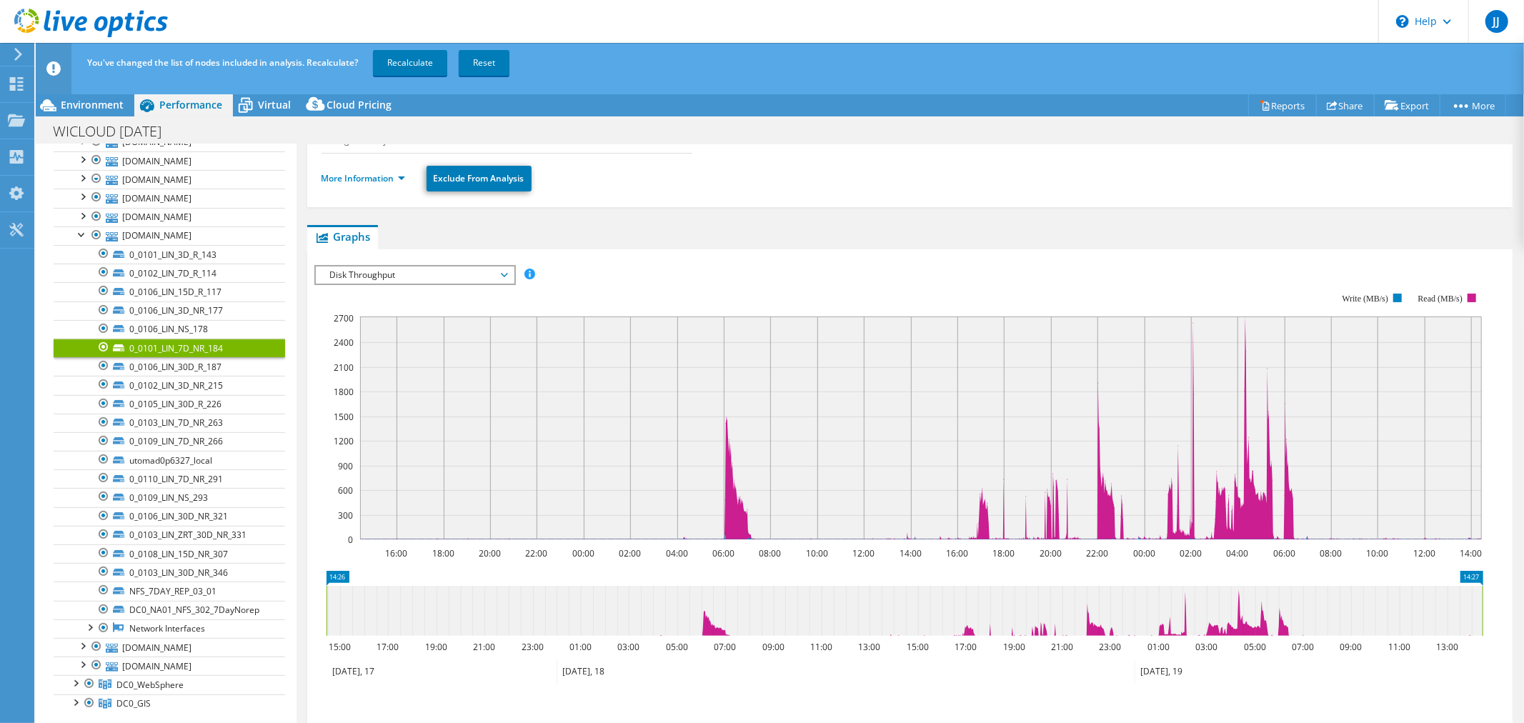
click at [502, 272] on span "Disk Throughput" at bounding box center [415, 275] width 184 height 17
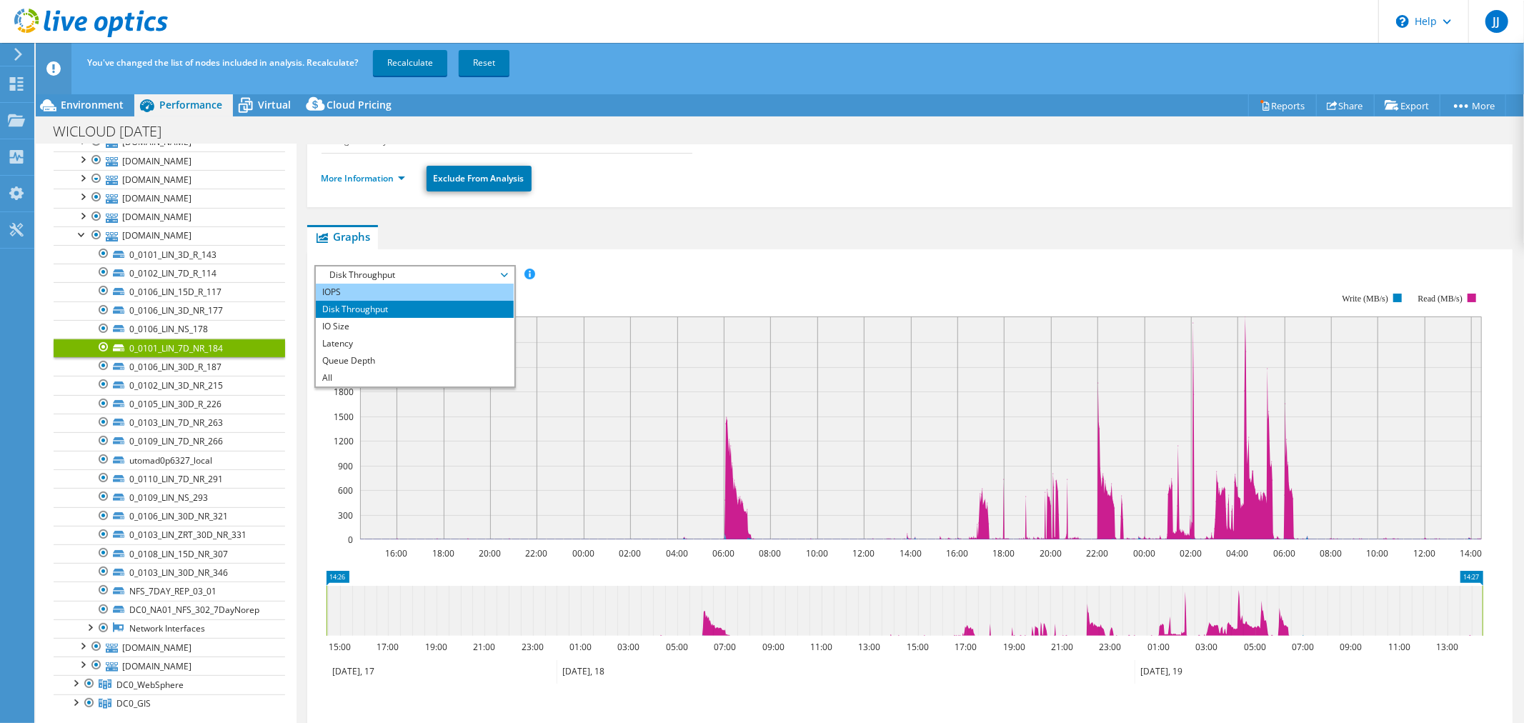
click at [366, 291] on li "IOPS" at bounding box center [415, 292] width 198 height 17
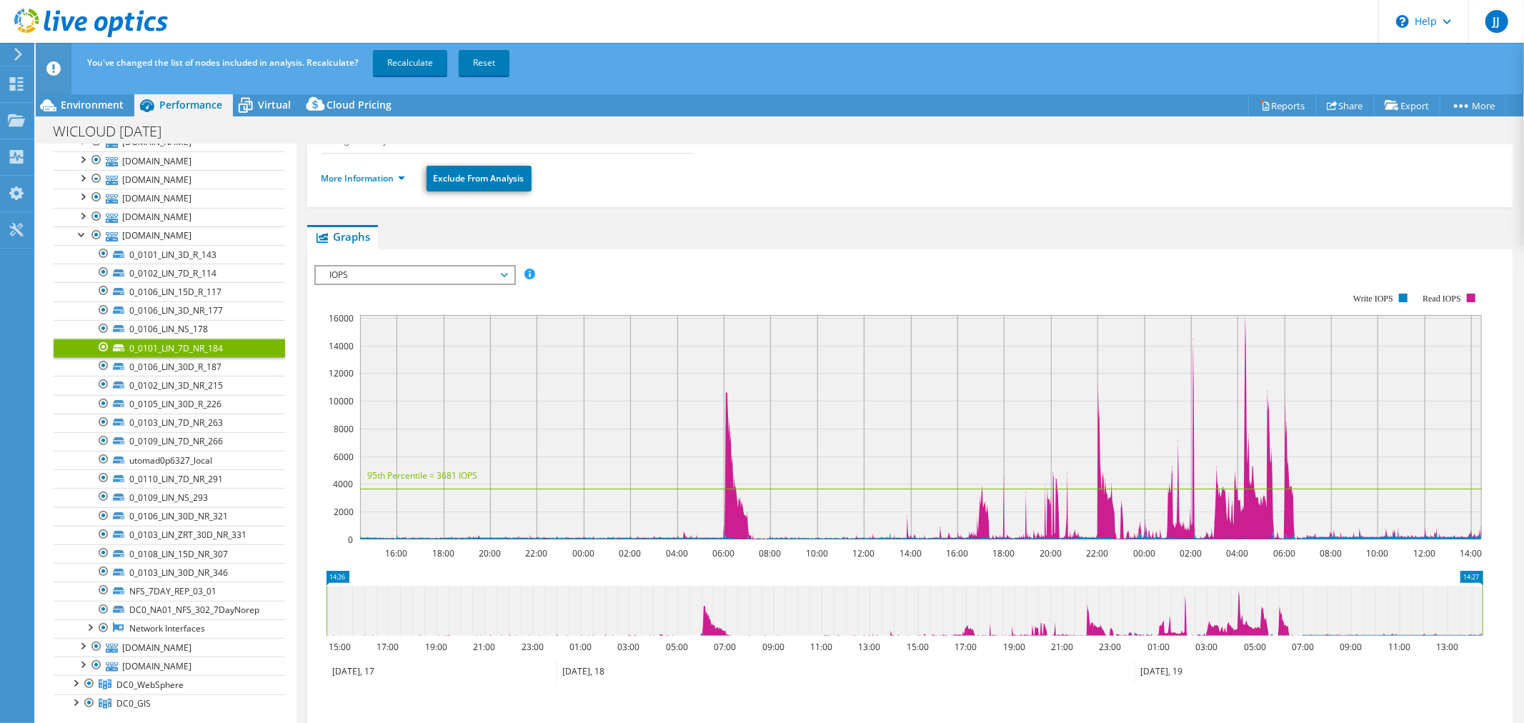
click at [449, 475] on text "95th Percentile = 3681 IOPS" at bounding box center [422, 476] width 110 height 12
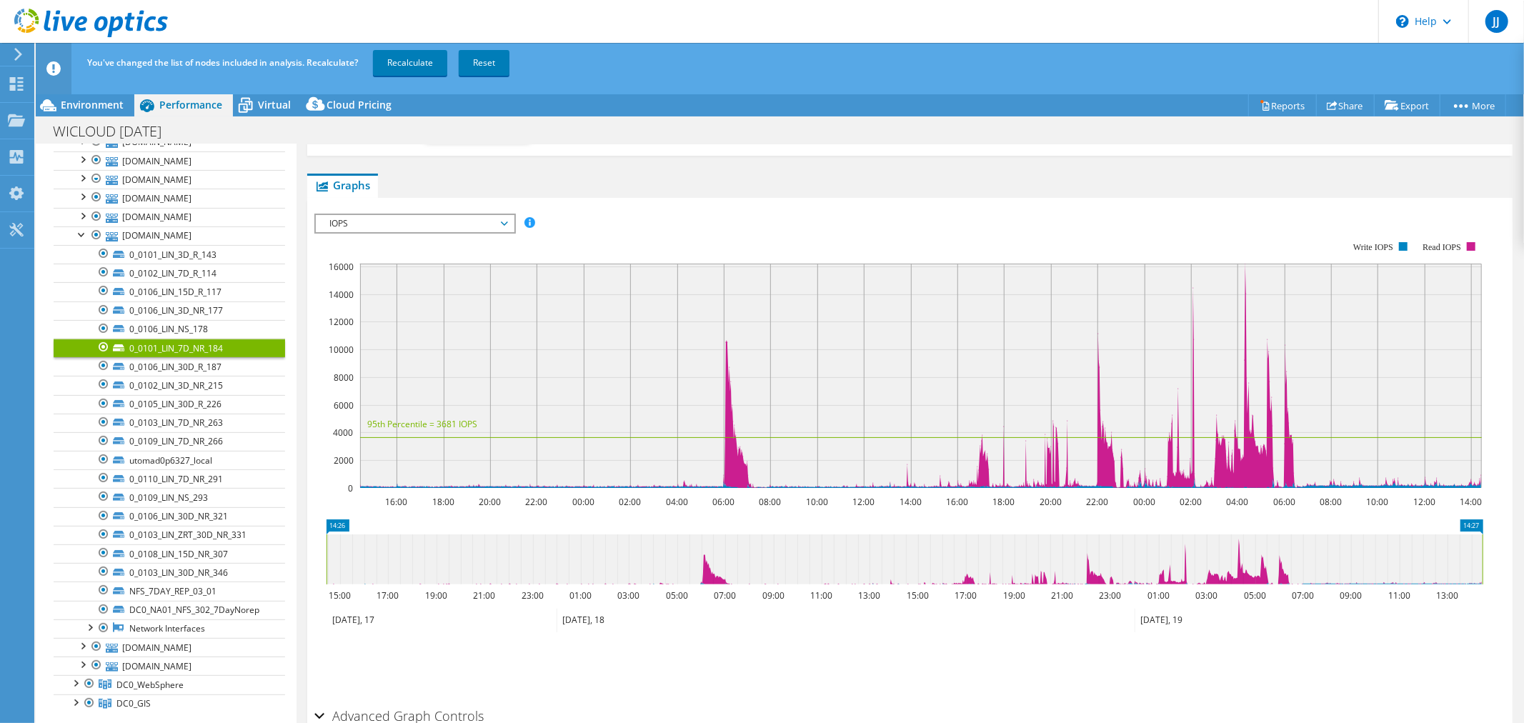
scroll to position [261, 0]
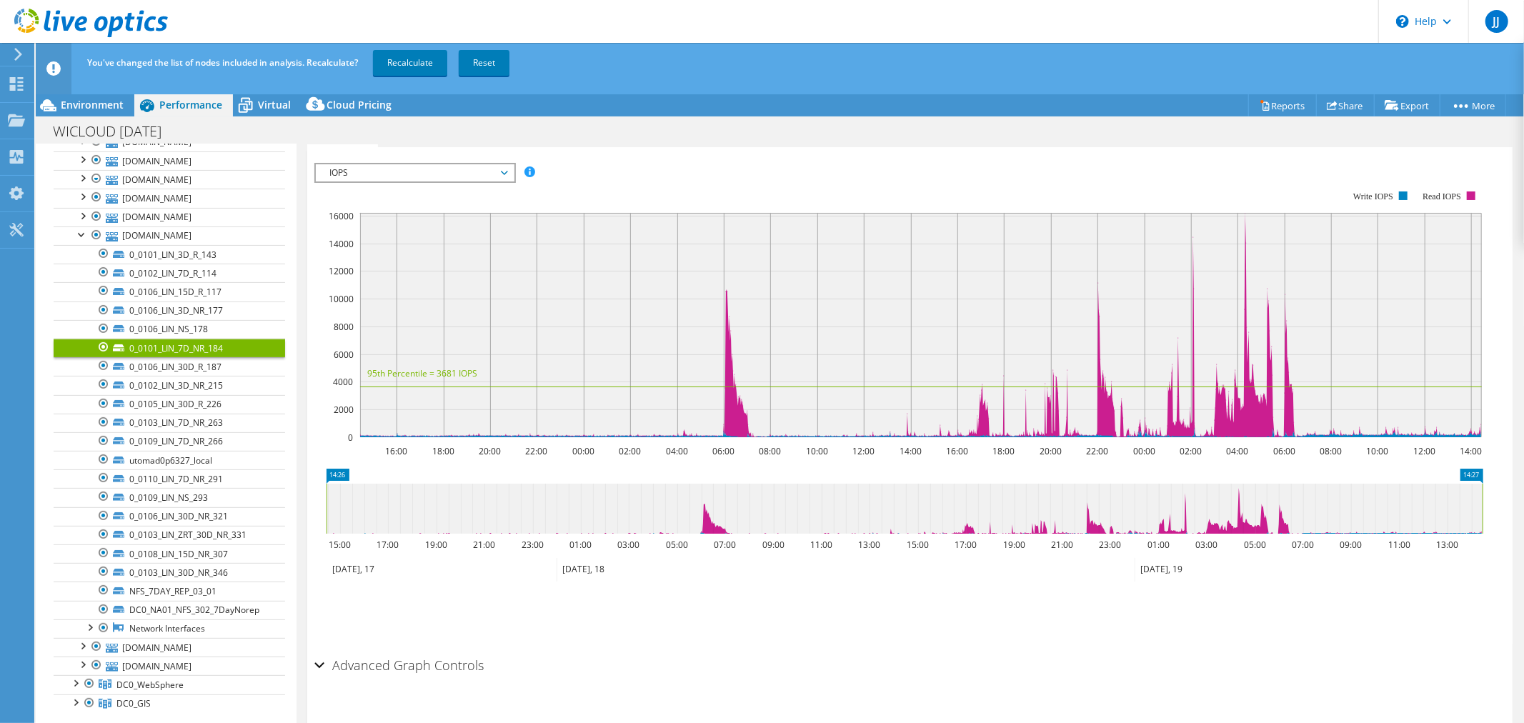
click at [322, 662] on div "Advanced Graph Controls" at bounding box center [909, 666] width 1191 height 31
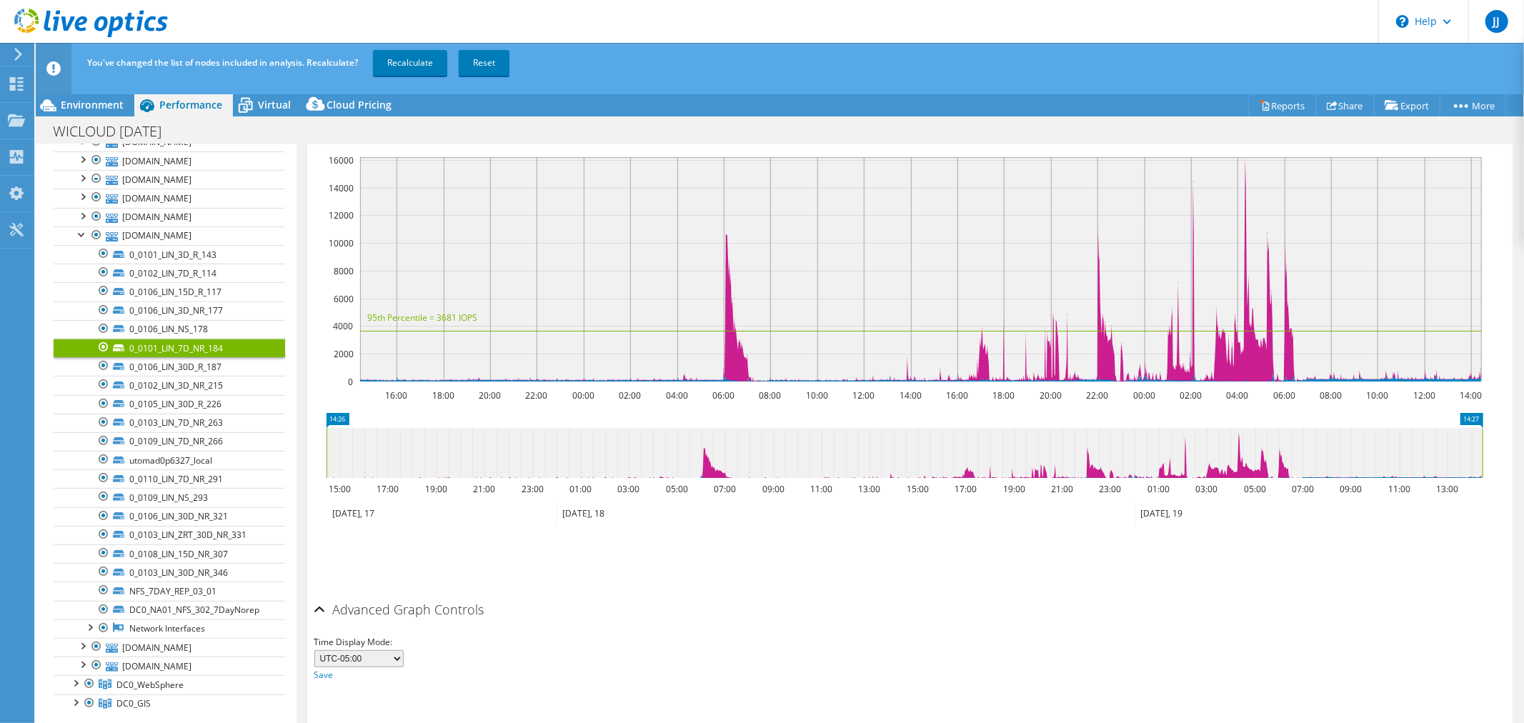
scroll to position [0, 0]
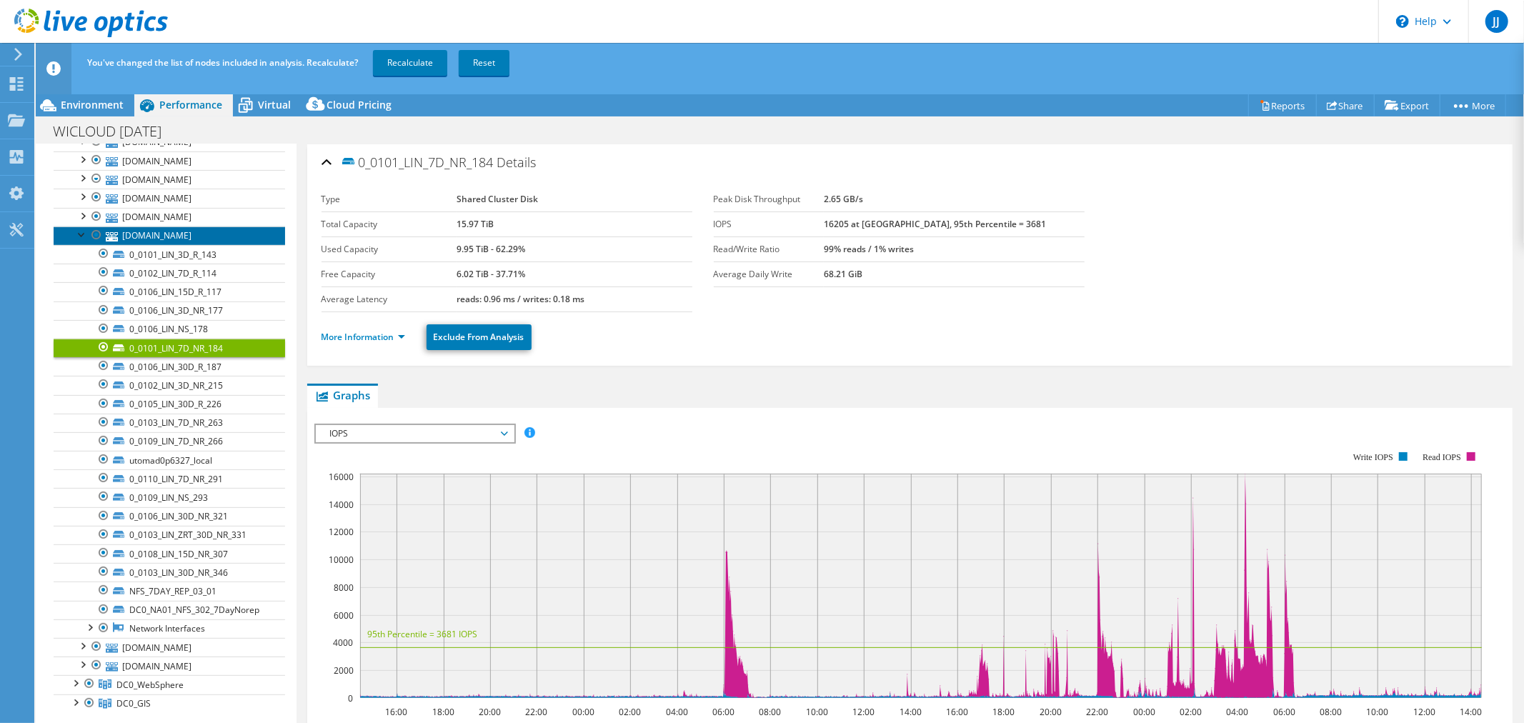
click at [227, 232] on link "utomad0p6327.enterprise.wistate.us" at bounding box center [170, 236] width 232 height 19
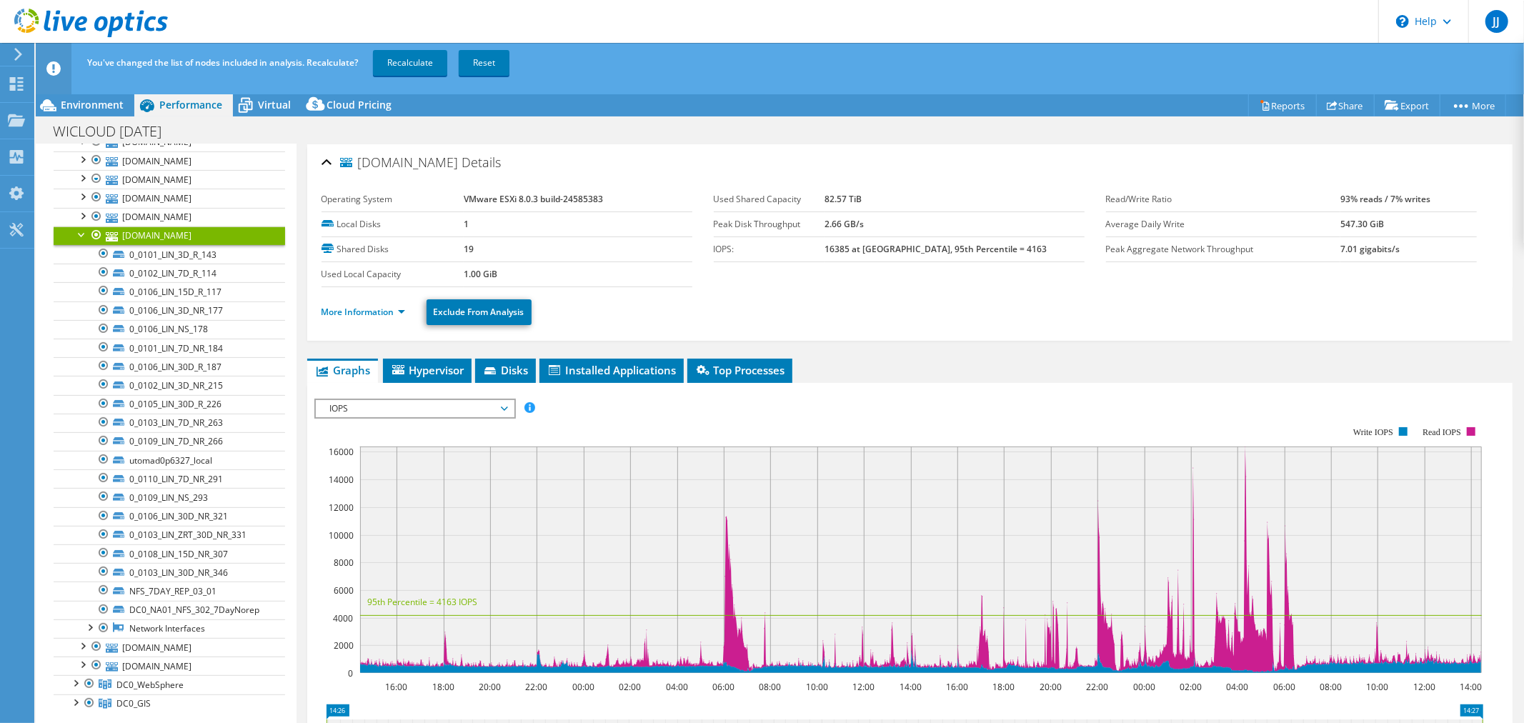
click at [83, 236] on div at bounding box center [82, 234] width 14 height 14
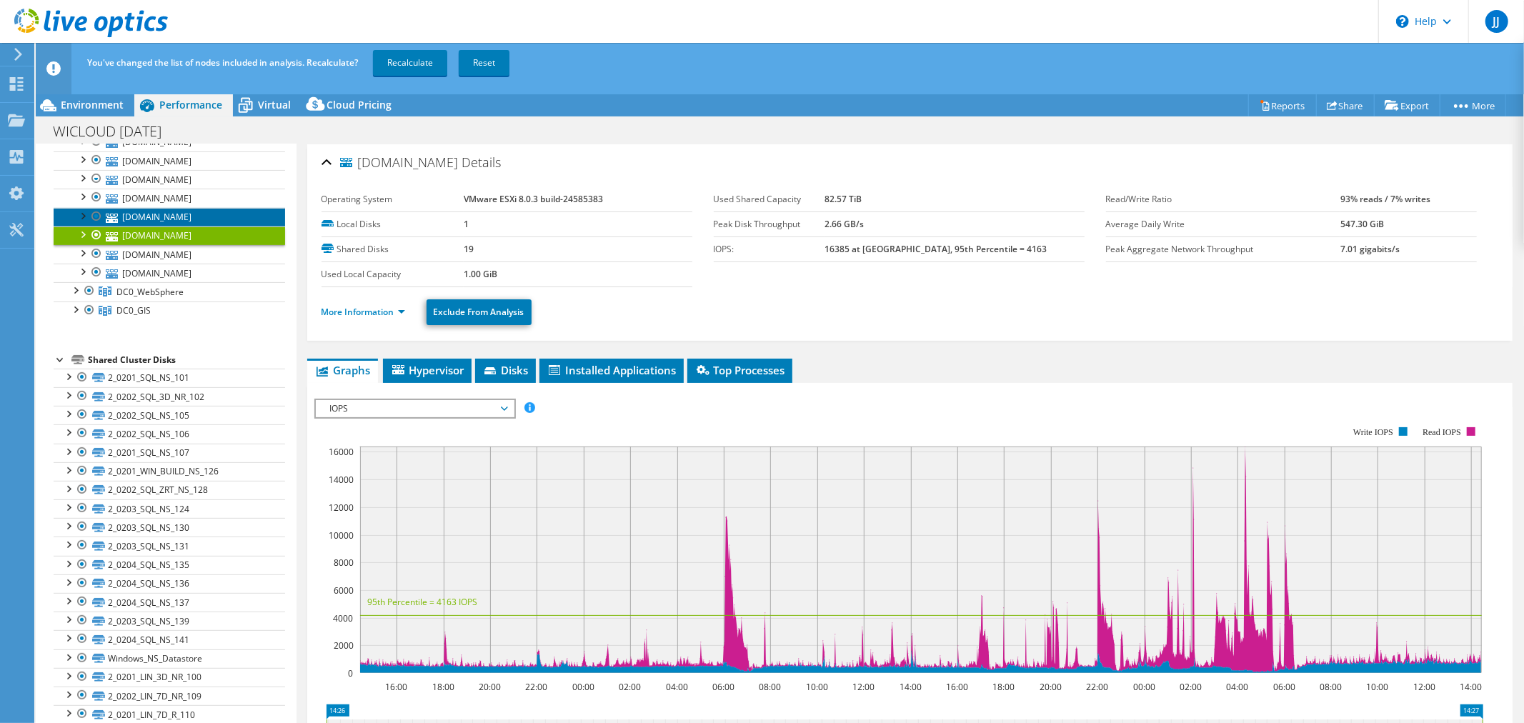
click at [172, 220] on link "utomad0p6328.enterprise.wistate.us" at bounding box center [170, 217] width 232 height 19
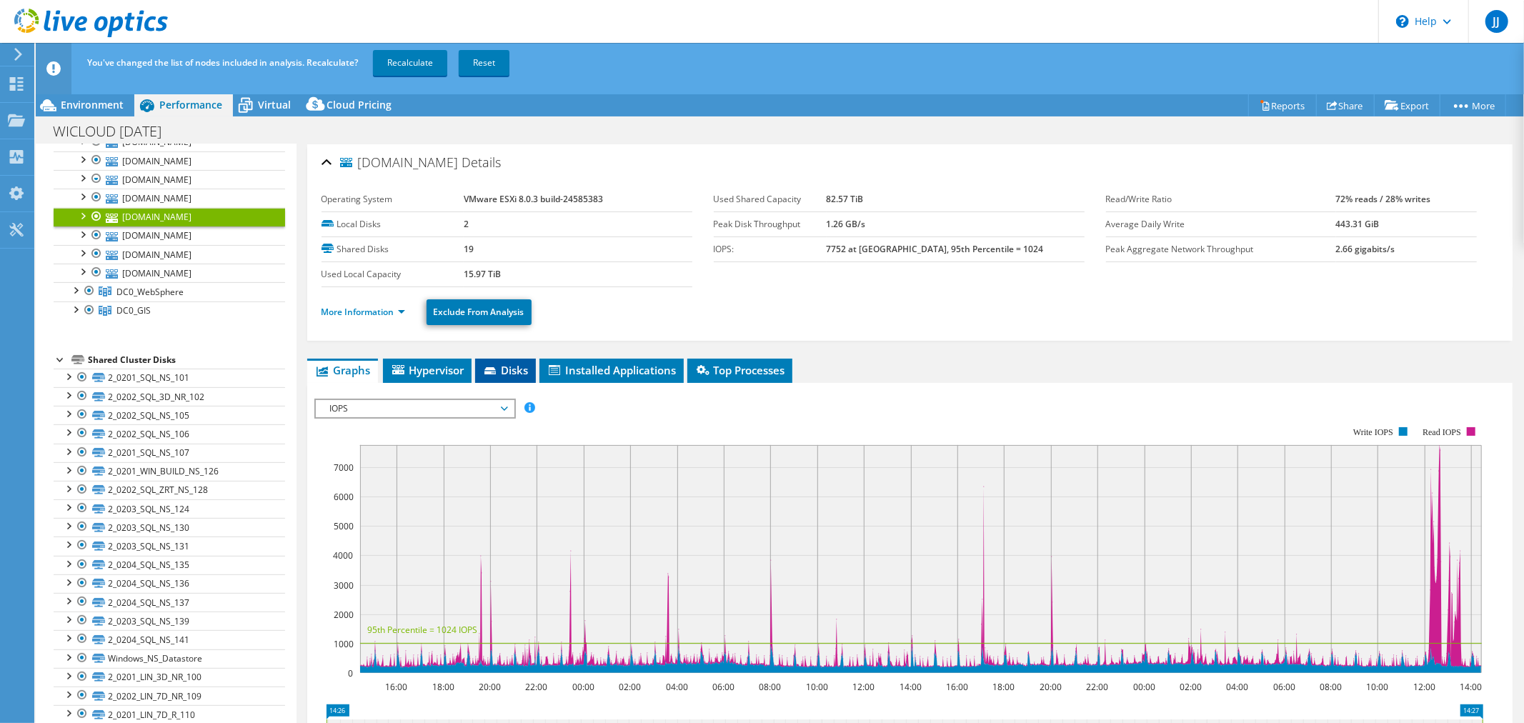
click at [502, 369] on span "Disks" at bounding box center [505, 370] width 46 height 14
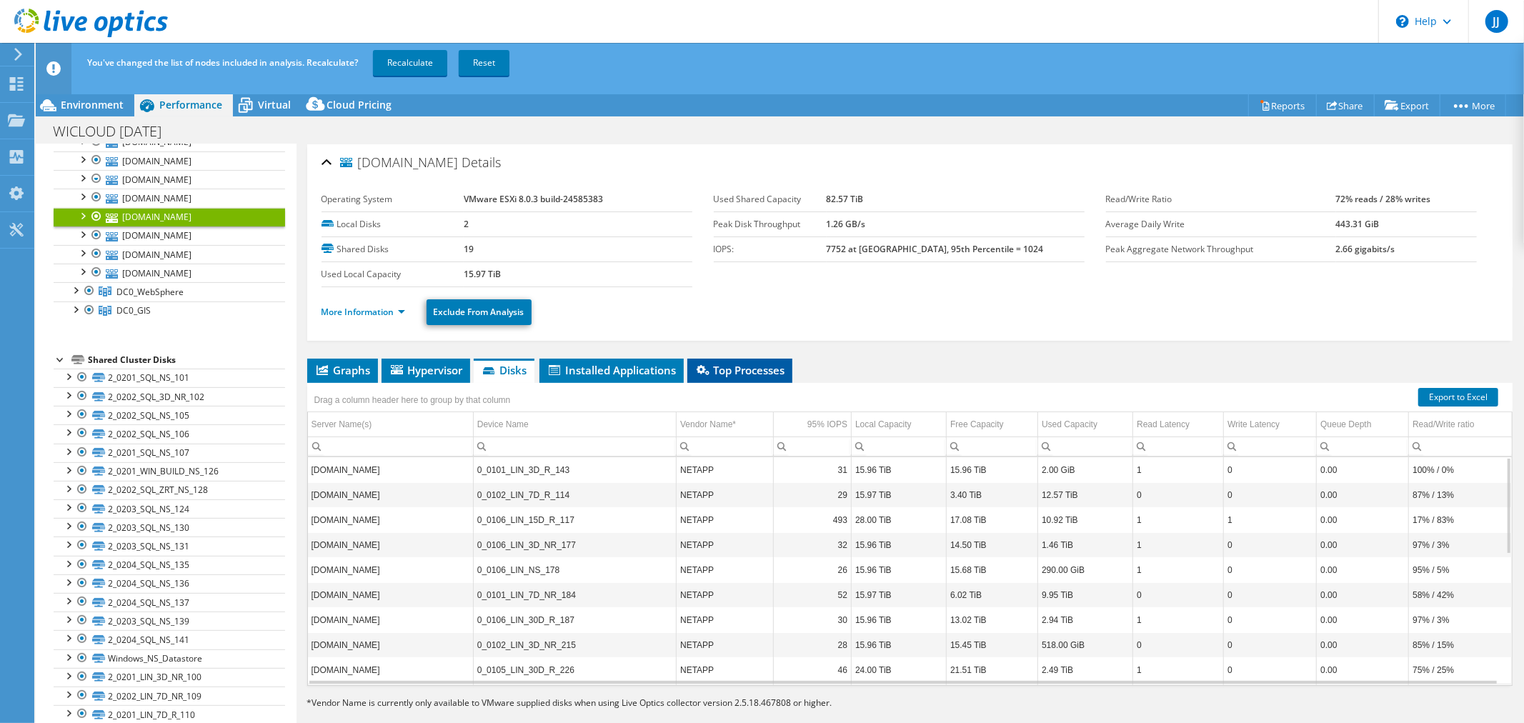
click at [755, 359] on li "Top Processes" at bounding box center [739, 371] width 105 height 24
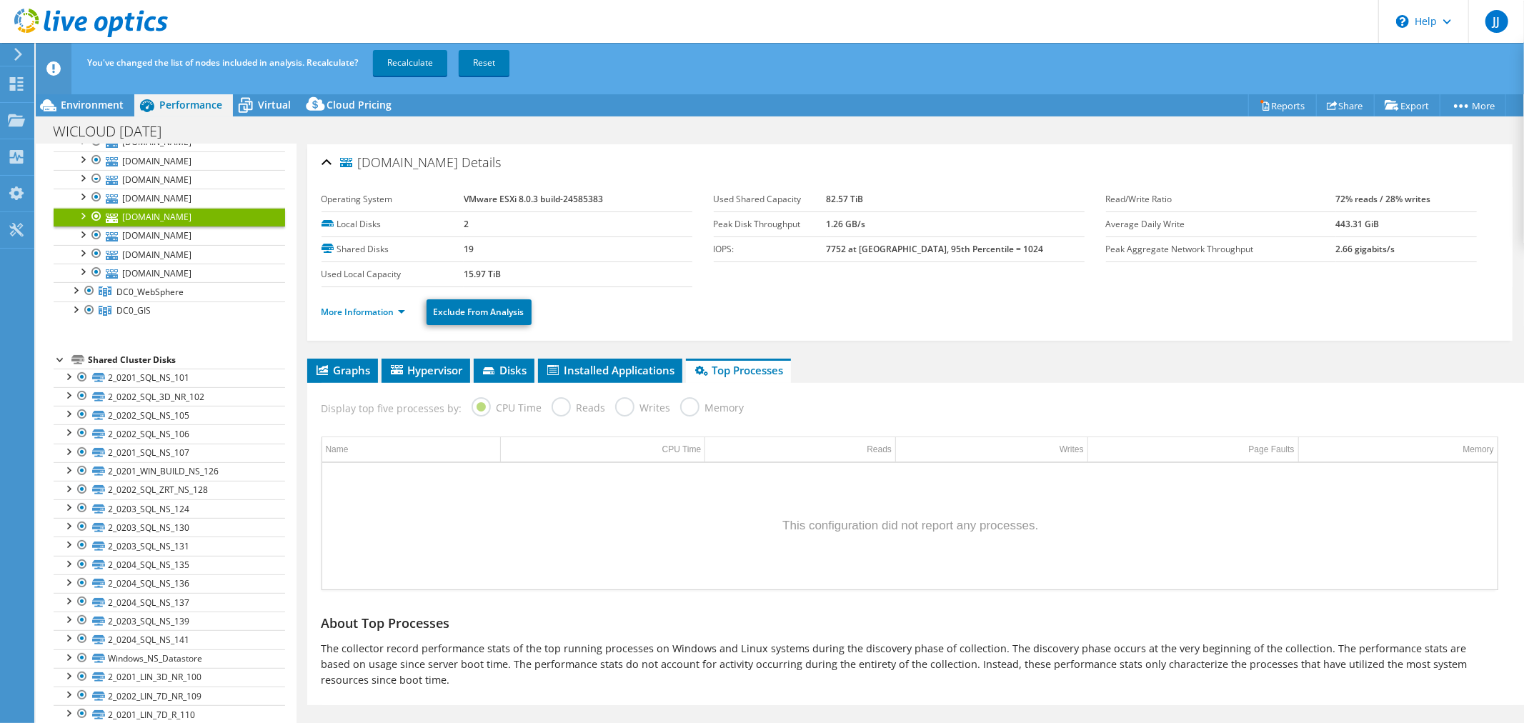
click at [552, 409] on label "Reads" at bounding box center [579, 406] width 54 height 18
click at [497, 373] on icon at bounding box center [490, 371] width 14 height 9
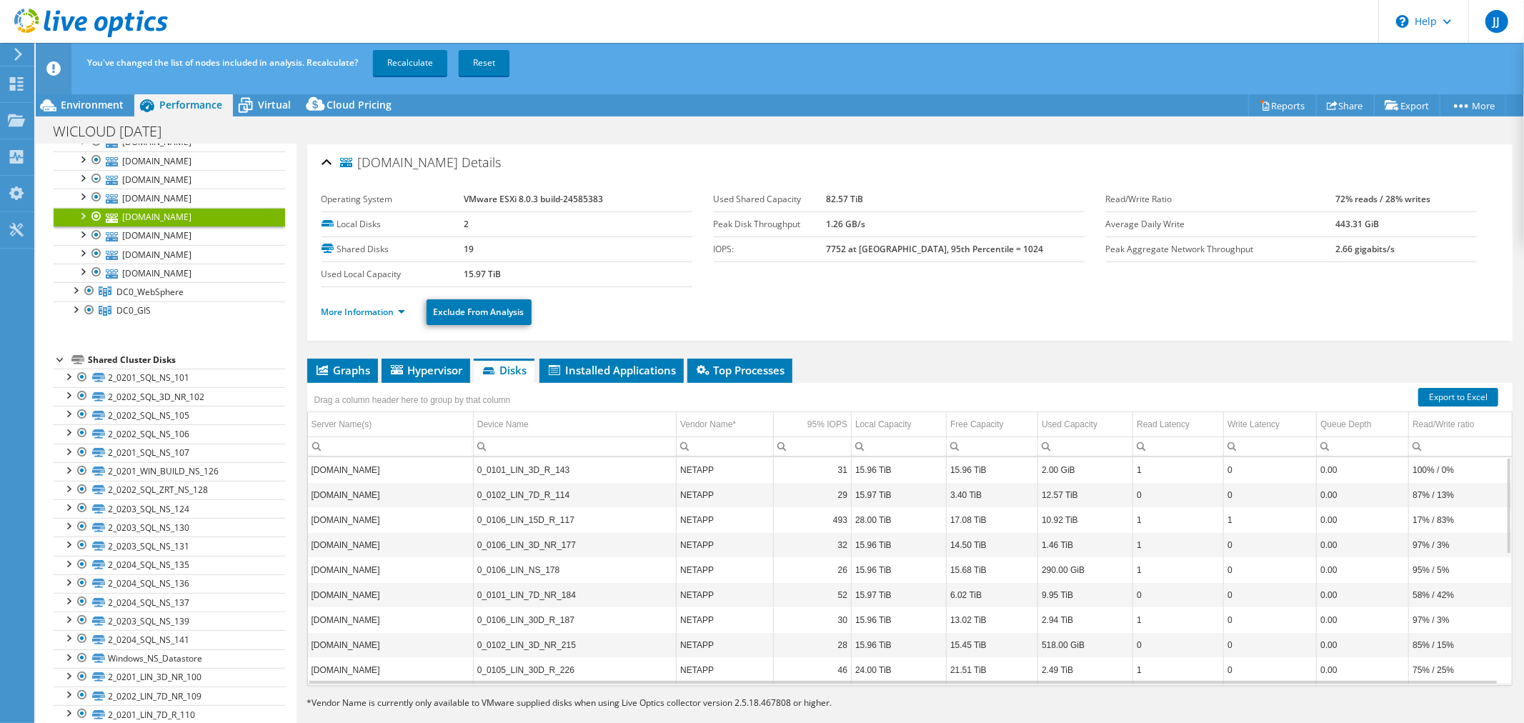
scroll to position [159, 0]
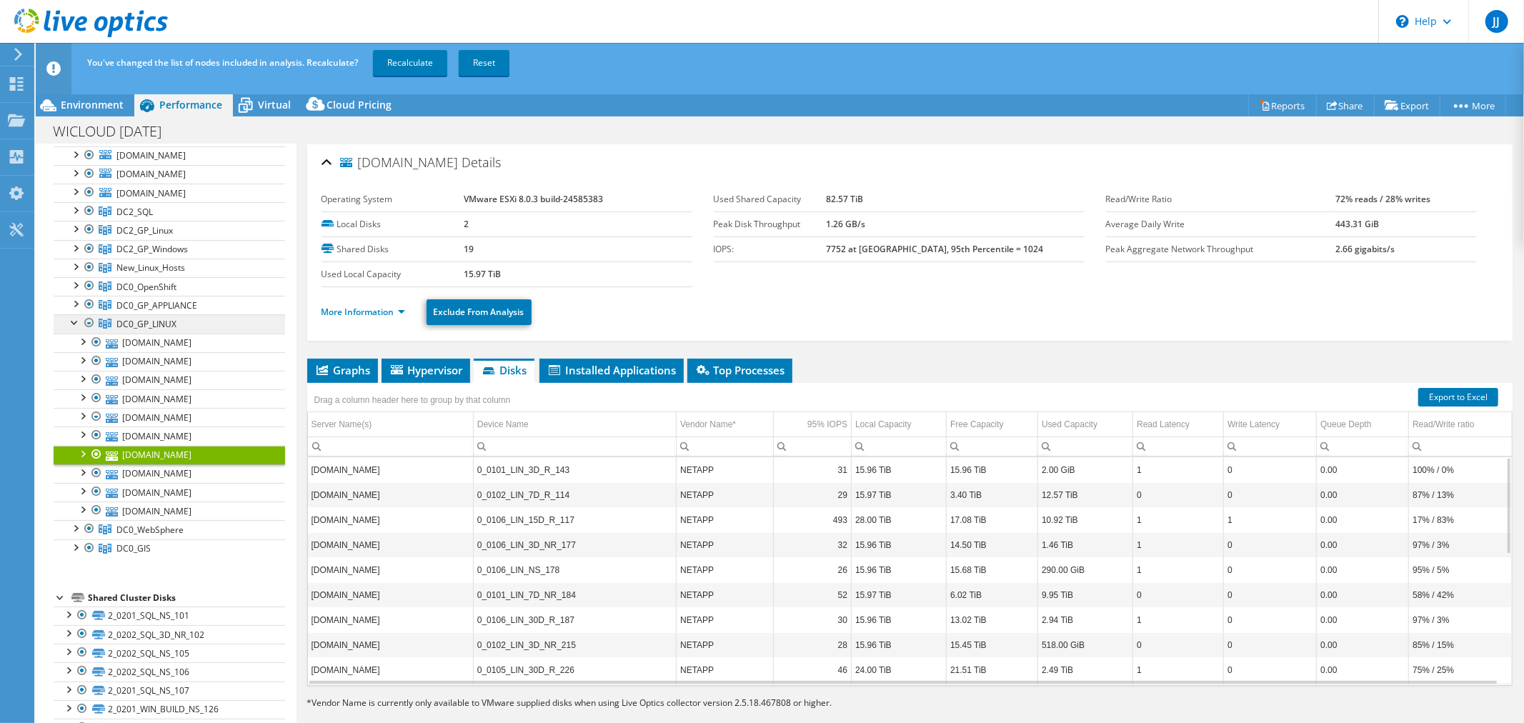
click at [153, 218] on span "DC0_GP_LINUX" at bounding box center [134, 212] width 36 height 12
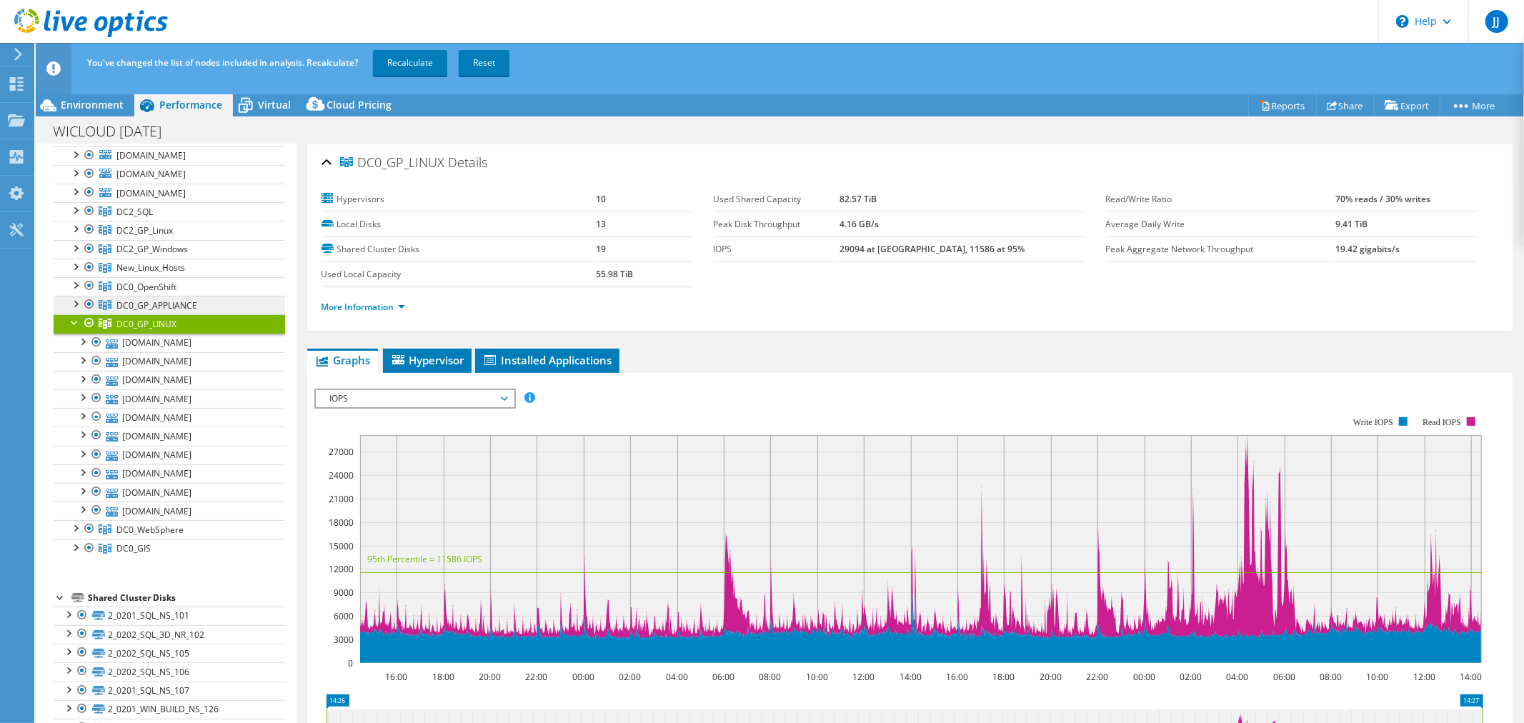
click at [150, 218] on span "DC0_GP_APPLIANCE" at bounding box center [134, 212] width 36 height 12
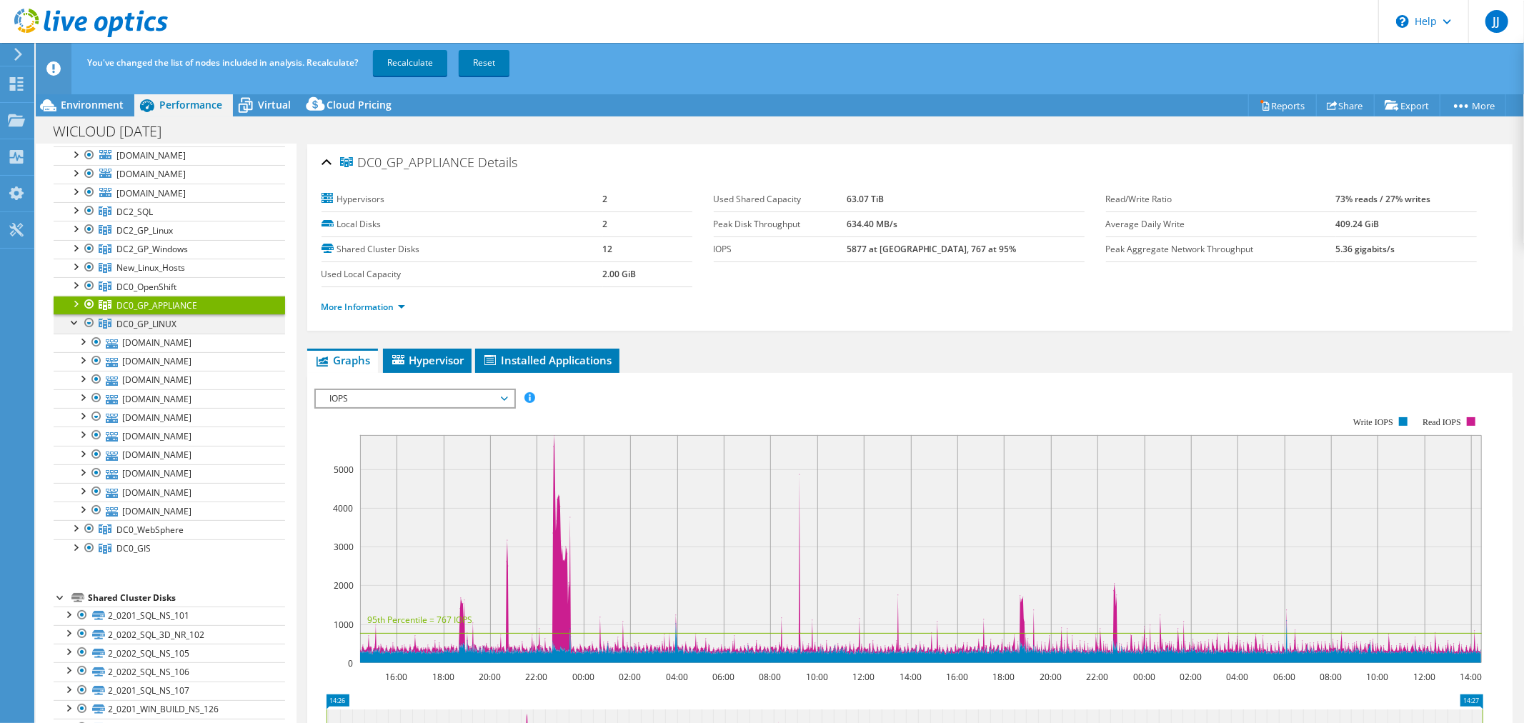
click at [72, 324] on div at bounding box center [75, 321] width 14 height 14
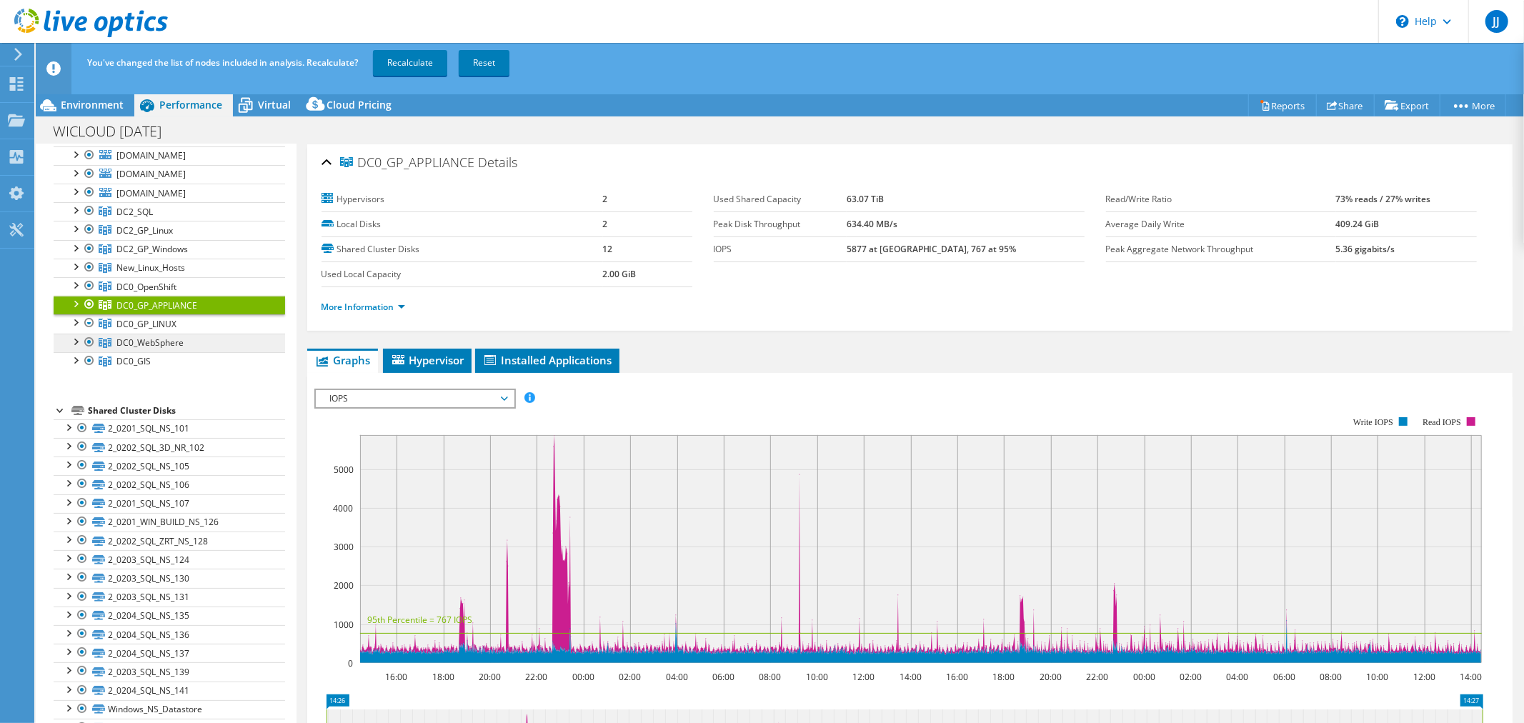
click at [153, 218] on span "DC0_WebSphere" at bounding box center [134, 212] width 36 height 12
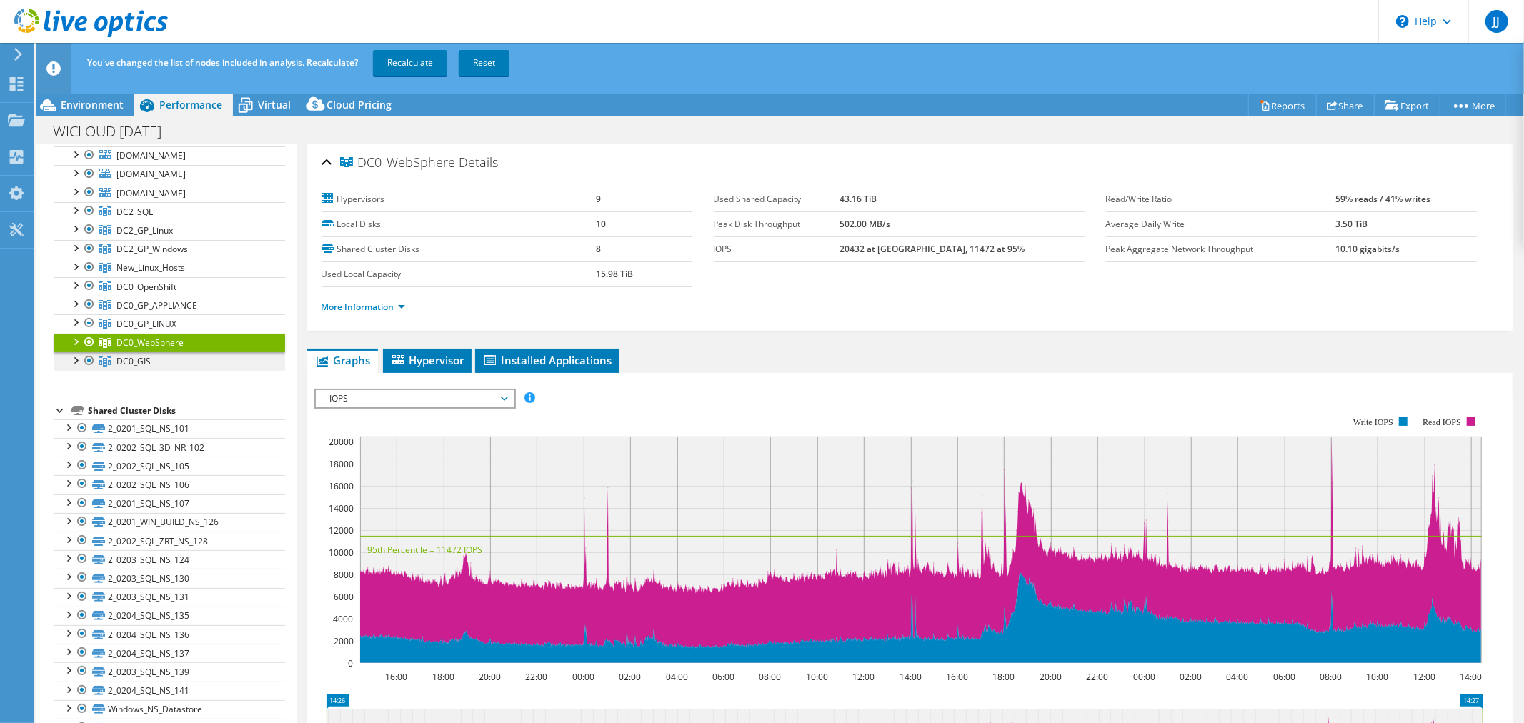
click at [141, 218] on span "DC0_GIS" at bounding box center [134, 212] width 36 height 12
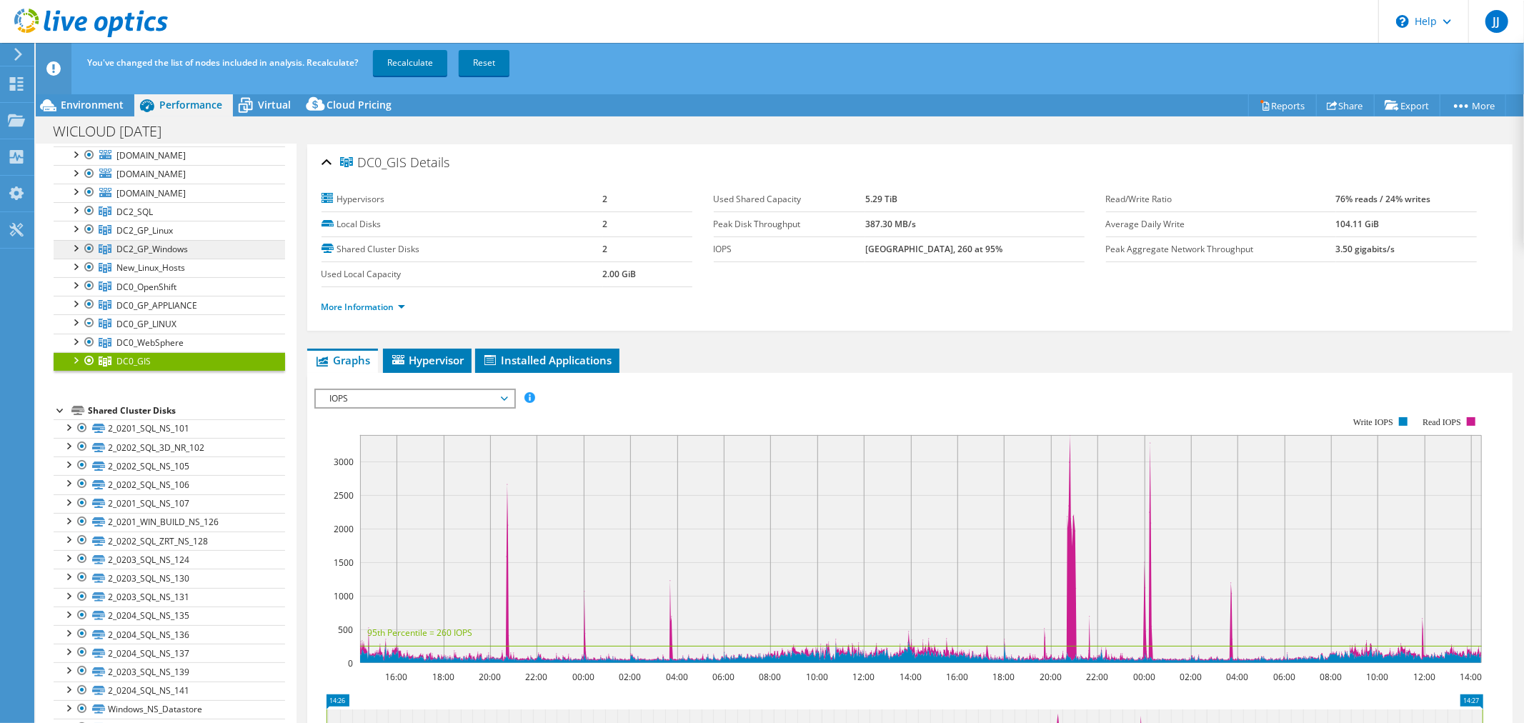
click at [153, 218] on span "DC2_GP_Windows" at bounding box center [134, 212] width 36 height 12
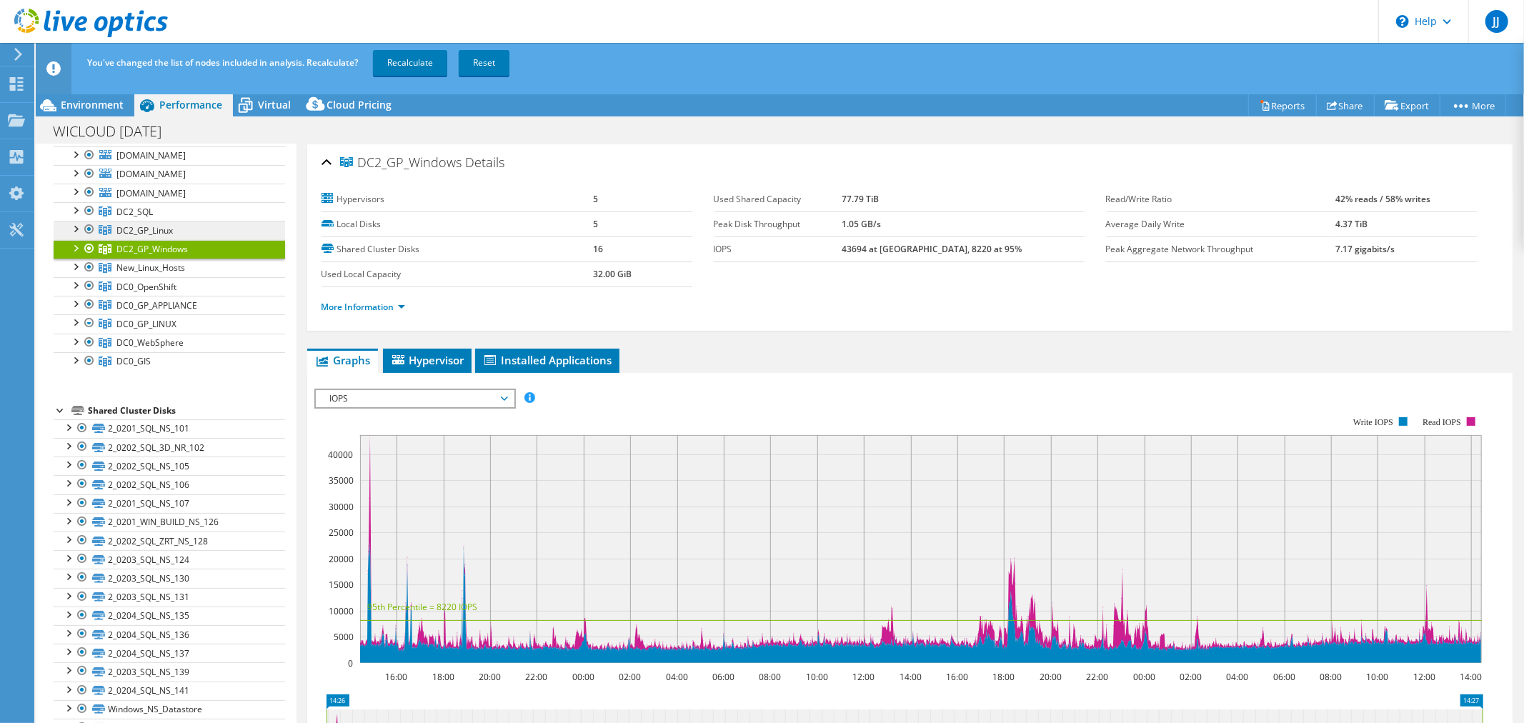
click at [153, 218] on span "DC2_GP_Linux" at bounding box center [134, 212] width 36 height 12
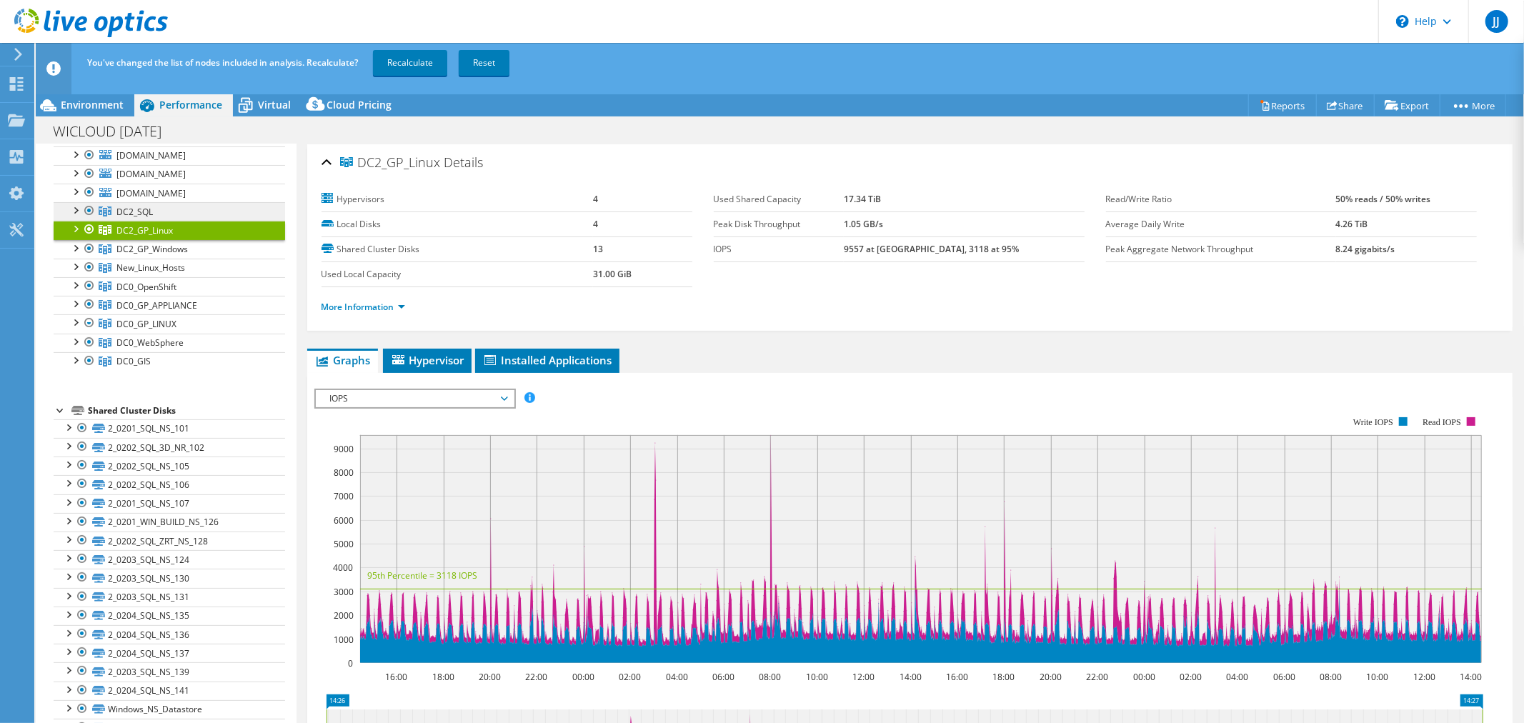
click at [160, 214] on link "DC2_SQL" at bounding box center [170, 211] width 232 height 19
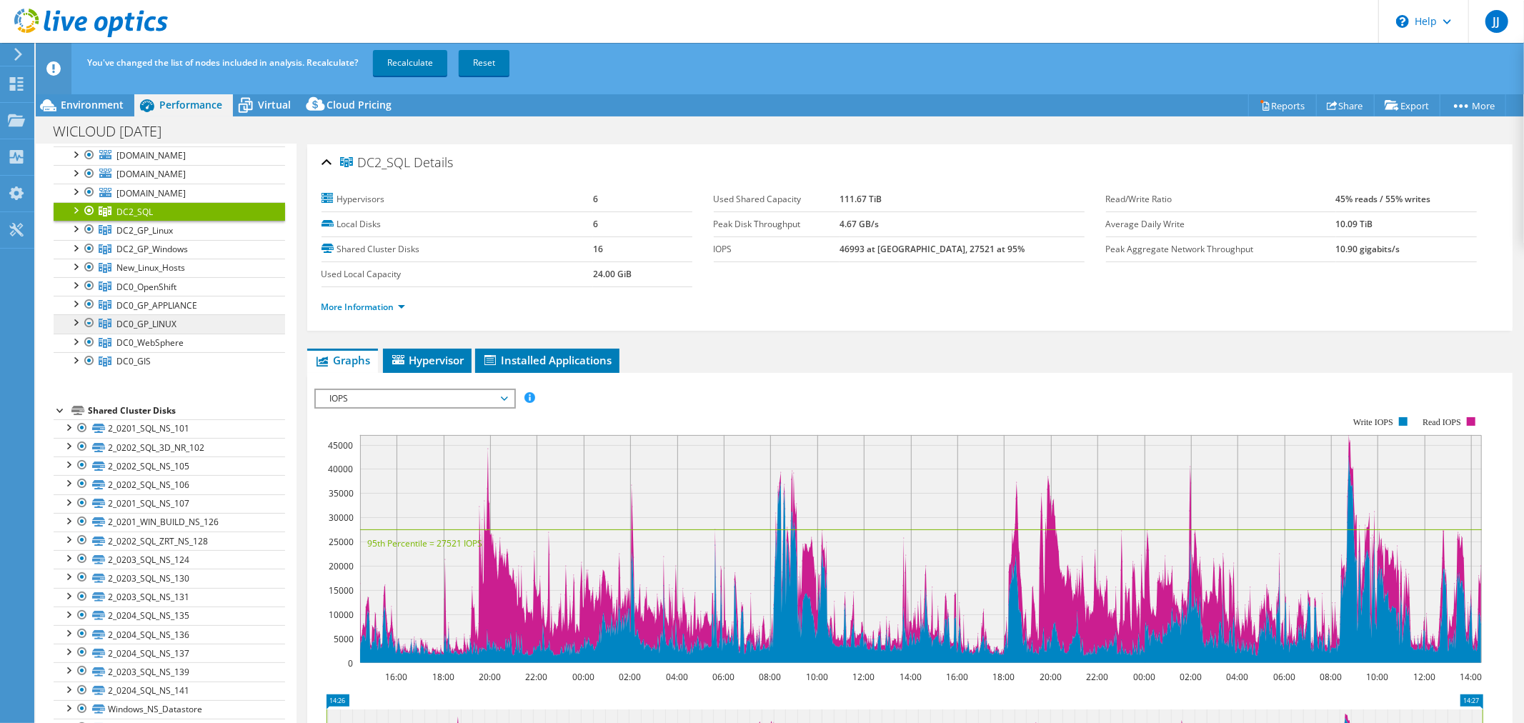
click at [189, 221] on link "DC0_GP_LINUX" at bounding box center [170, 211] width 232 height 19
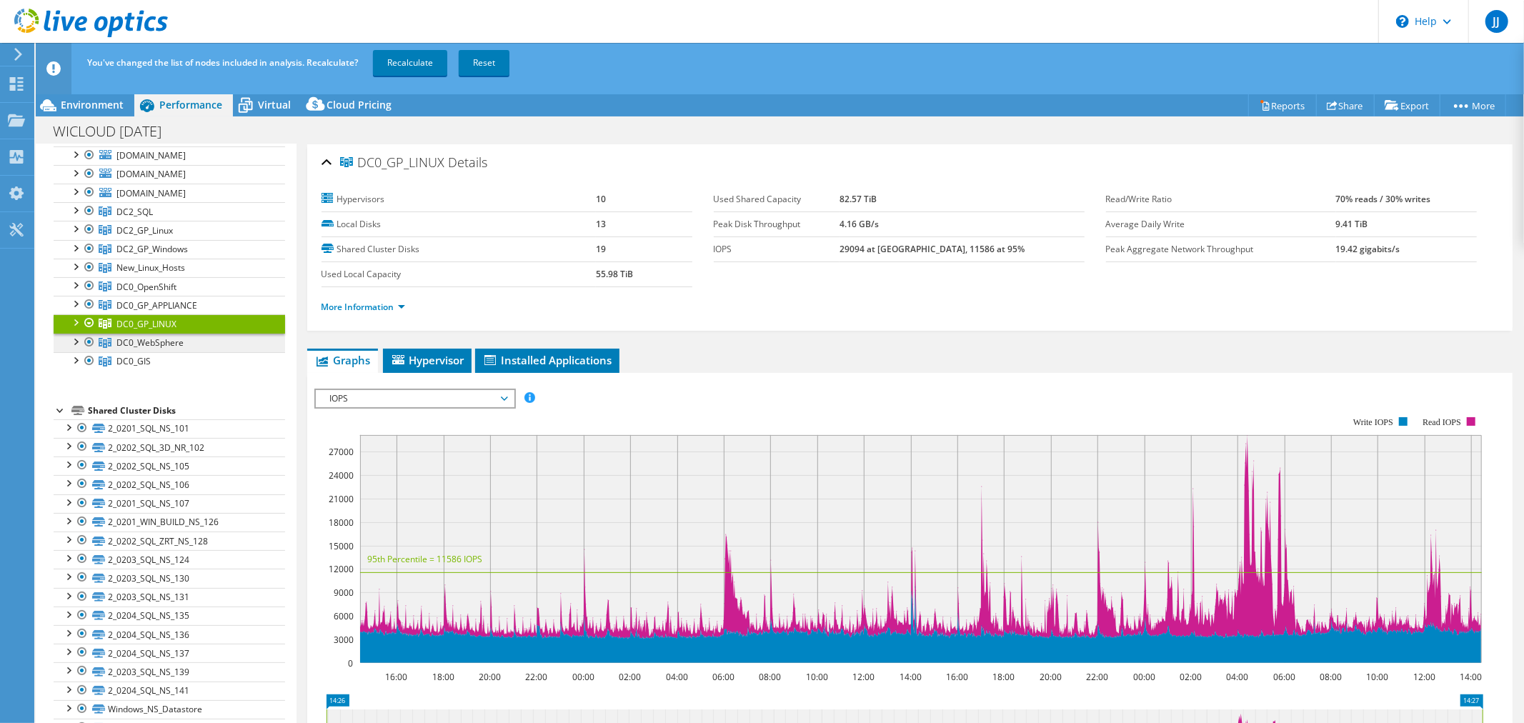
click at [153, 218] on span "DC0_WebSphere" at bounding box center [134, 212] width 36 height 12
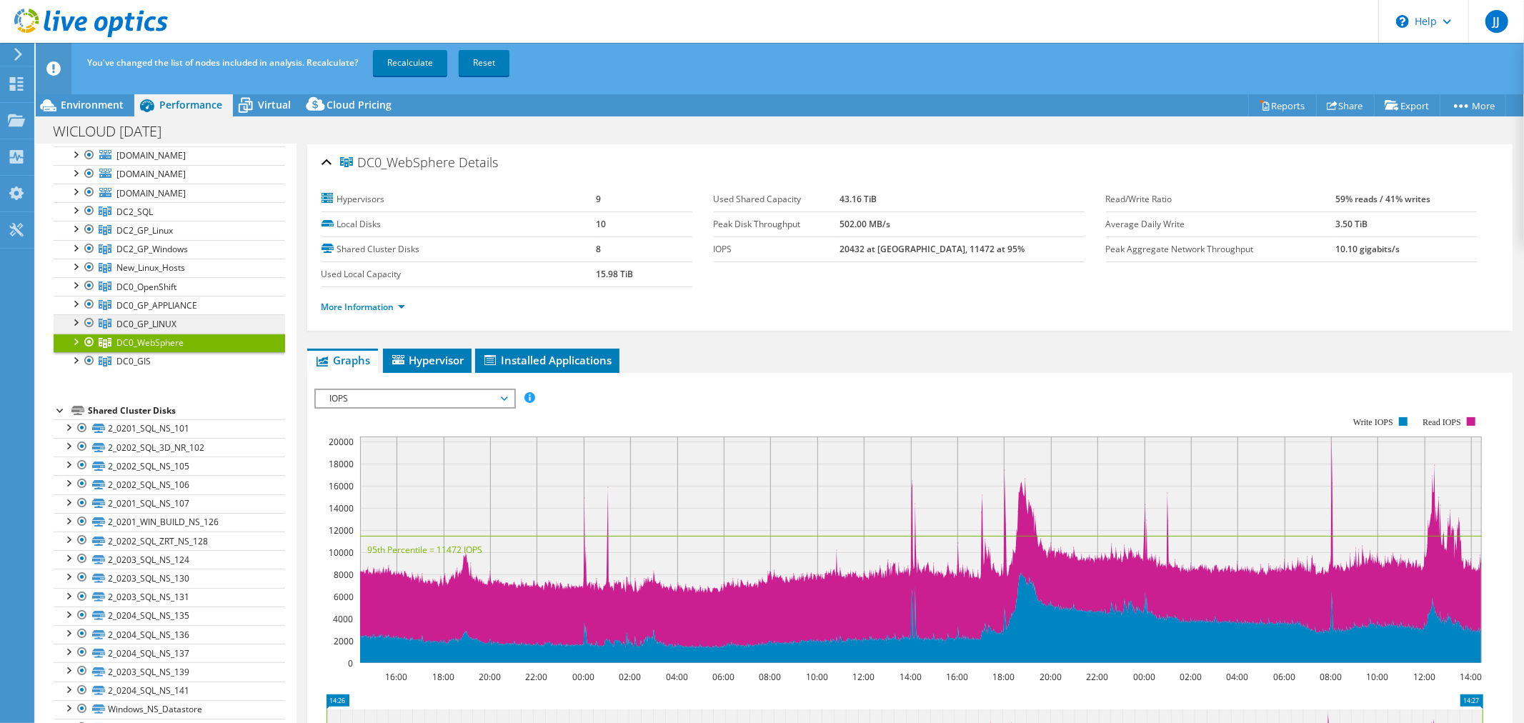
click at [184, 221] on link "DC0_GP_LINUX" at bounding box center [170, 211] width 232 height 19
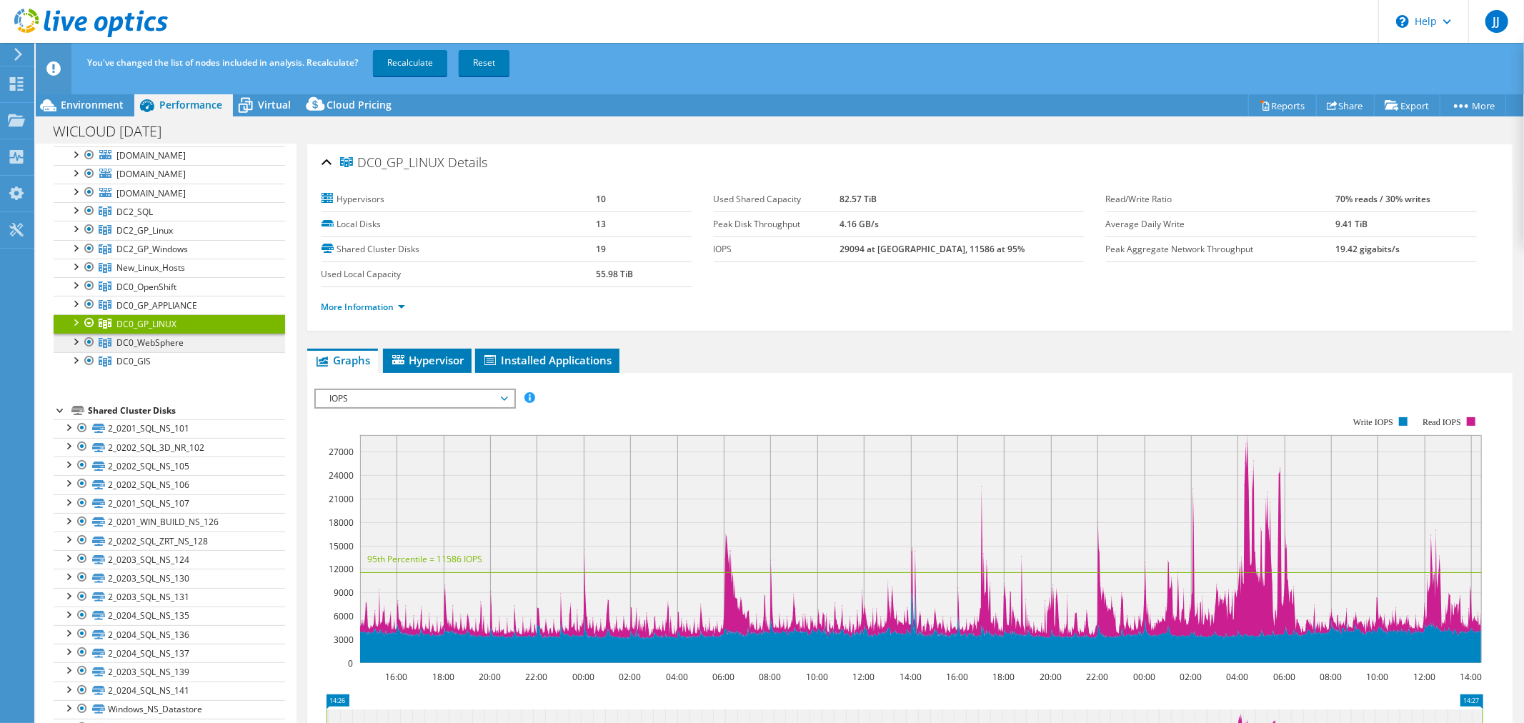
click at [153, 218] on span "DC0_WebSphere" at bounding box center [134, 212] width 36 height 12
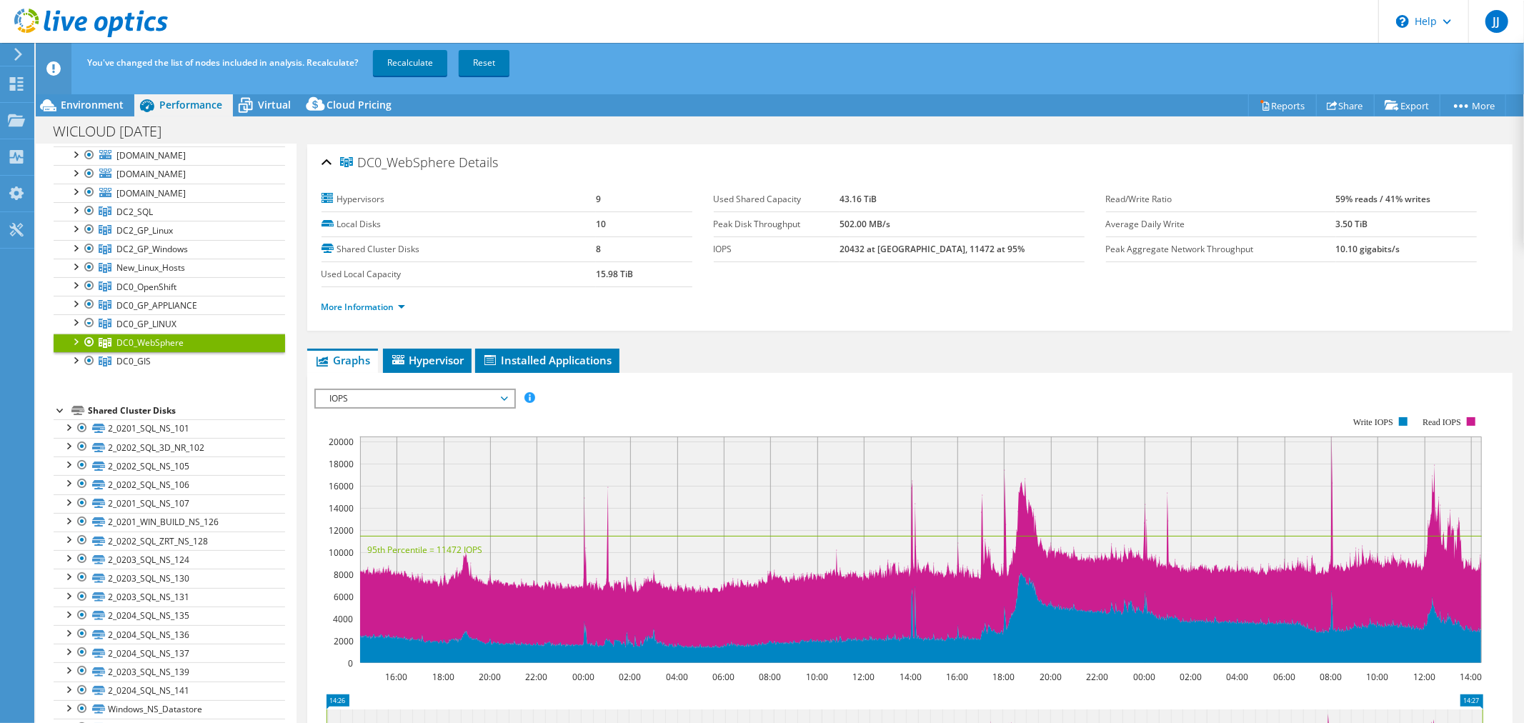
click at [510, 395] on span "IOPS" at bounding box center [415, 398] width 198 height 17
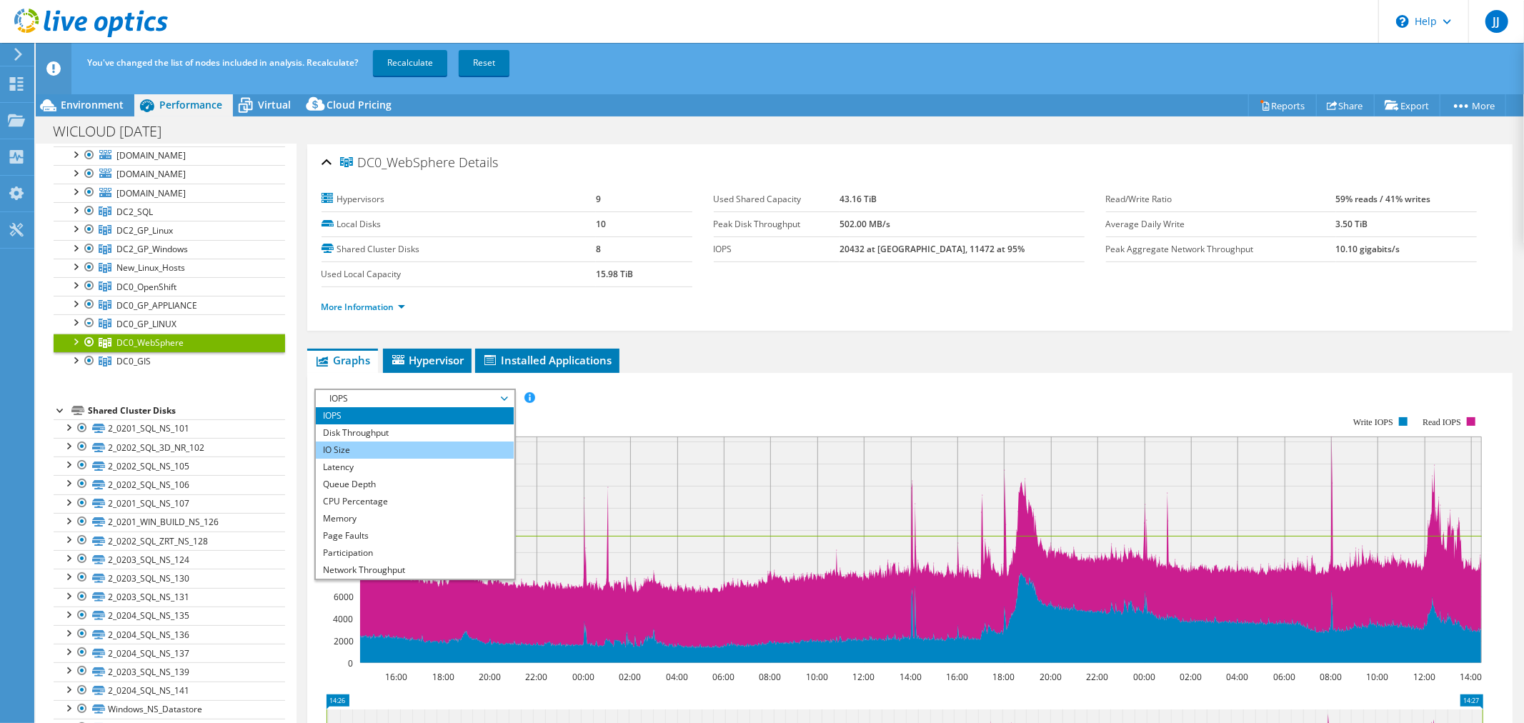
click at [356, 443] on li "IO Size" at bounding box center [415, 450] width 198 height 17
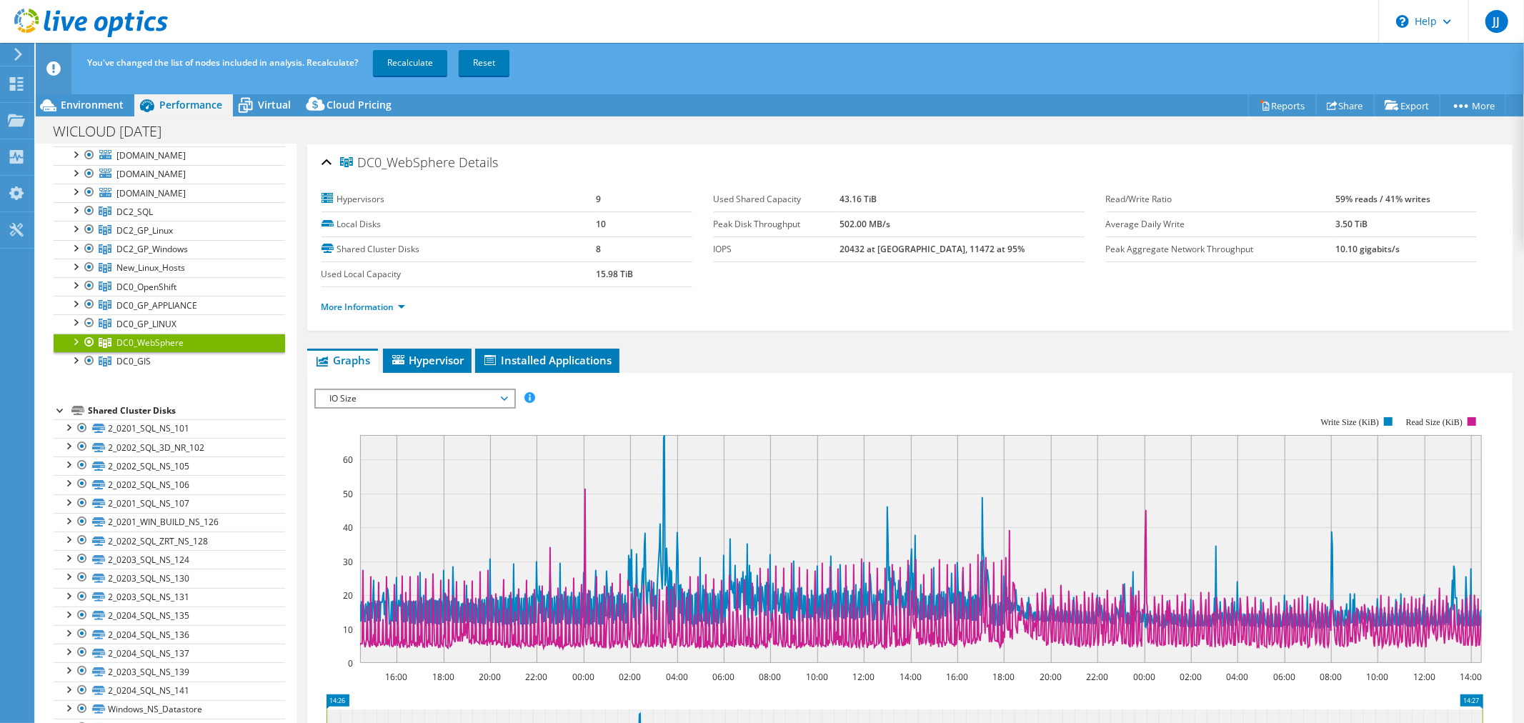
click at [507, 394] on span "IO Size" at bounding box center [415, 398] width 198 height 17
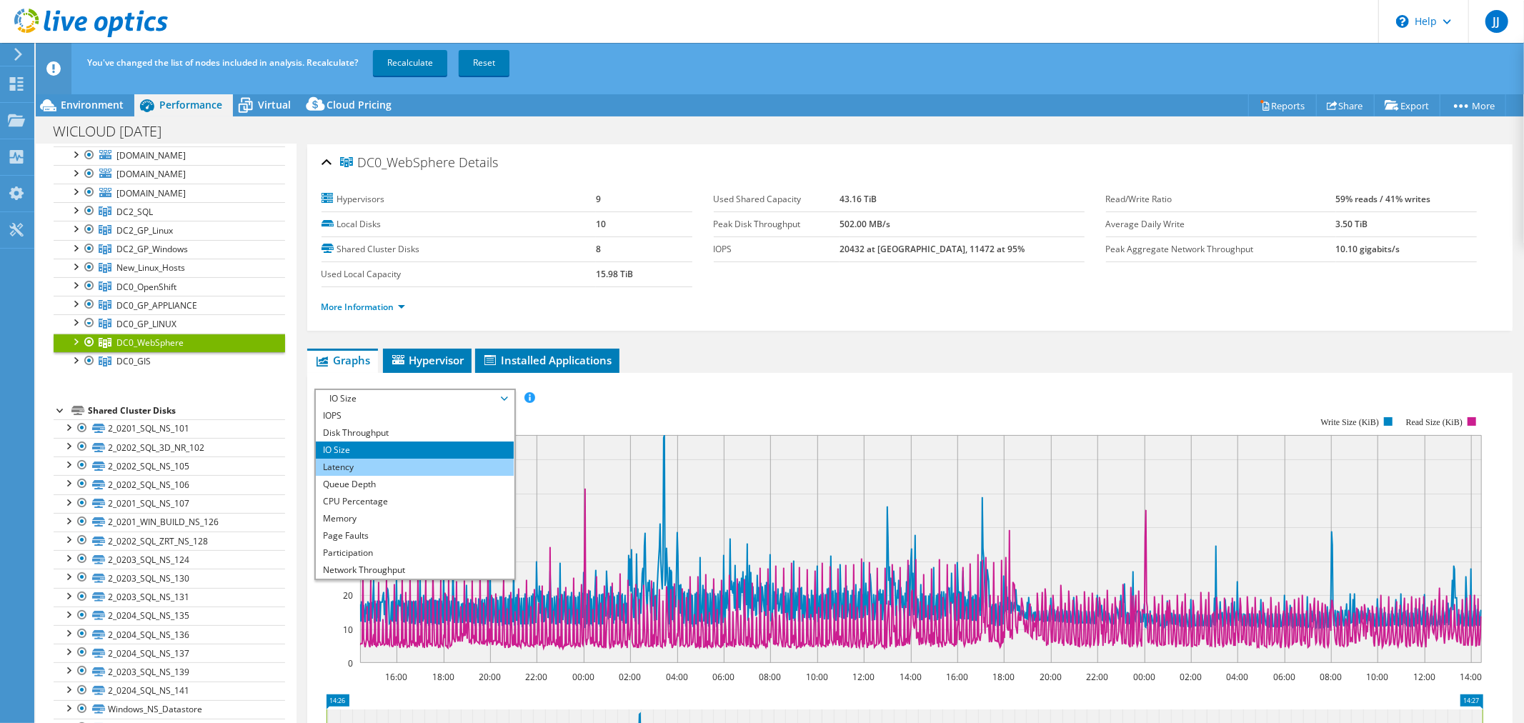
click at [364, 466] on li "Latency" at bounding box center [415, 467] width 198 height 17
